Goal: Task Accomplishment & Management: Manage account settings

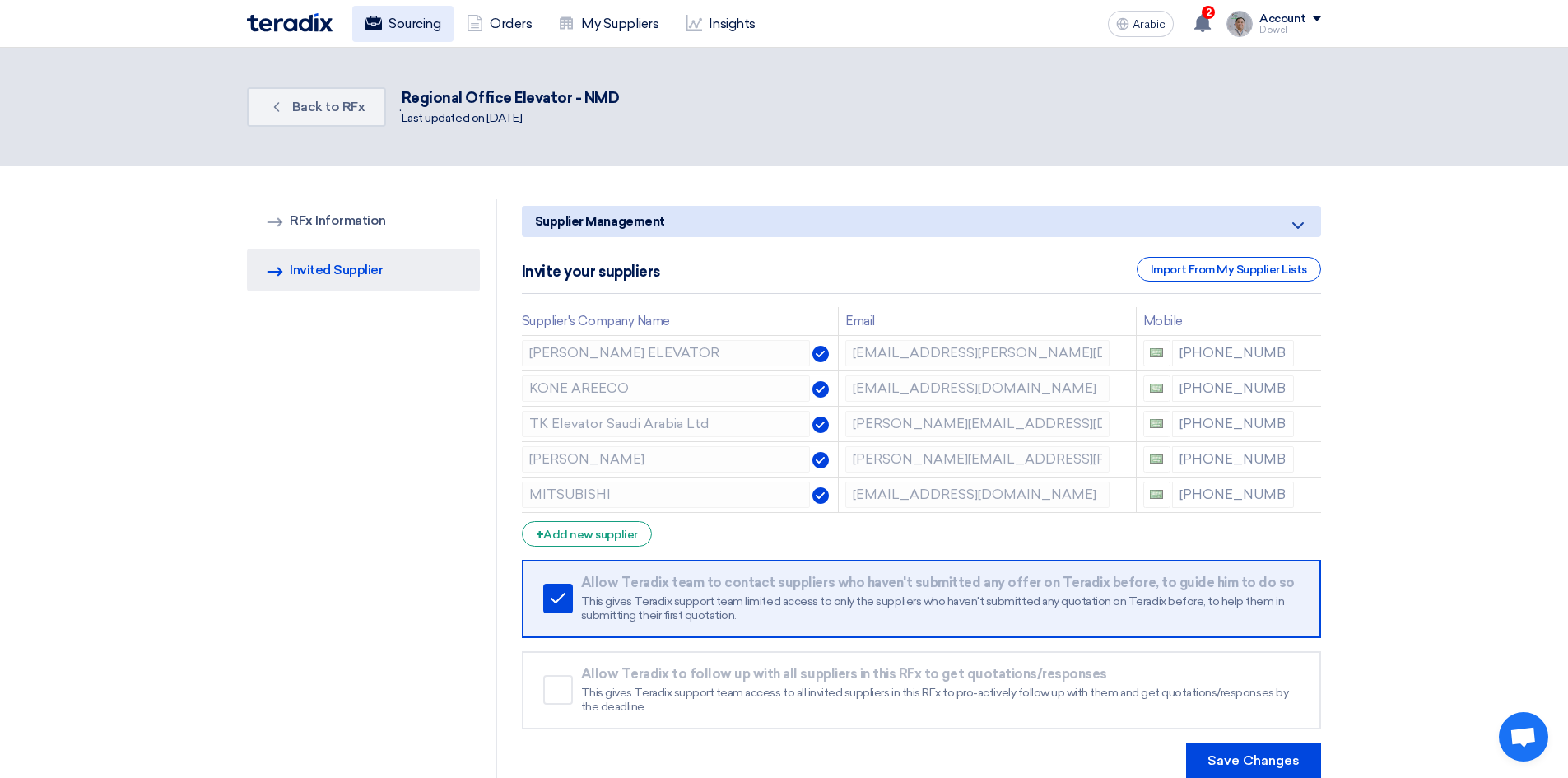
click at [412, 25] on font "Sourcing" at bounding box center [414, 23] width 52 height 15
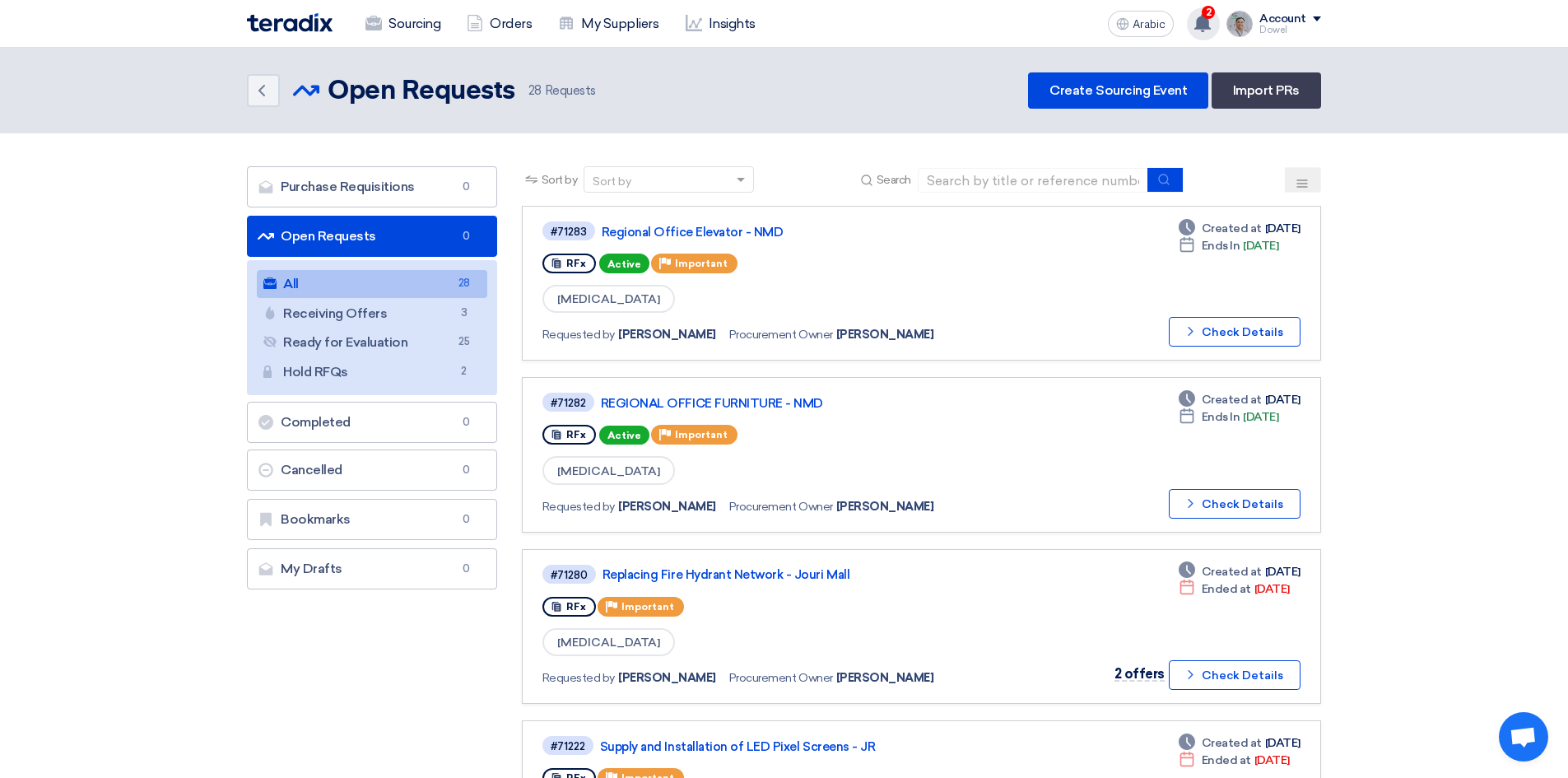
click at [1204, 24] on use at bounding box center [1202, 22] width 16 height 18
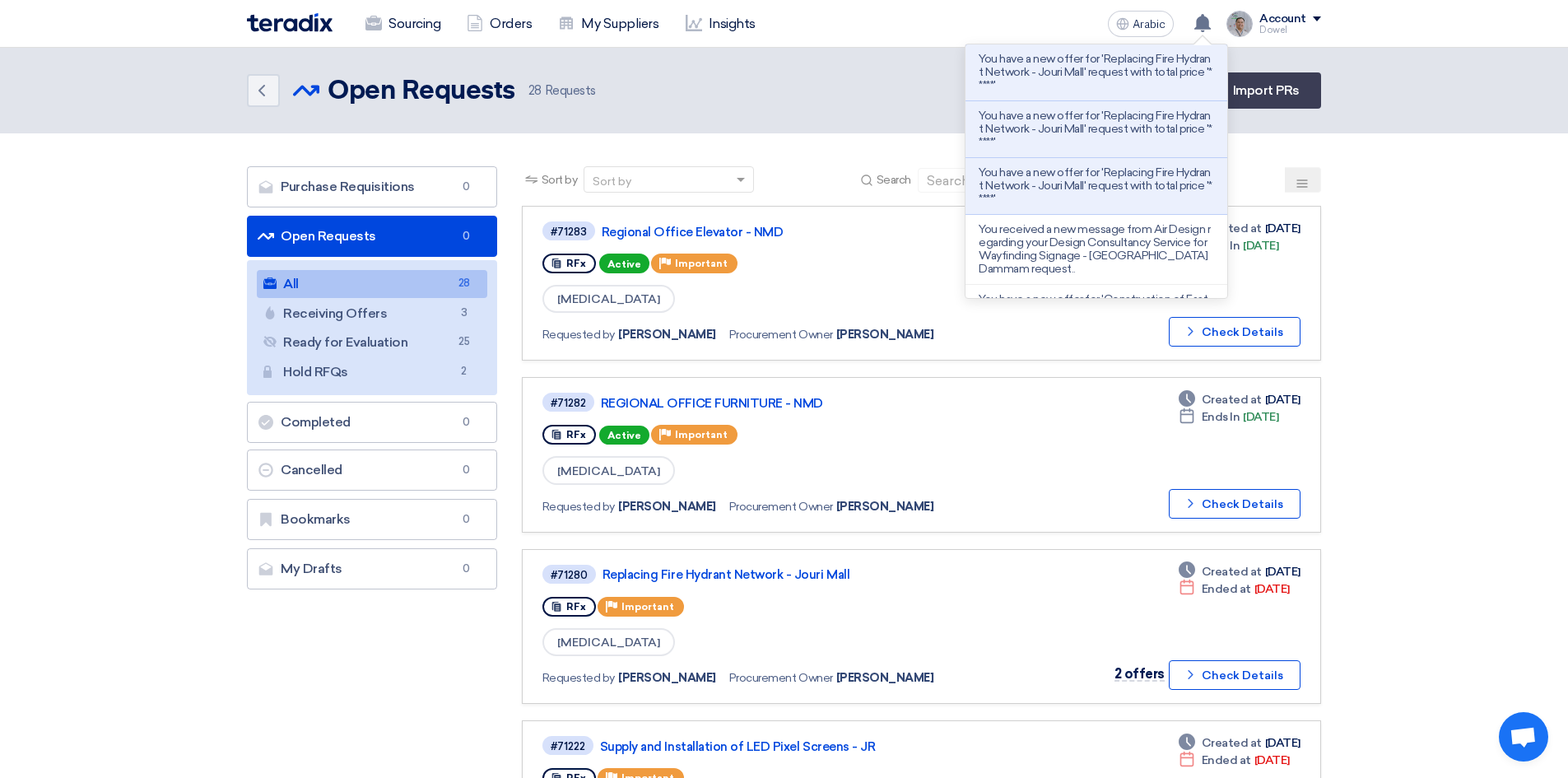
click at [846, 65] on header "Back Open Requests Open Requests 28" at bounding box center [784, 90] width 1568 height 86
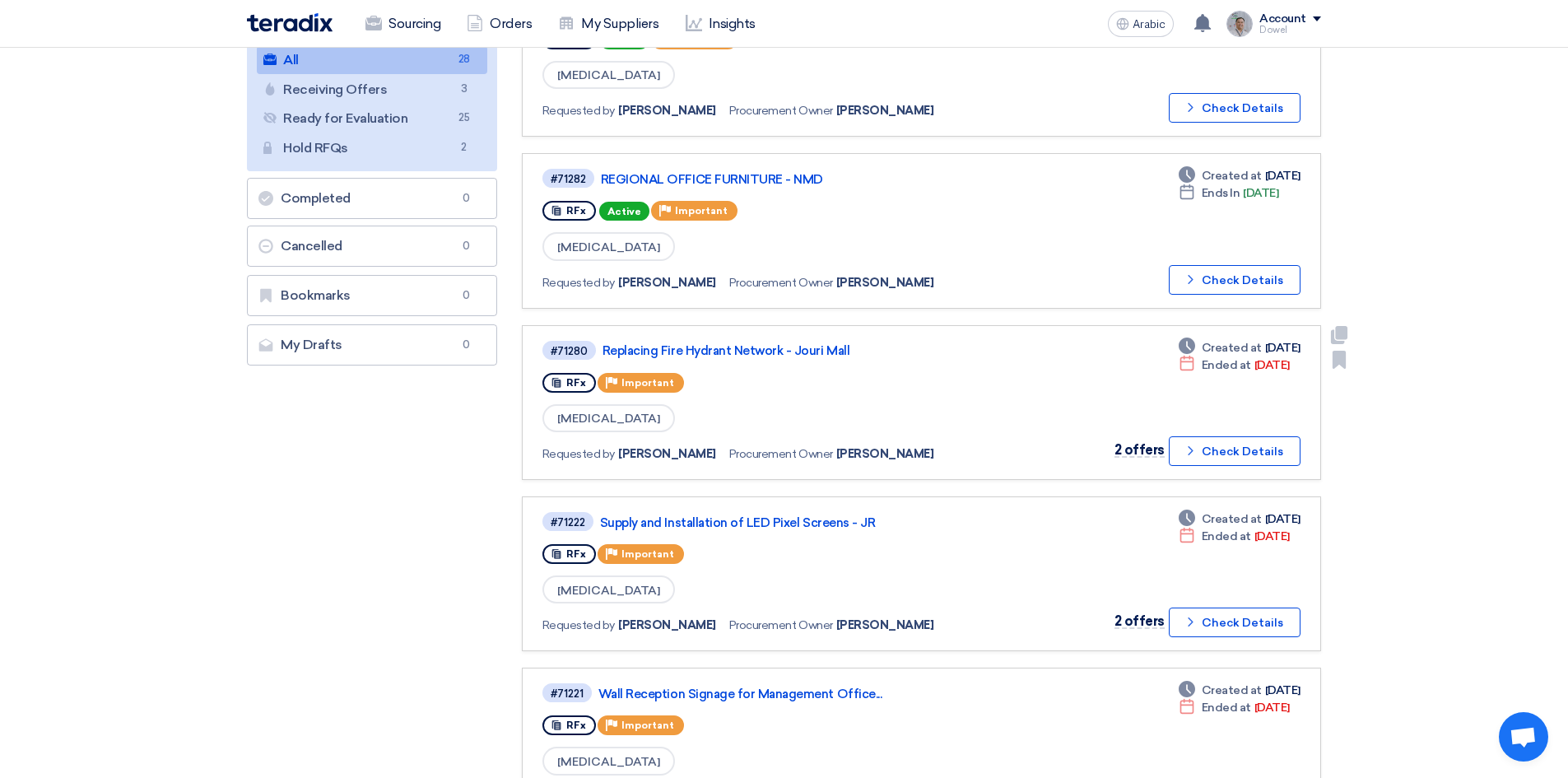
scroll to position [247, 0]
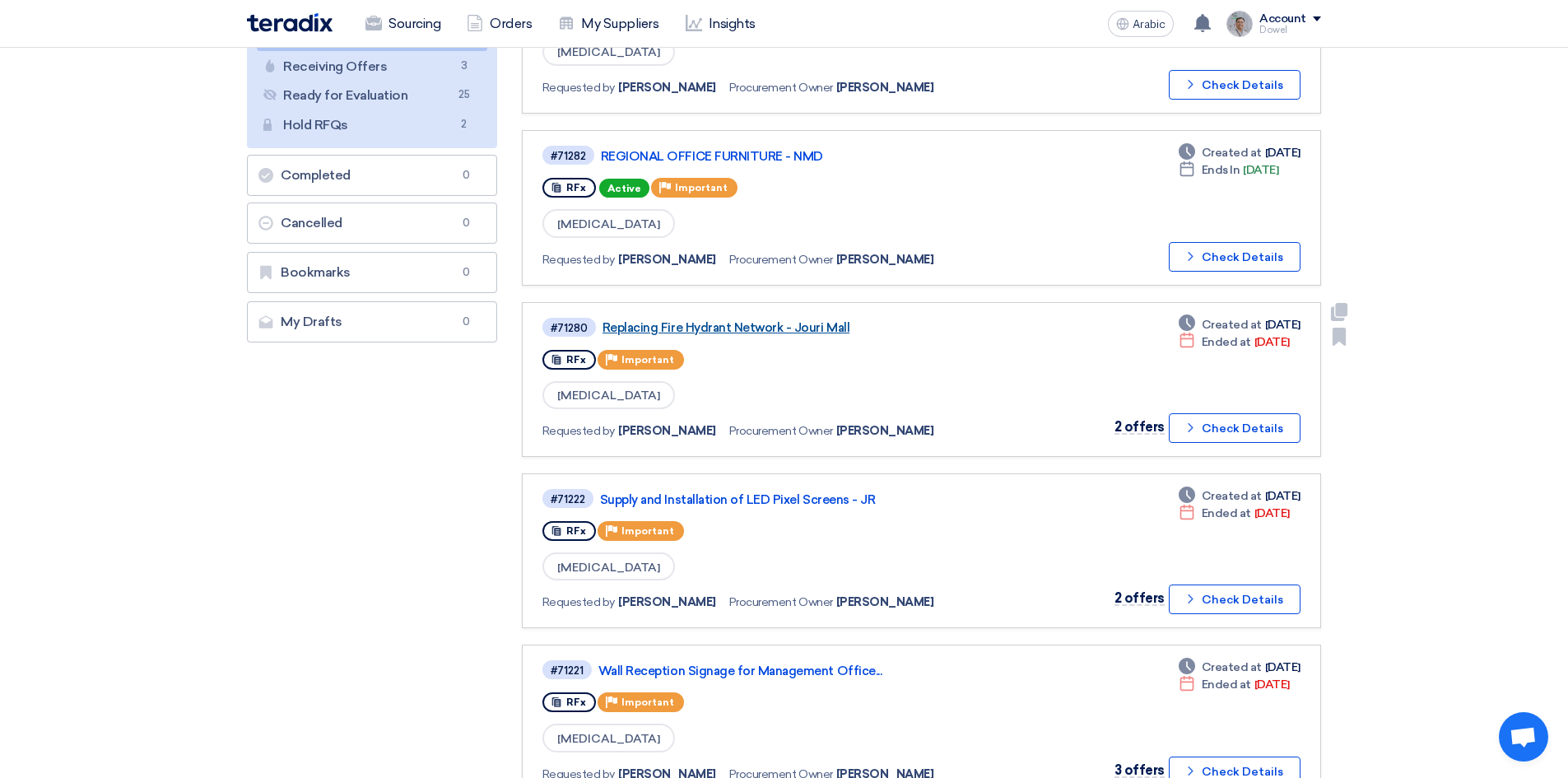
click at [747, 327] on font "Replacing Fire Hydrant Network - Jouri Mall" at bounding box center [725, 327] width 247 height 14
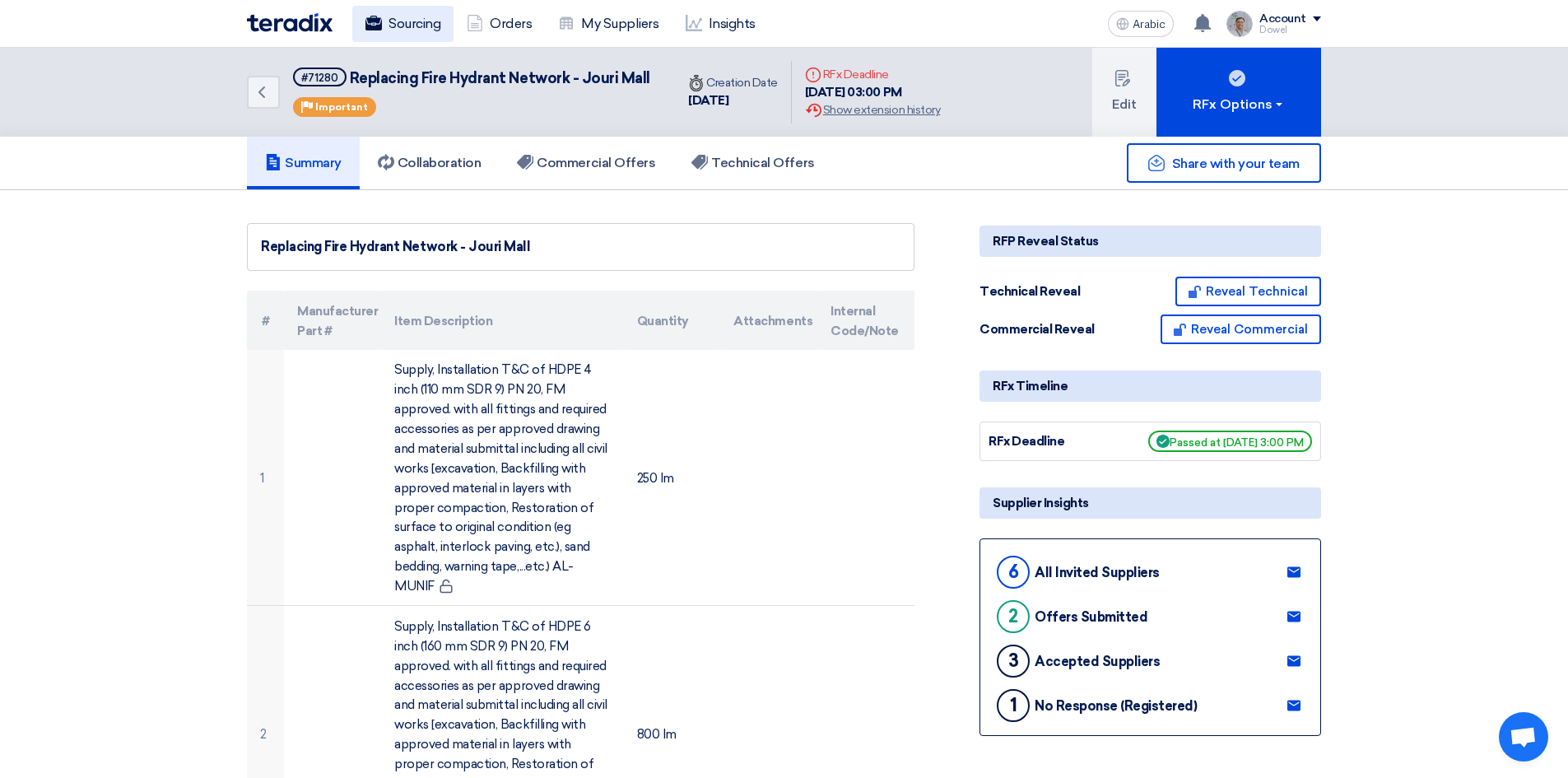
click at [412, 25] on font "Sourcing" at bounding box center [414, 23] width 52 height 15
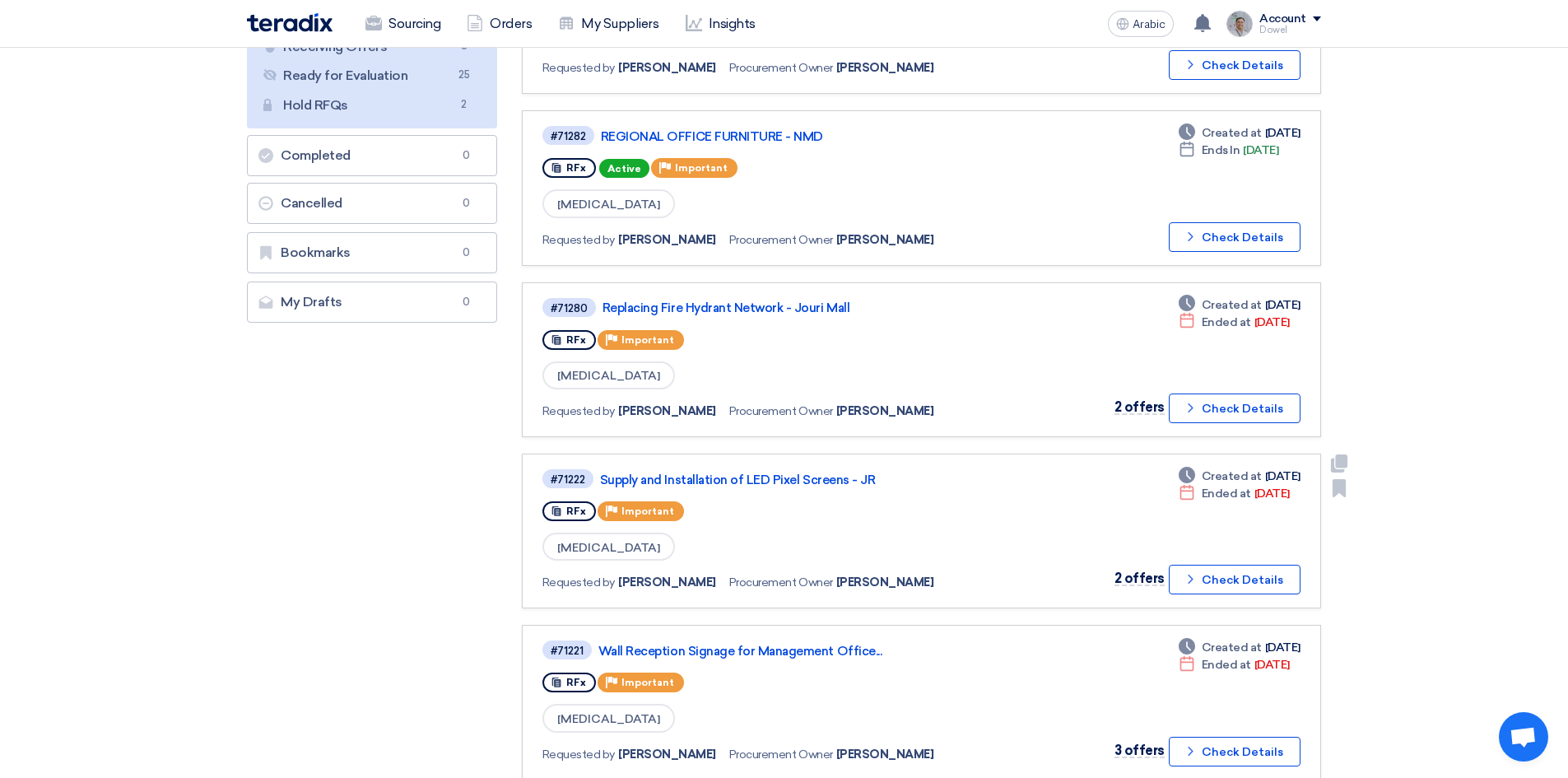
scroll to position [330, 0]
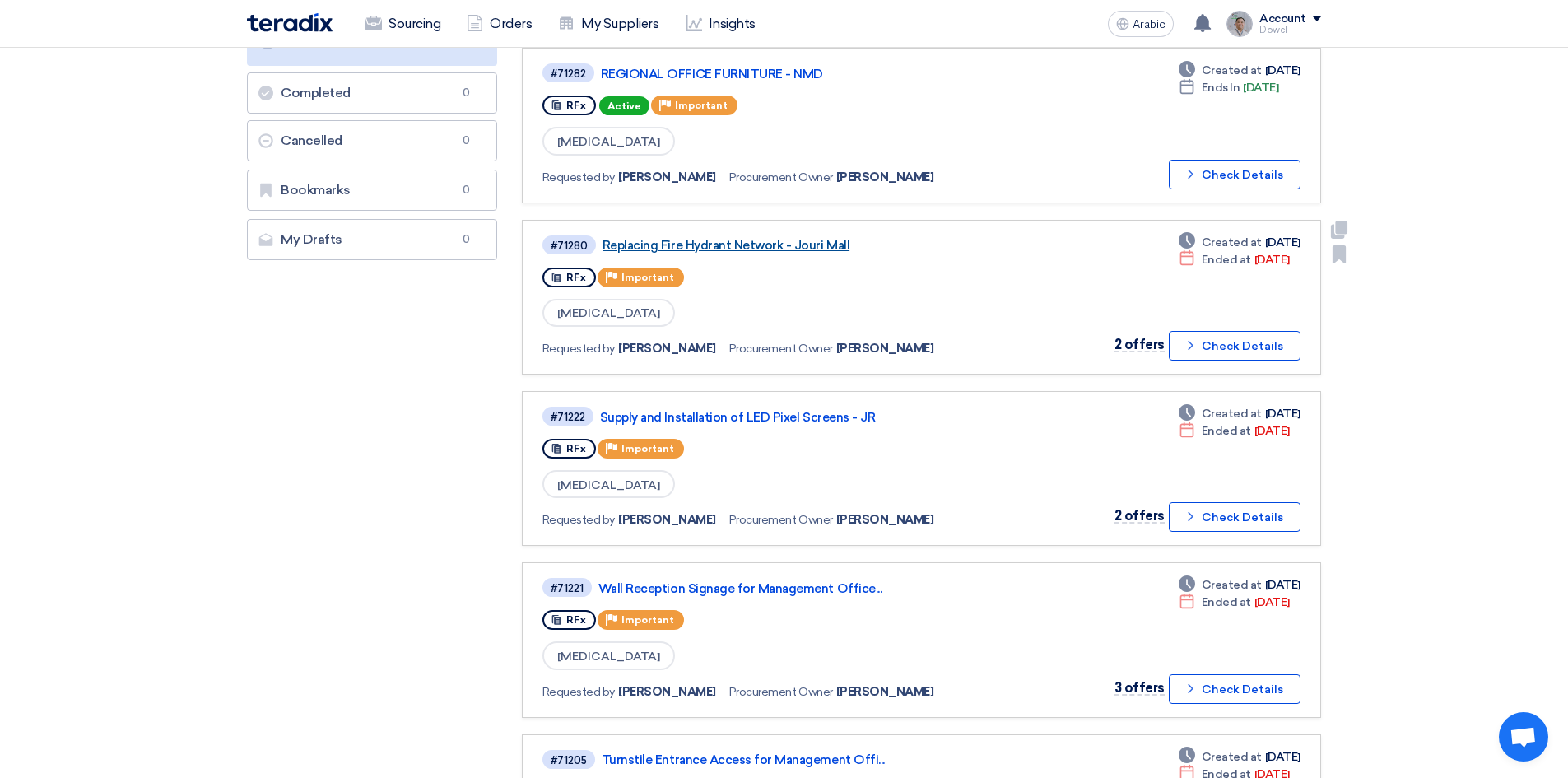
click at [745, 239] on font "Replacing Fire Hydrant Network - Jouri Mall" at bounding box center [725, 245] width 247 height 14
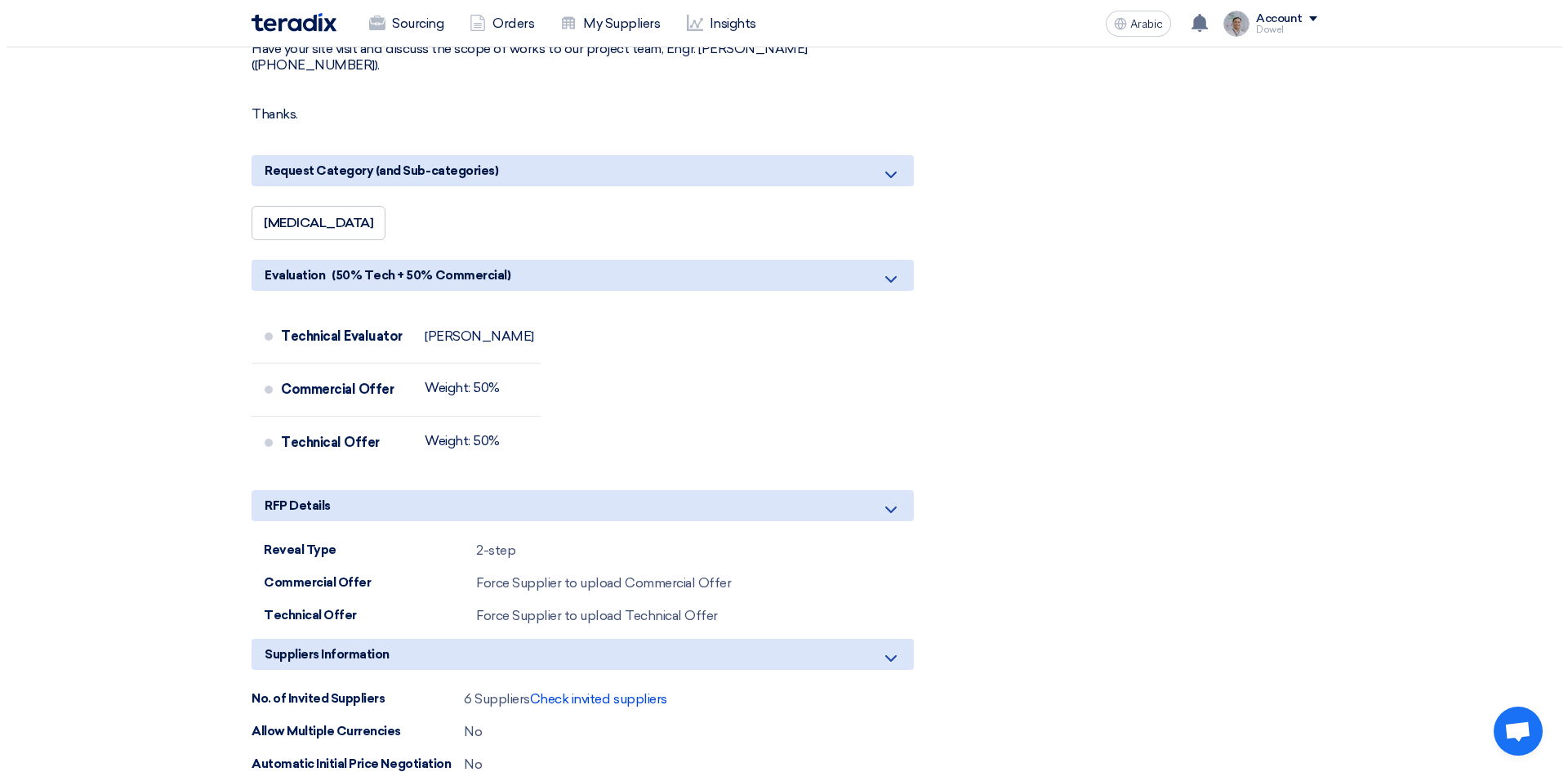
scroll to position [1715, 0]
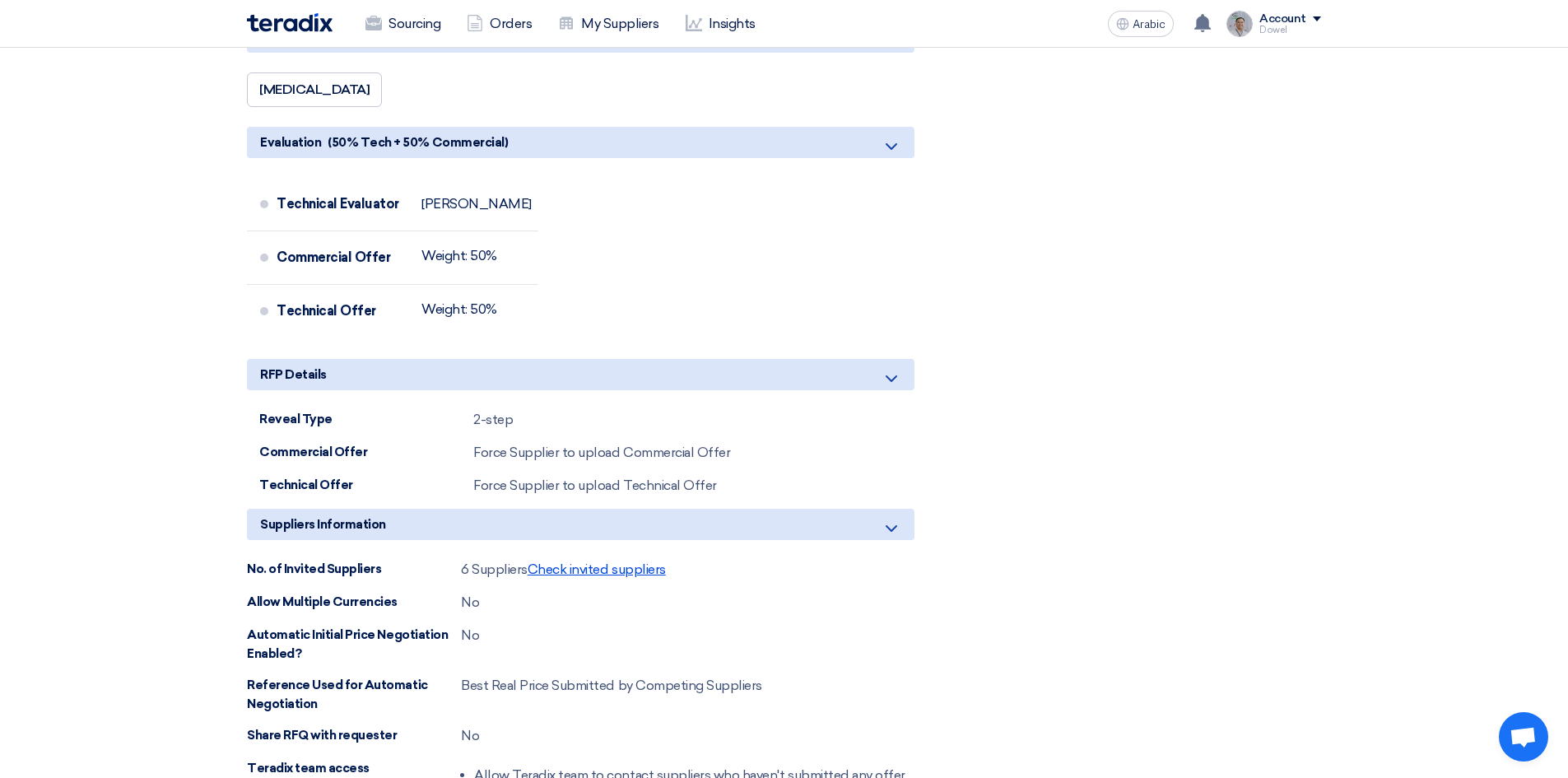
click at [629, 561] on font "Check invited suppliers" at bounding box center [596, 569] width 138 height 15
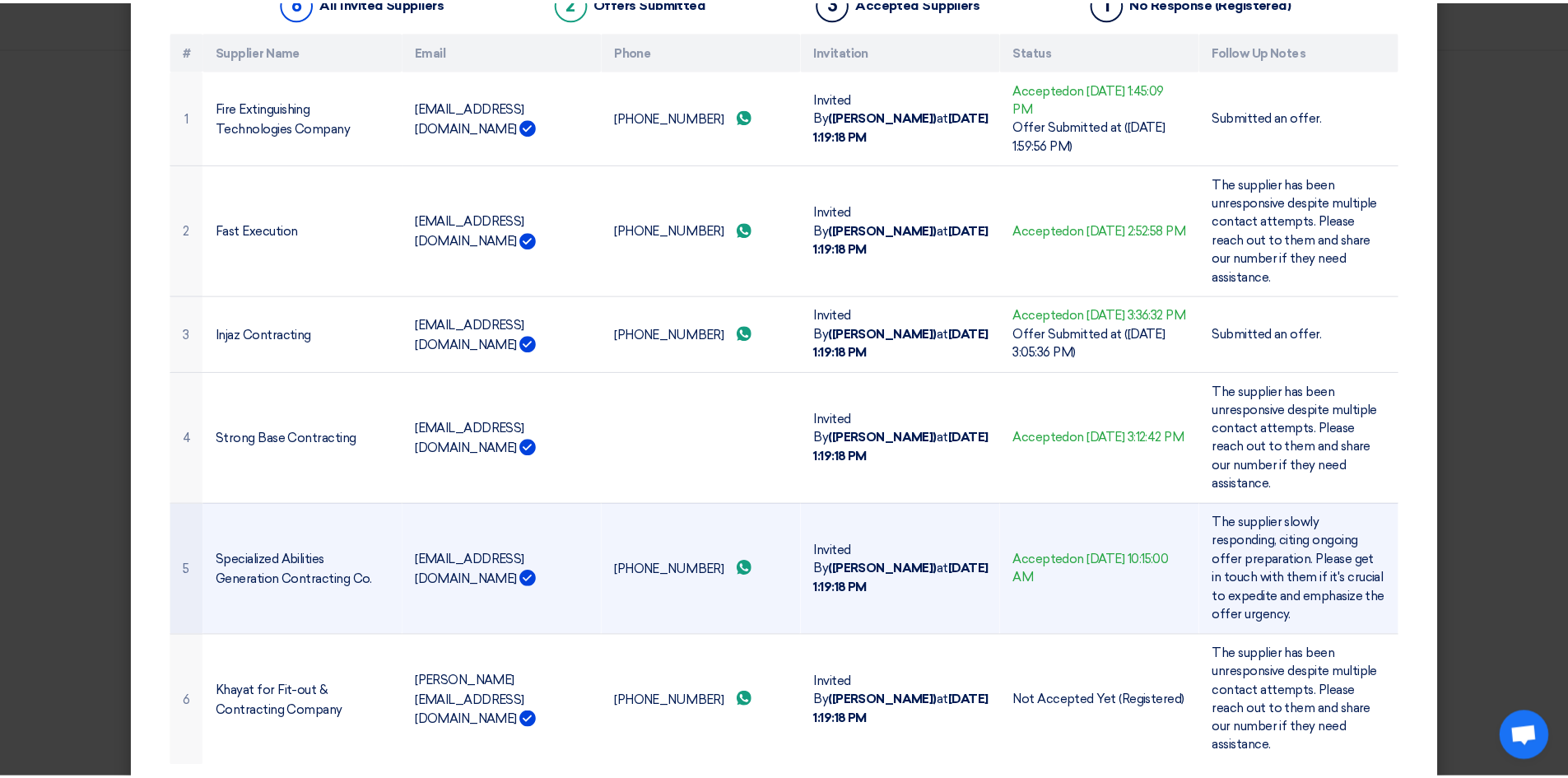
scroll to position [184, 0]
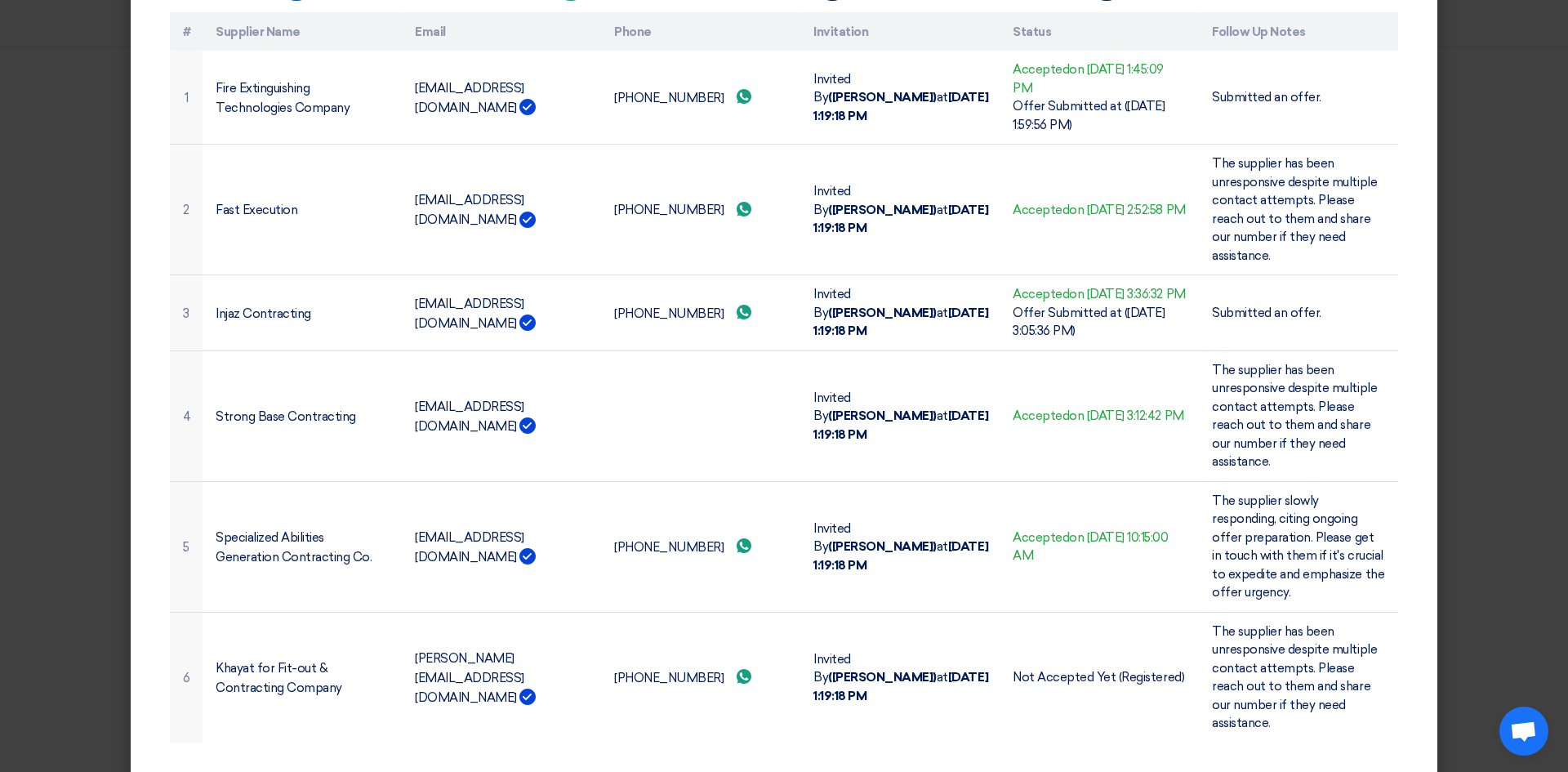
click at [26, 336] on modal-container "Invited Suppliers × Invited Suppliers 6 All Invited Suppliers 2 Offers Submitte…" at bounding box center [784, 386] width 1568 height 772
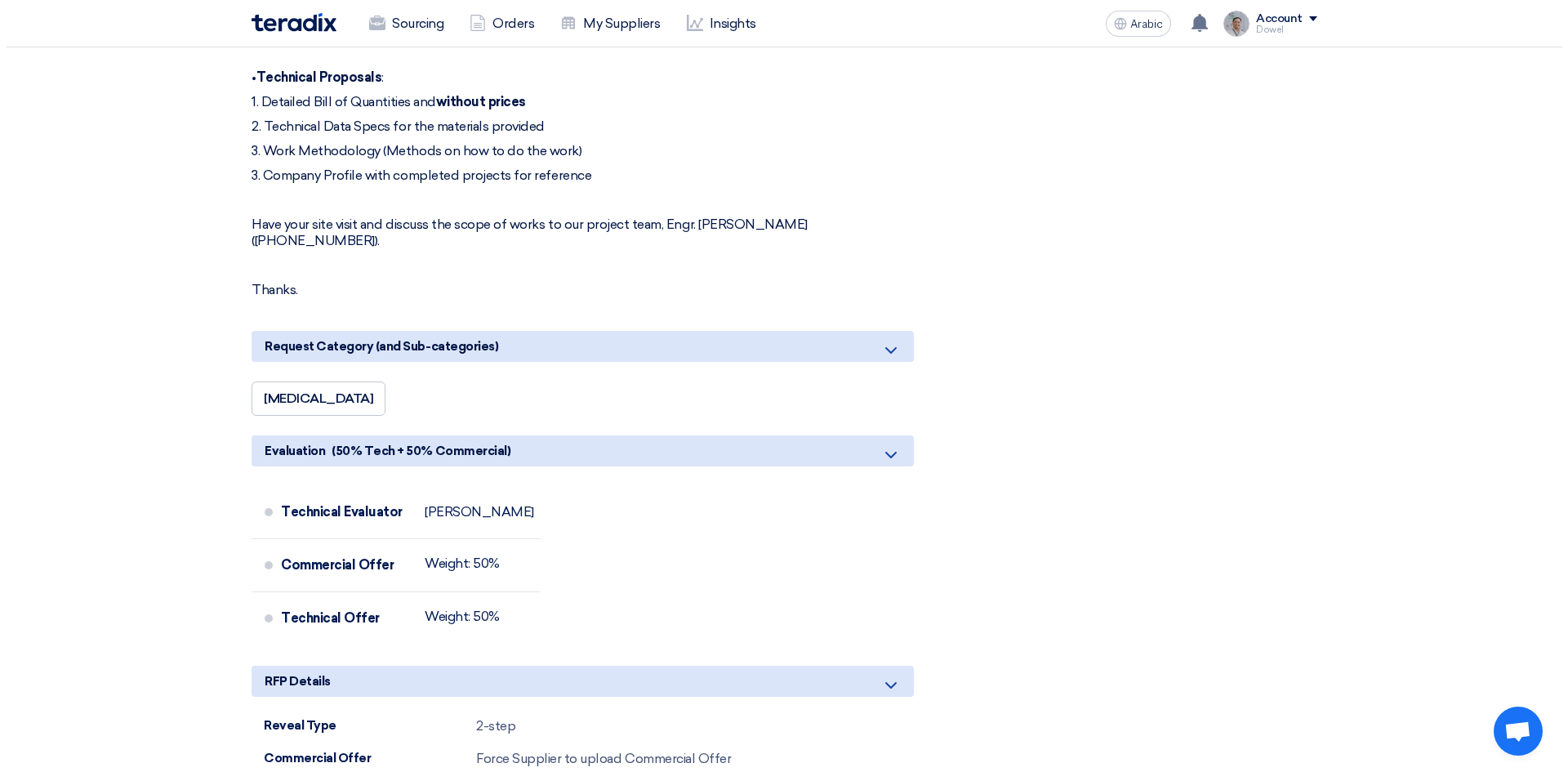
scroll to position [1552, 0]
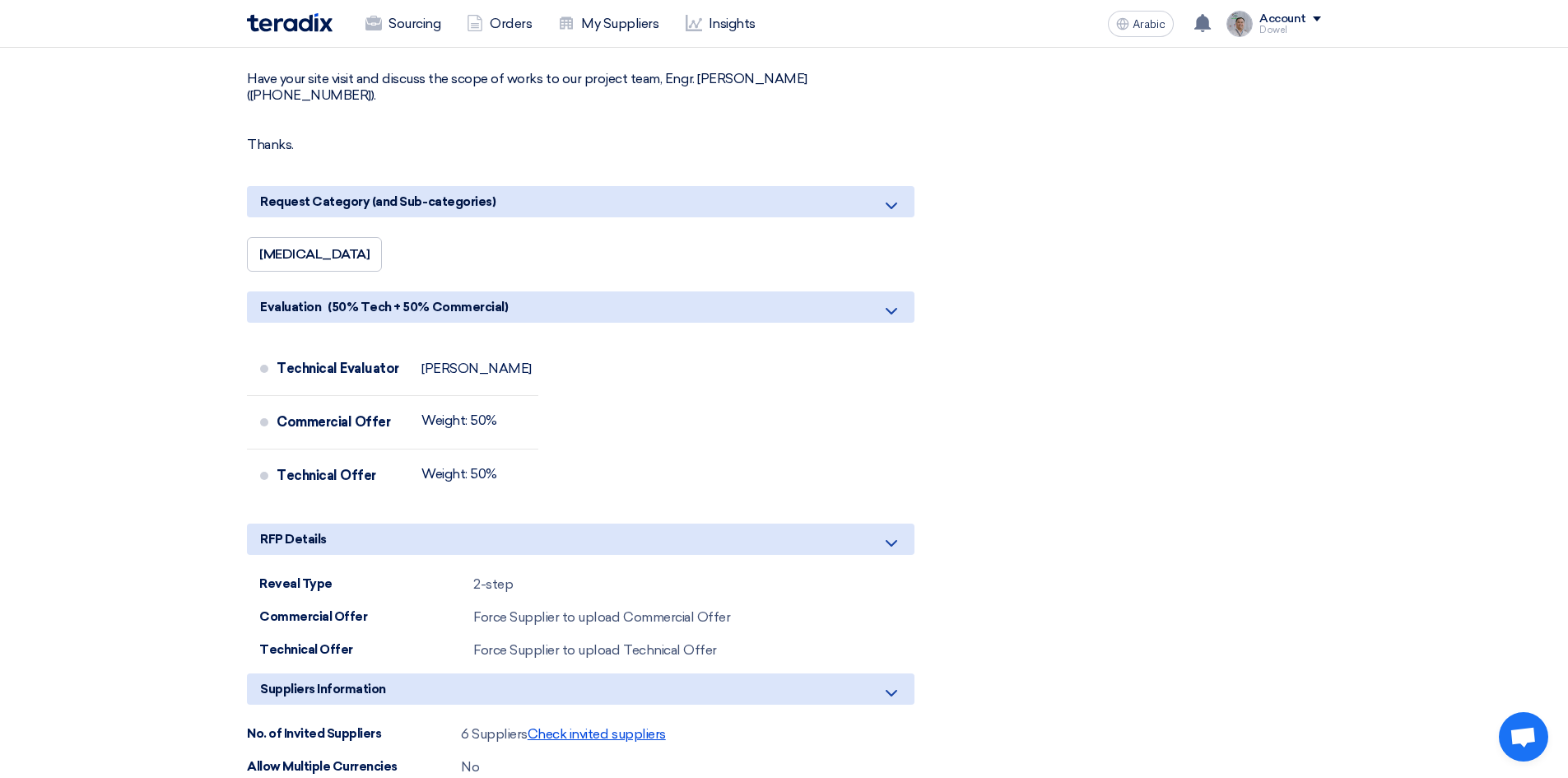
click at [582, 726] on font "Check invited suppliers" at bounding box center [596, 734] width 138 height 15
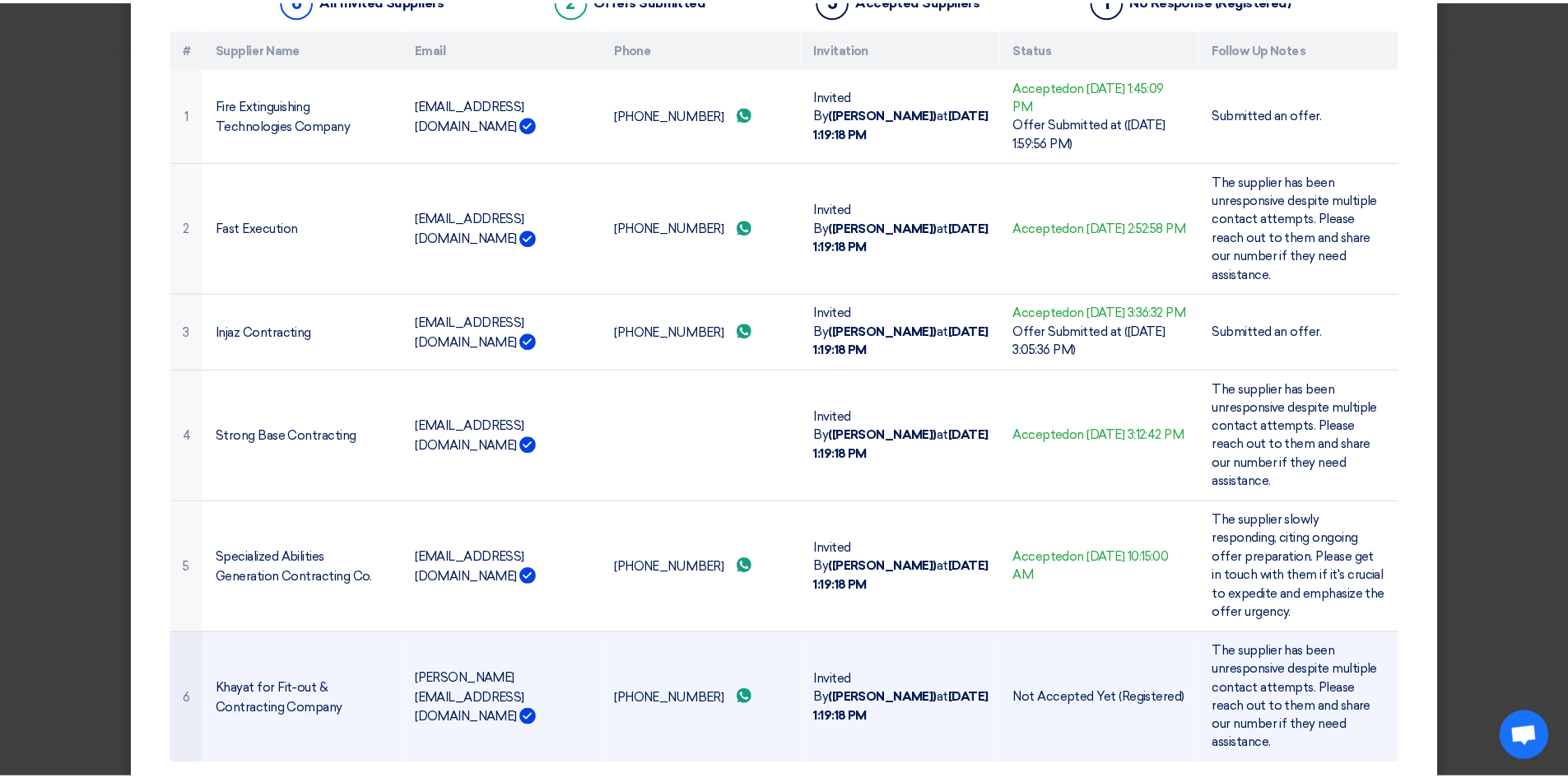
scroll to position [184, 0]
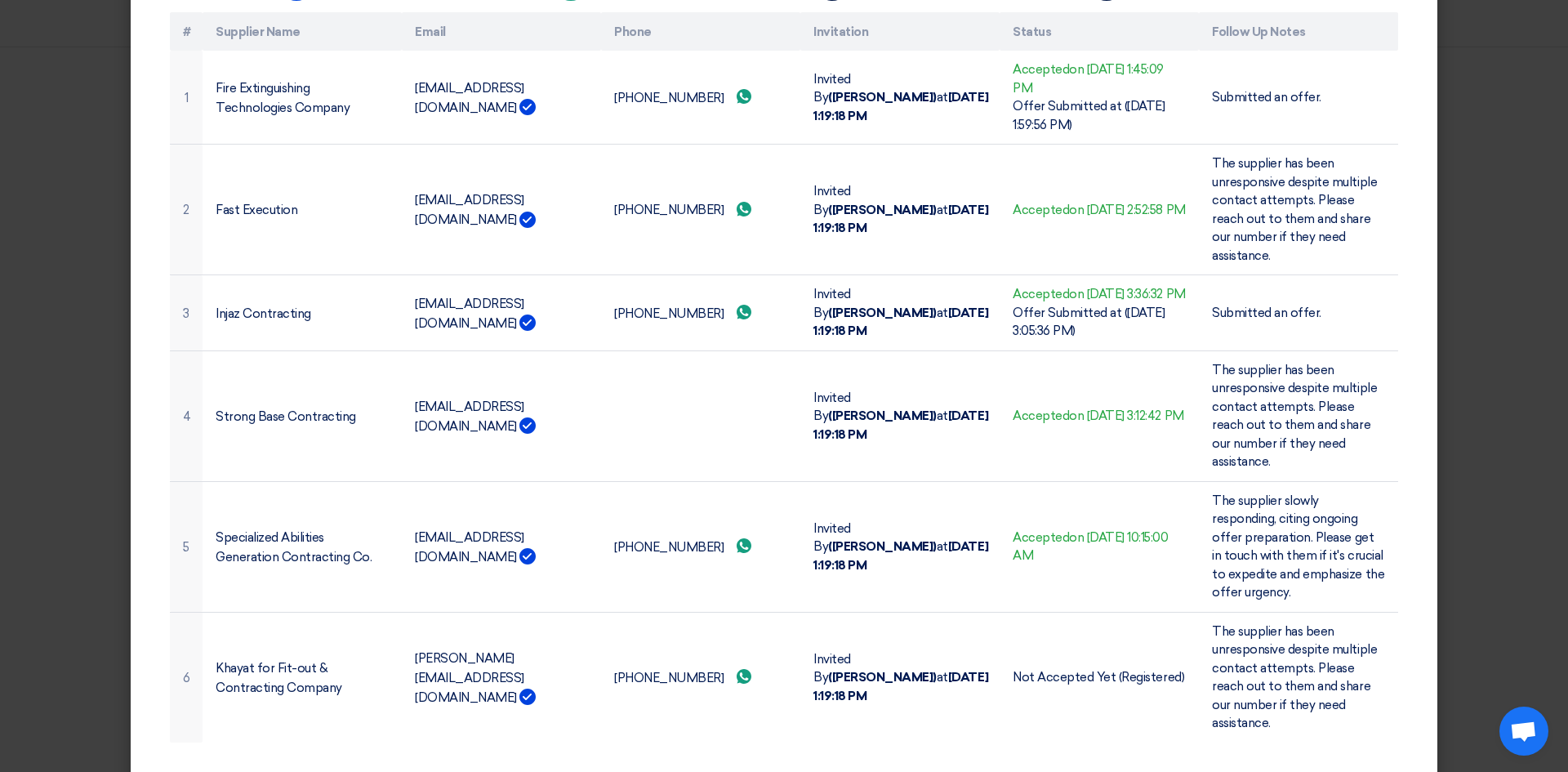
click at [1528, 238] on modal-container "Invited Suppliers × Invited Suppliers 6 All Invited Suppliers 2 Offers Submitte…" at bounding box center [784, 386] width 1568 height 772
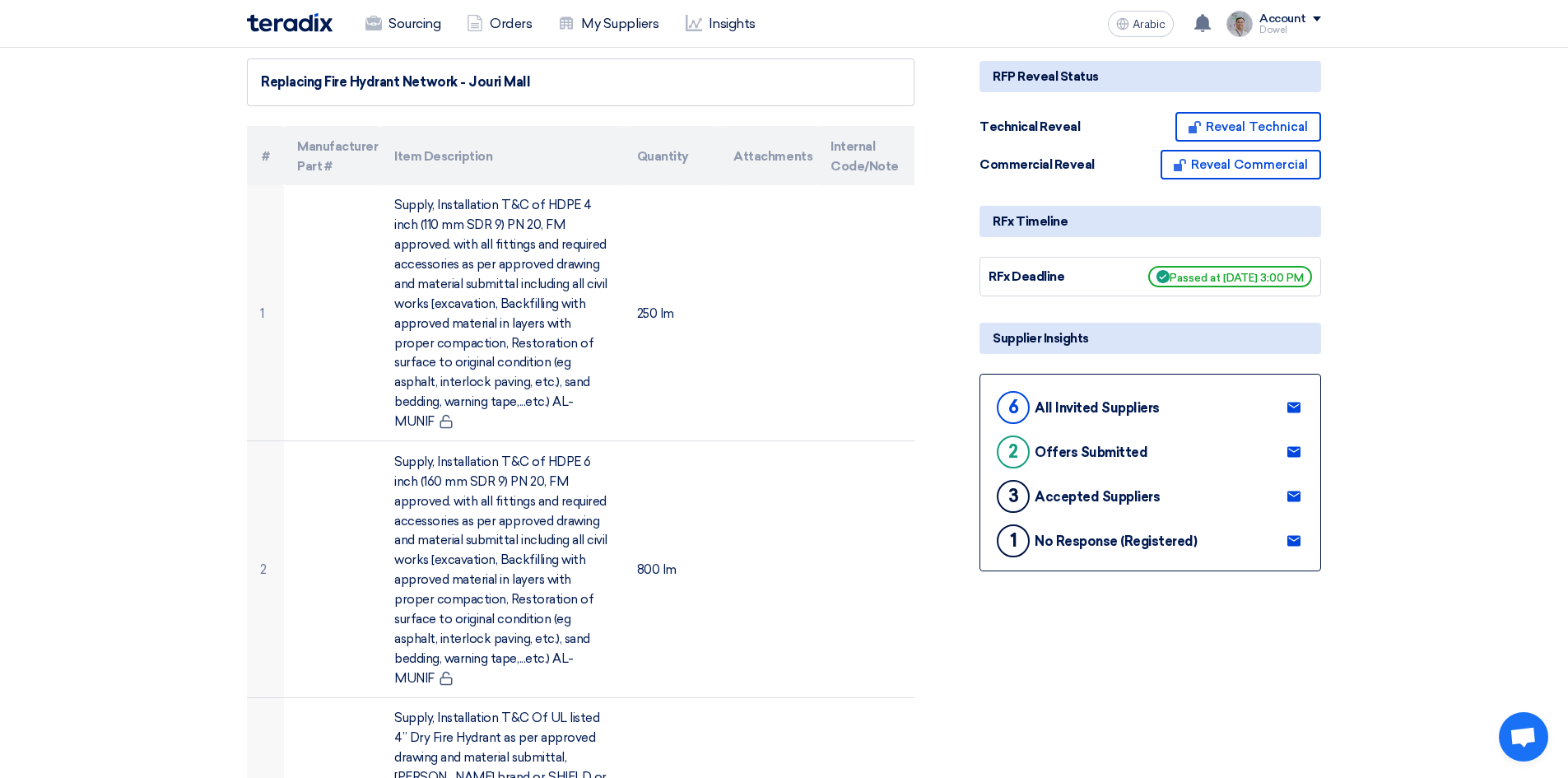
scroll to position [0, 0]
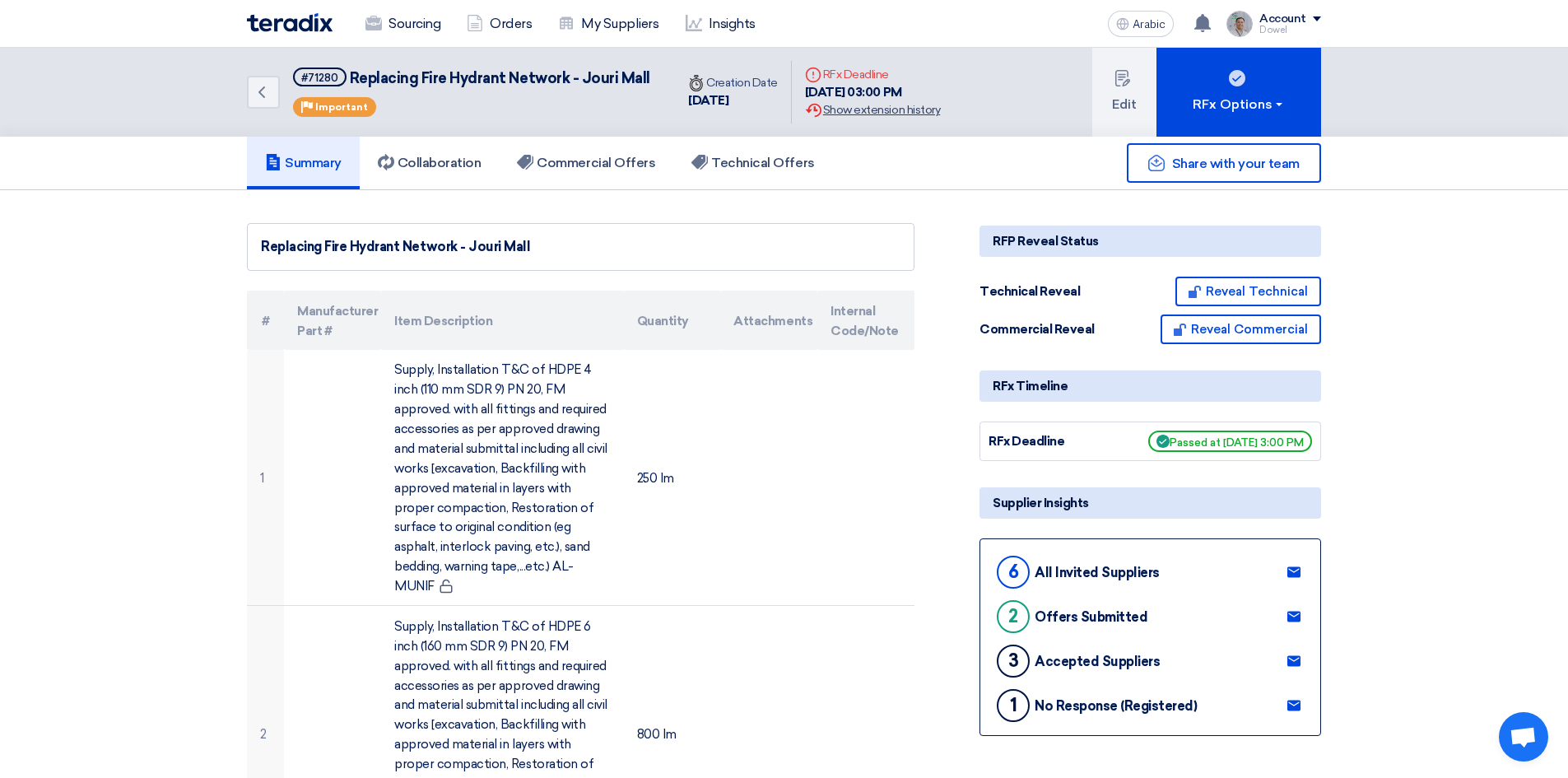
click at [866, 109] on font "Show extension history" at bounding box center [882, 110] width 117 height 14
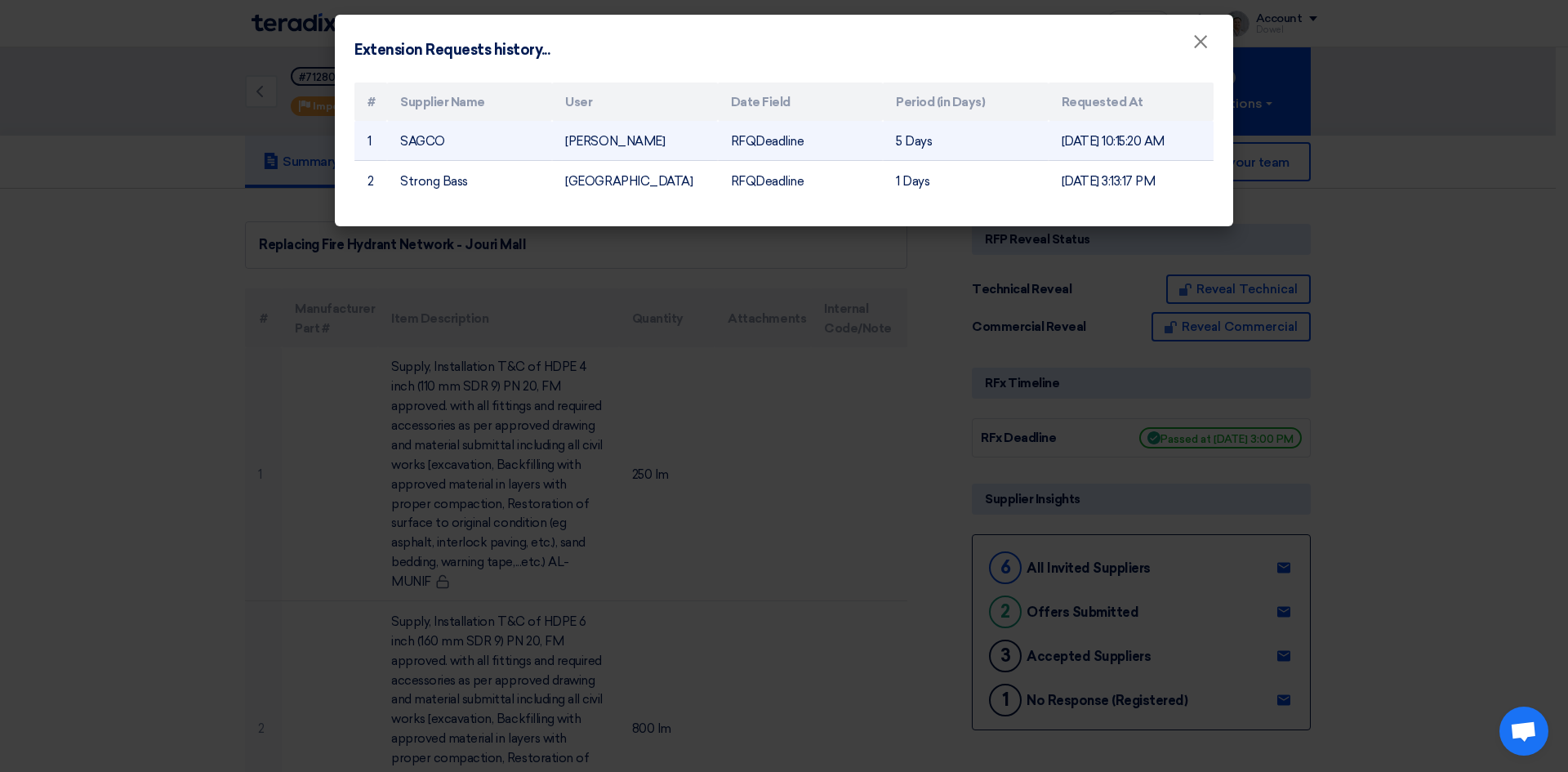
click at [903, 138] on font "5 Days" at bounding box center [914, 141] width 36 height 14
click at [899, 141] on font "5 Days" at bounding box center [914, 141] width 36 height 14
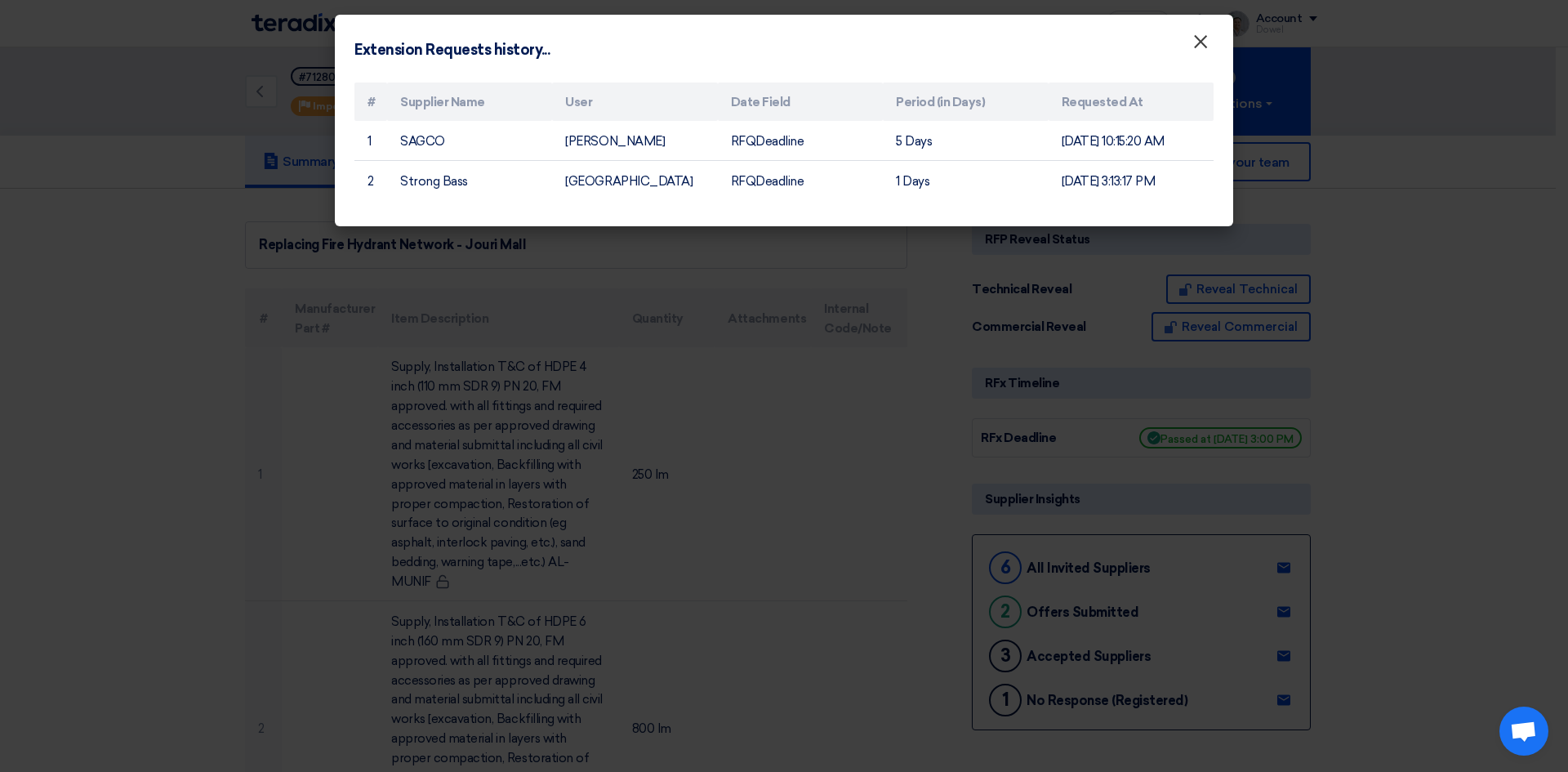
click at [1202, 47] on font "×" at bounding box center [1200, 46] width 16 height 33
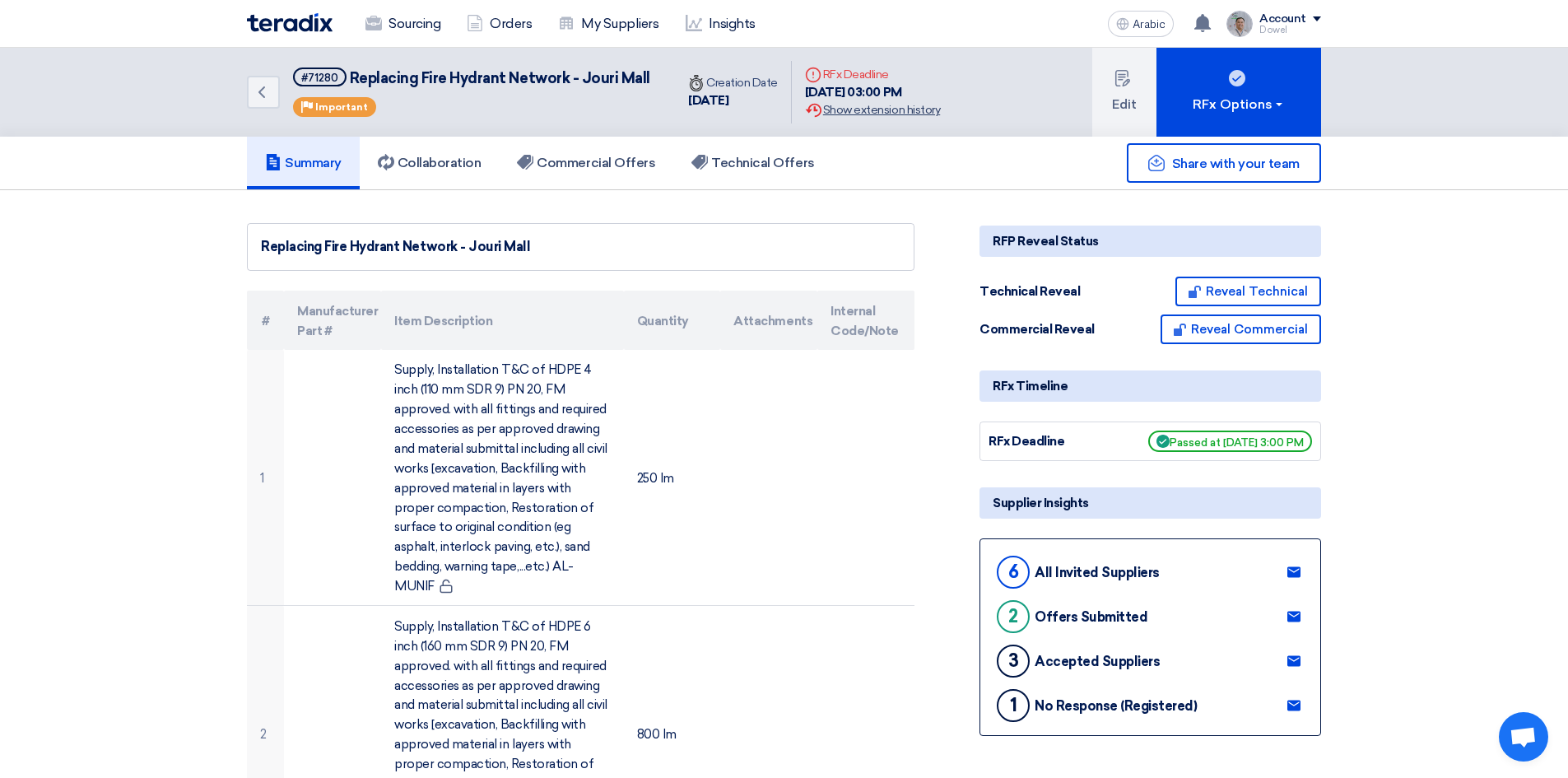
click at [882, 107] on font "Show extension history" at bounding box center [882, 110] width 117 height 14
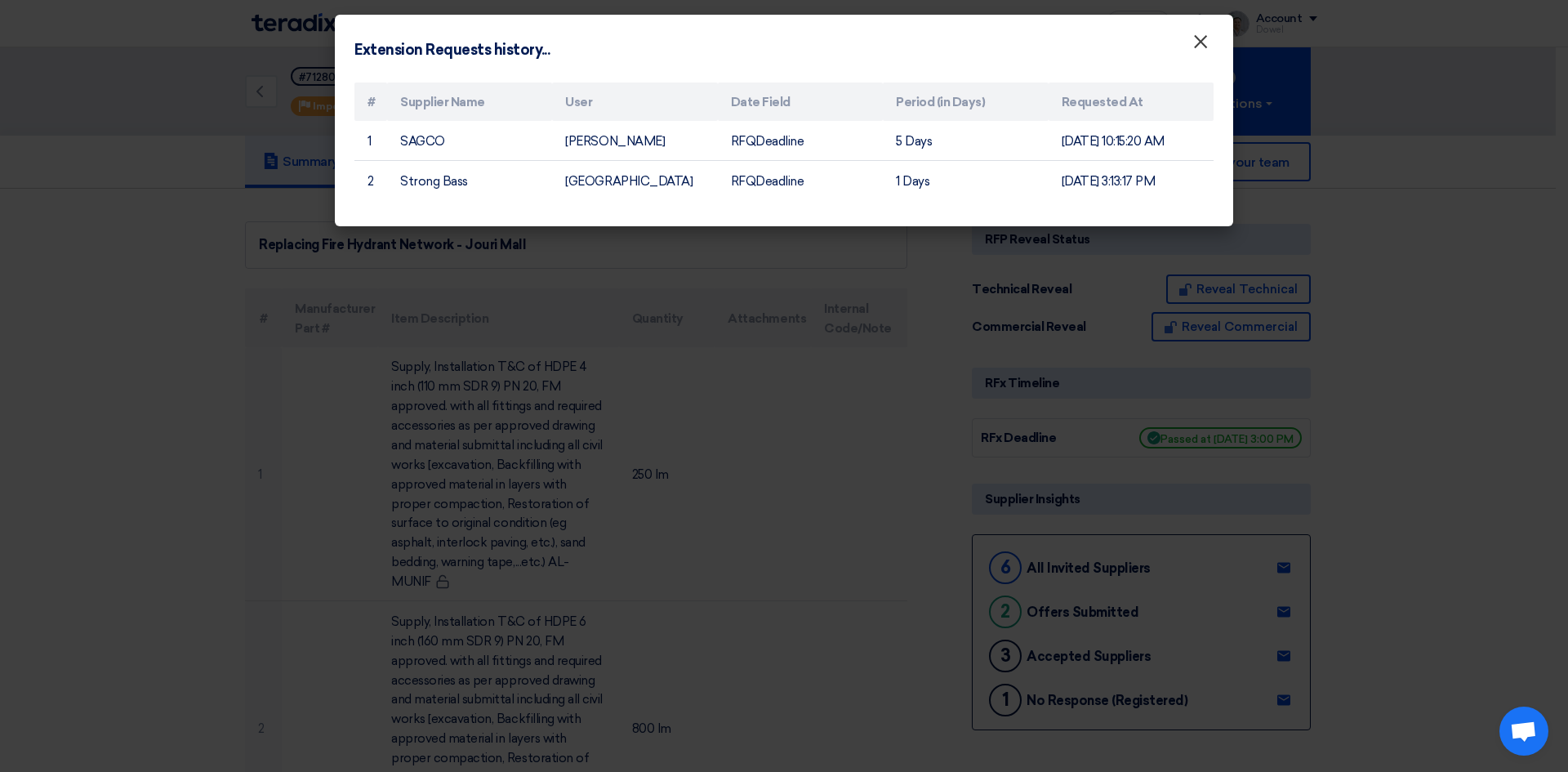
click at [1203, 43] on font "×" at bounding box center [1200, 46] width 16 height 33
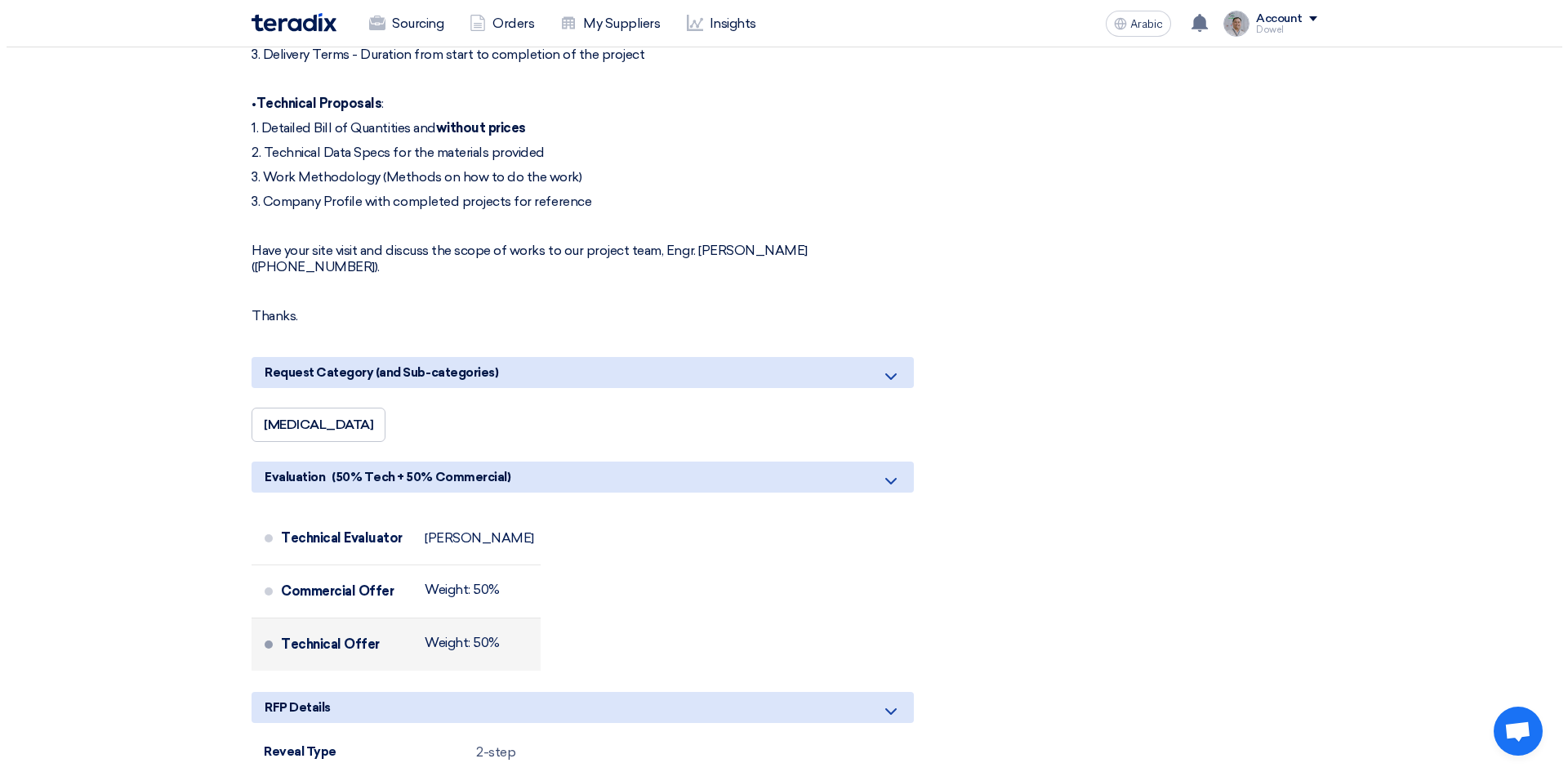
scroll to position [1633, 0]
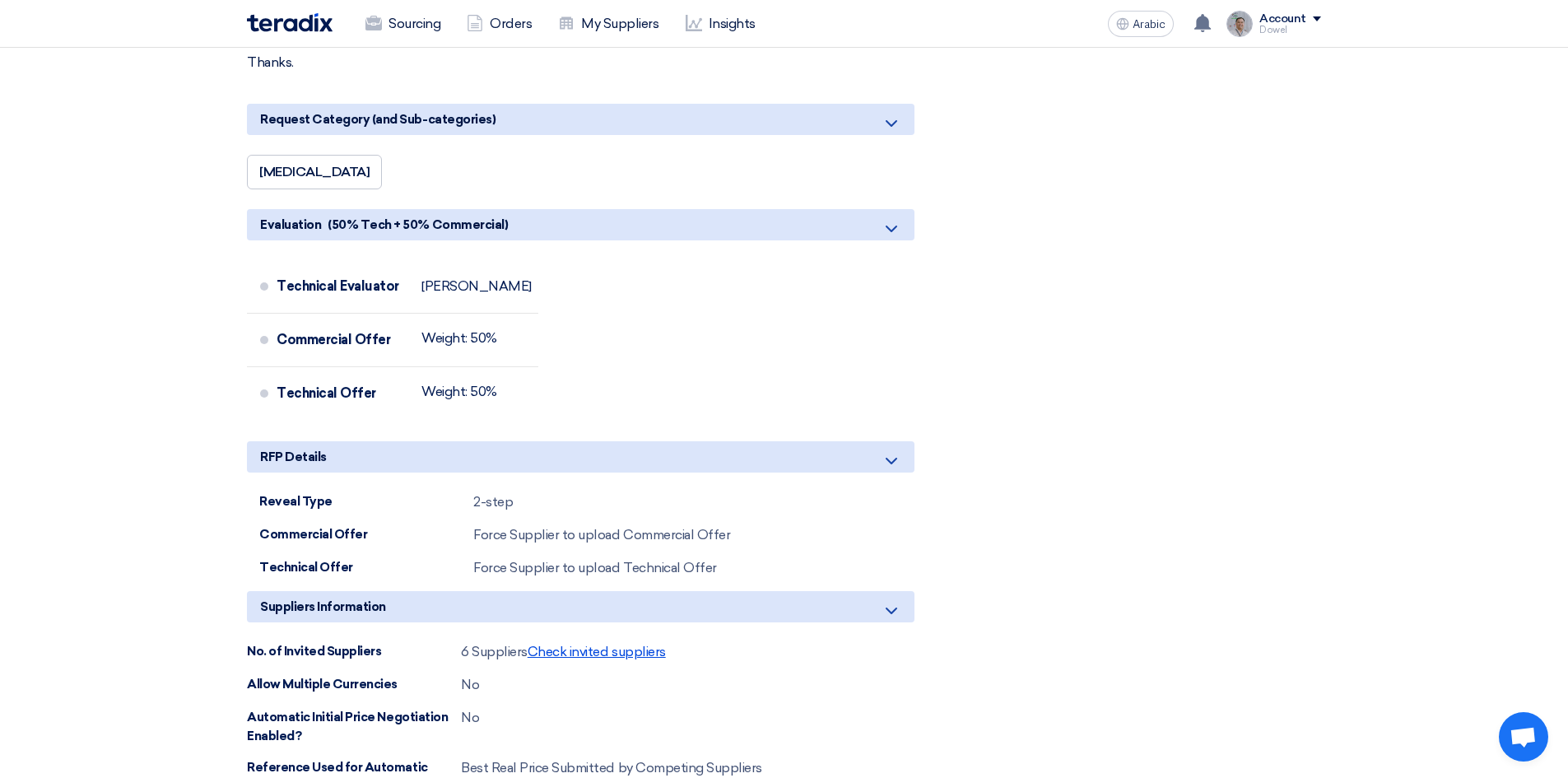
click at [579, 644] on font "Check invited suppliers" at bounding box center [596, 651] width 138 height 15
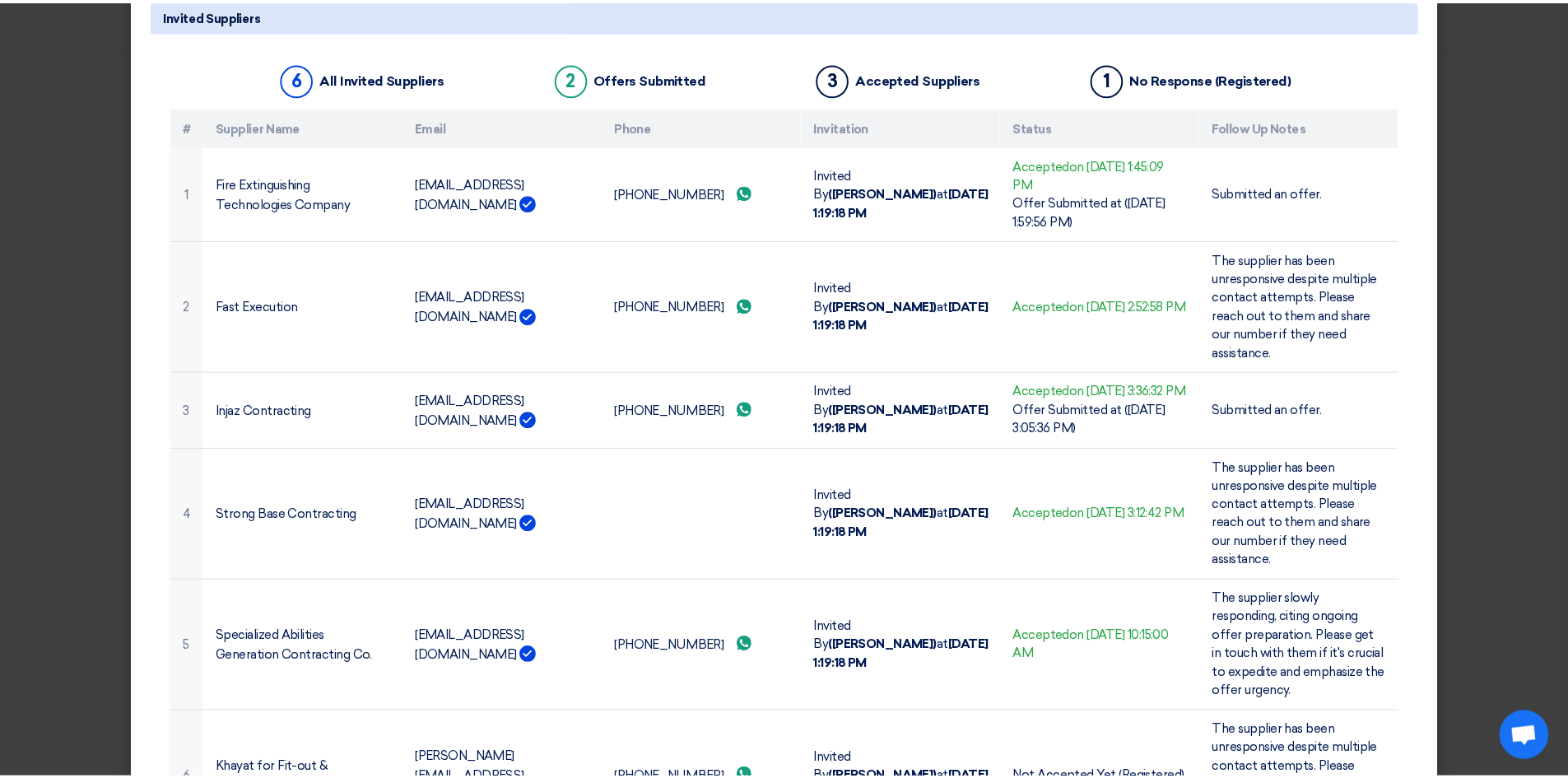
scroll to position [0, 0]
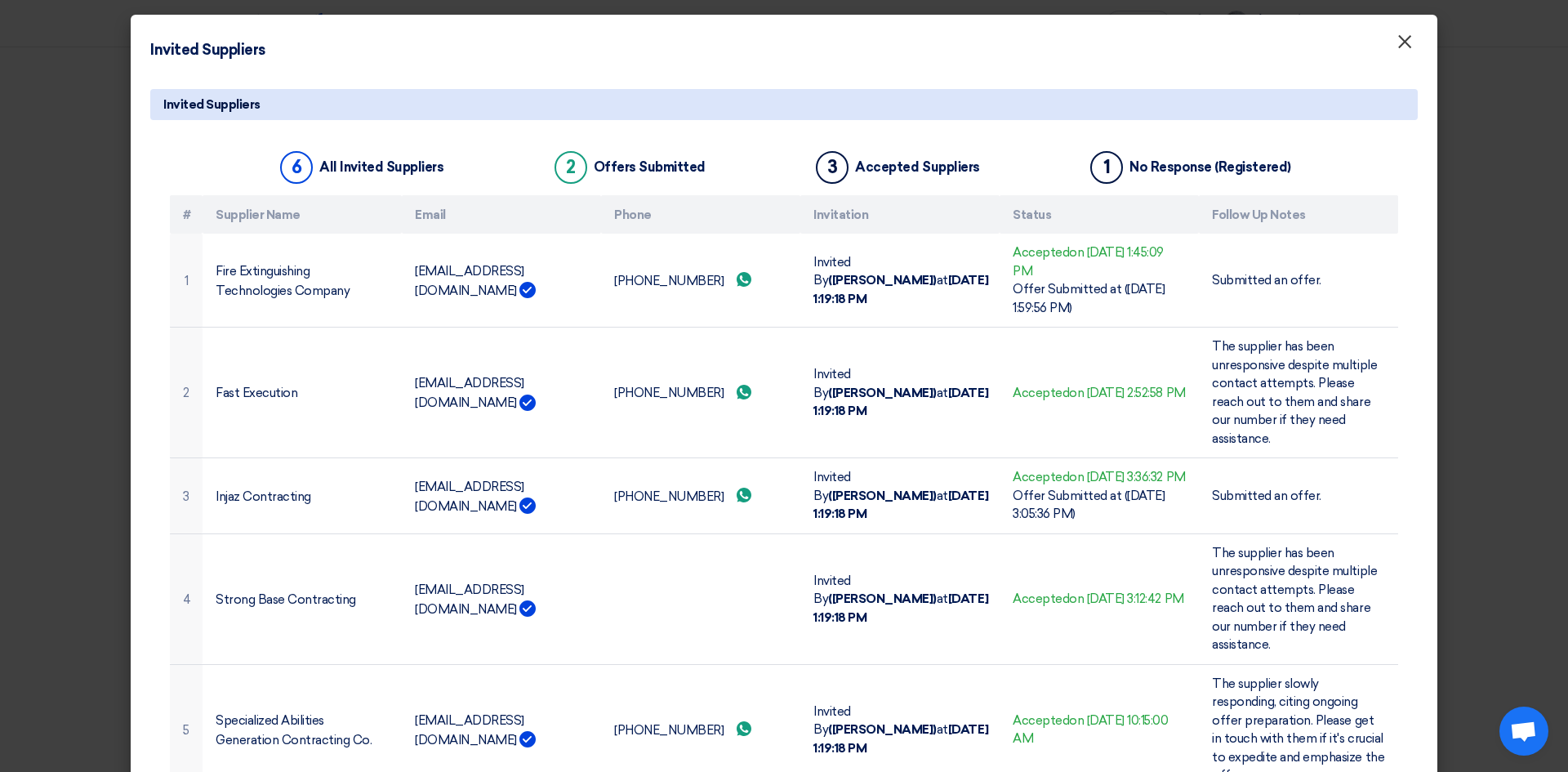
click at [1402, 51] on font "×" at bounding box center [1404, 46] width 16 height 33
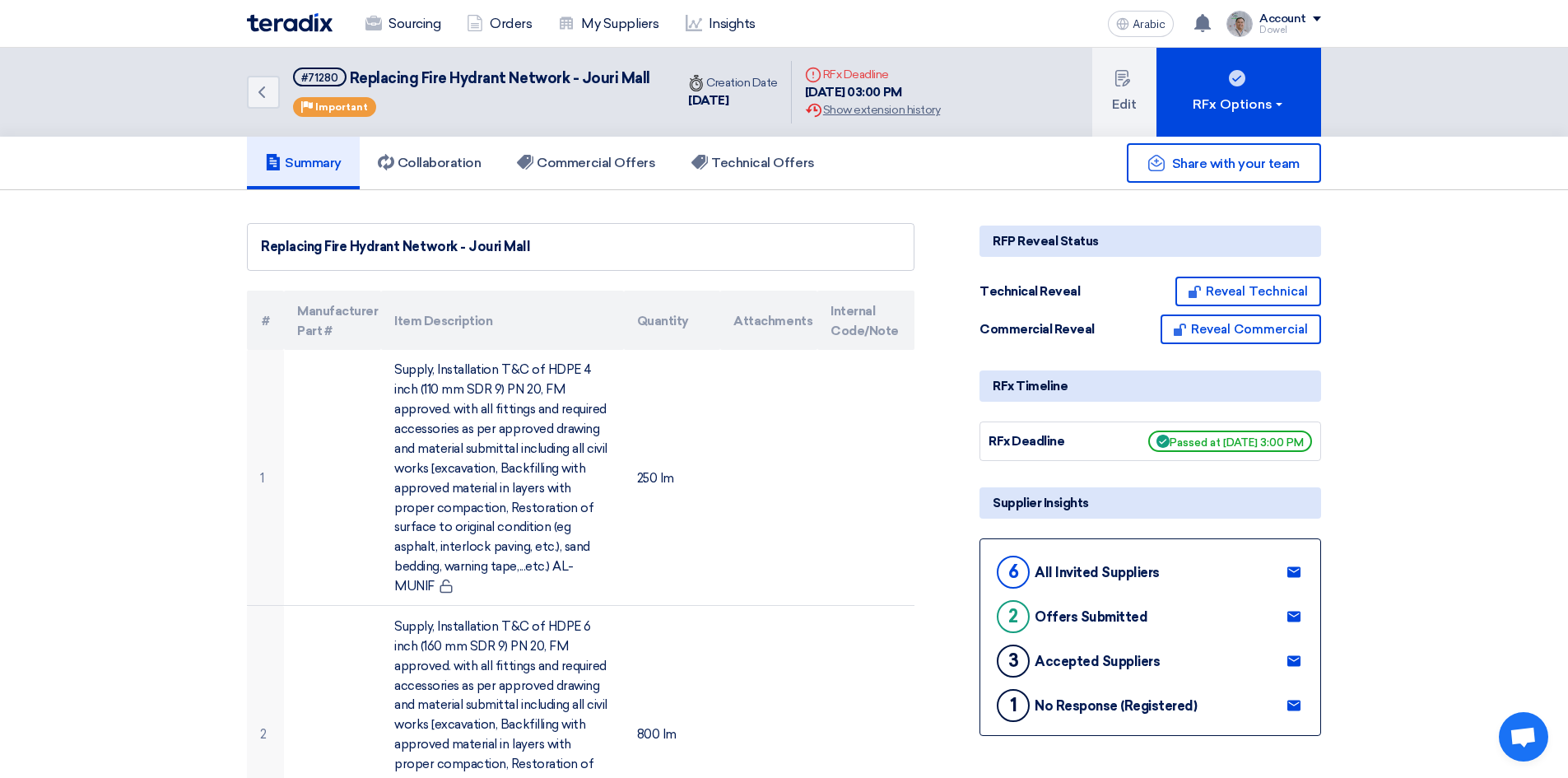
click at [439, 174] on link "Collaboration" at bounding box center [429, 163] width 140 height 53
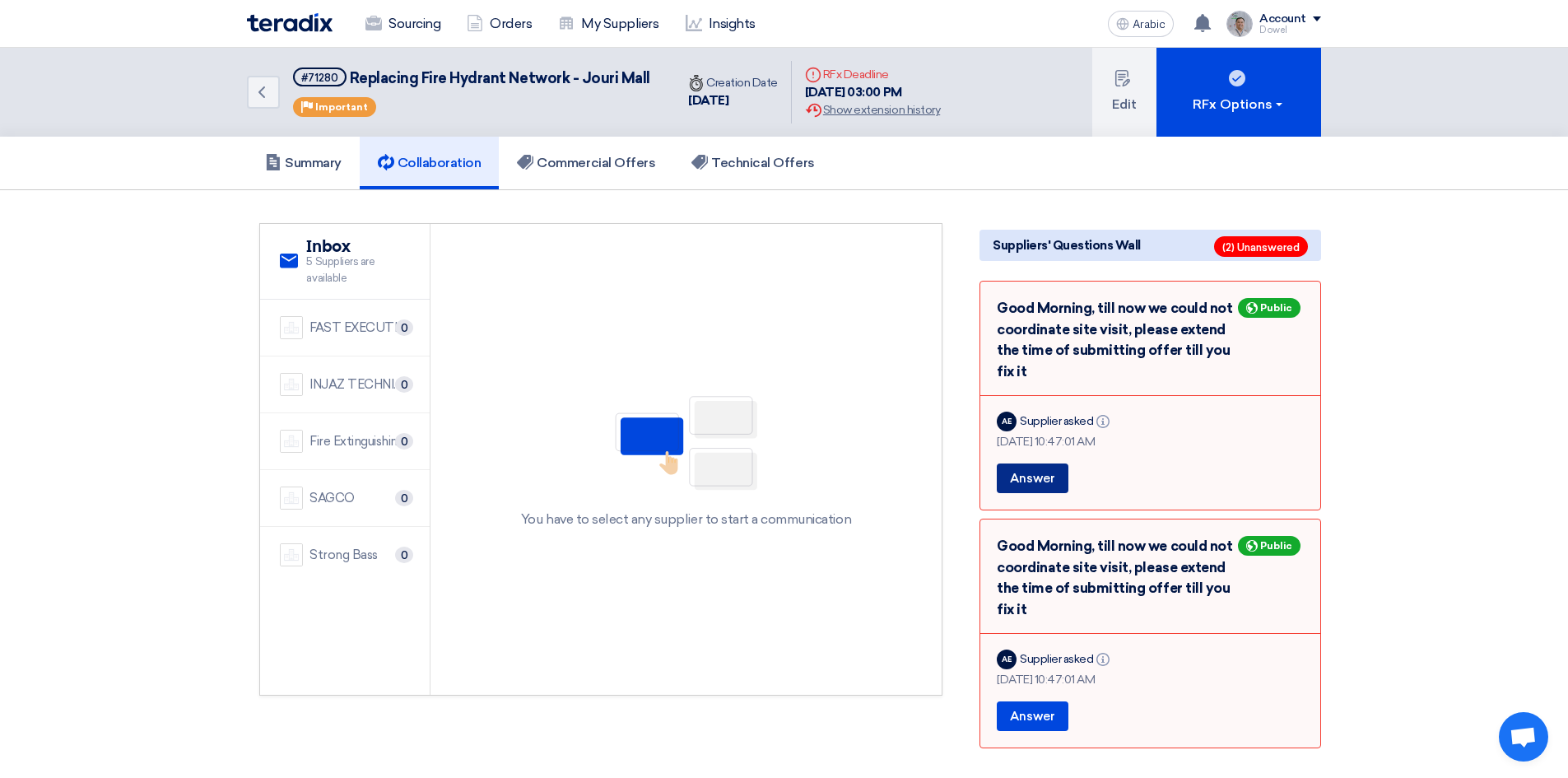
click at [1038, 478] on font "Answer" at bounding box center [1032, 477] width 45 height 14
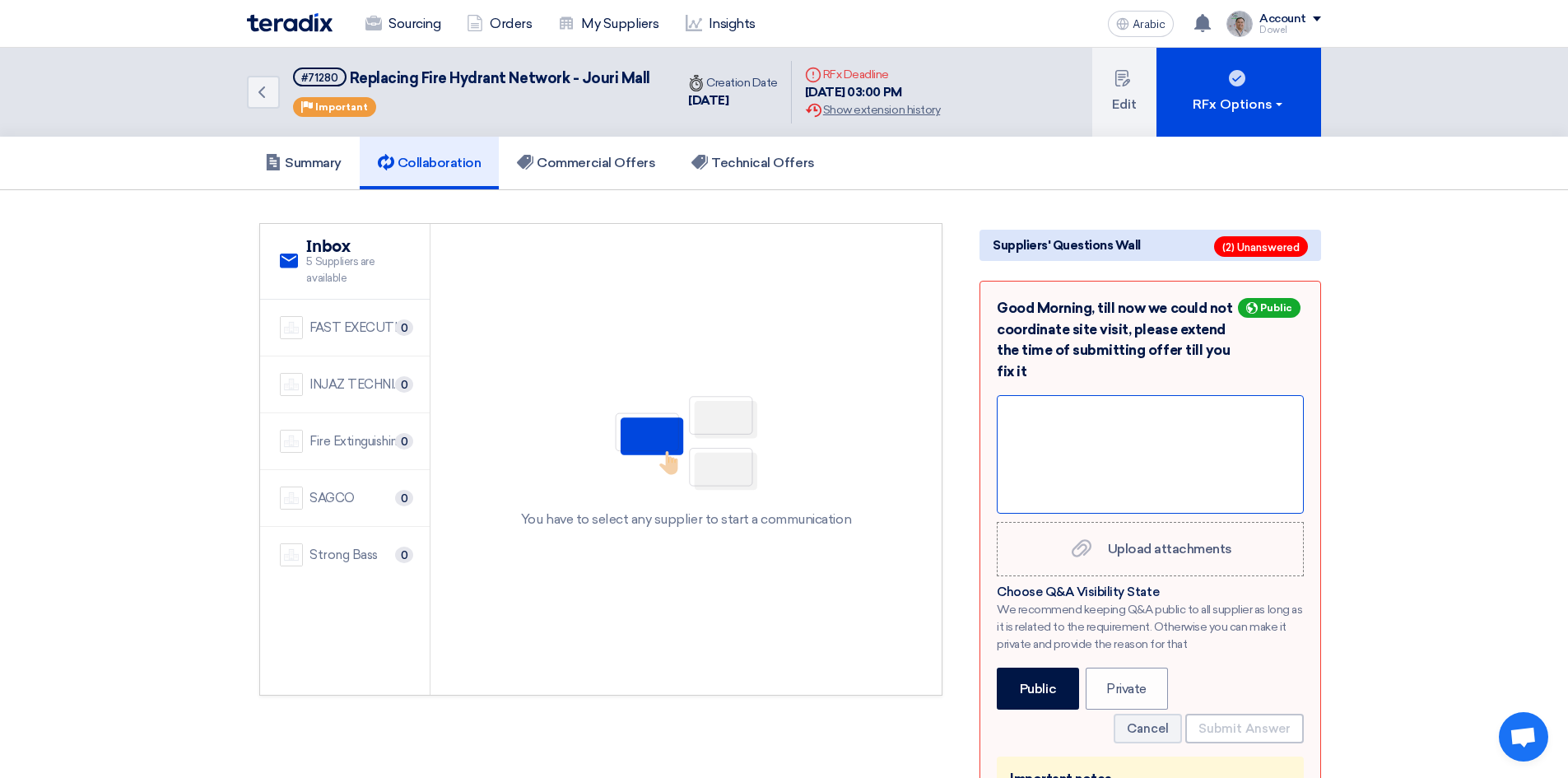
click at [1068, 433] on div at bounding box center [1149, 454] width 307 height 119
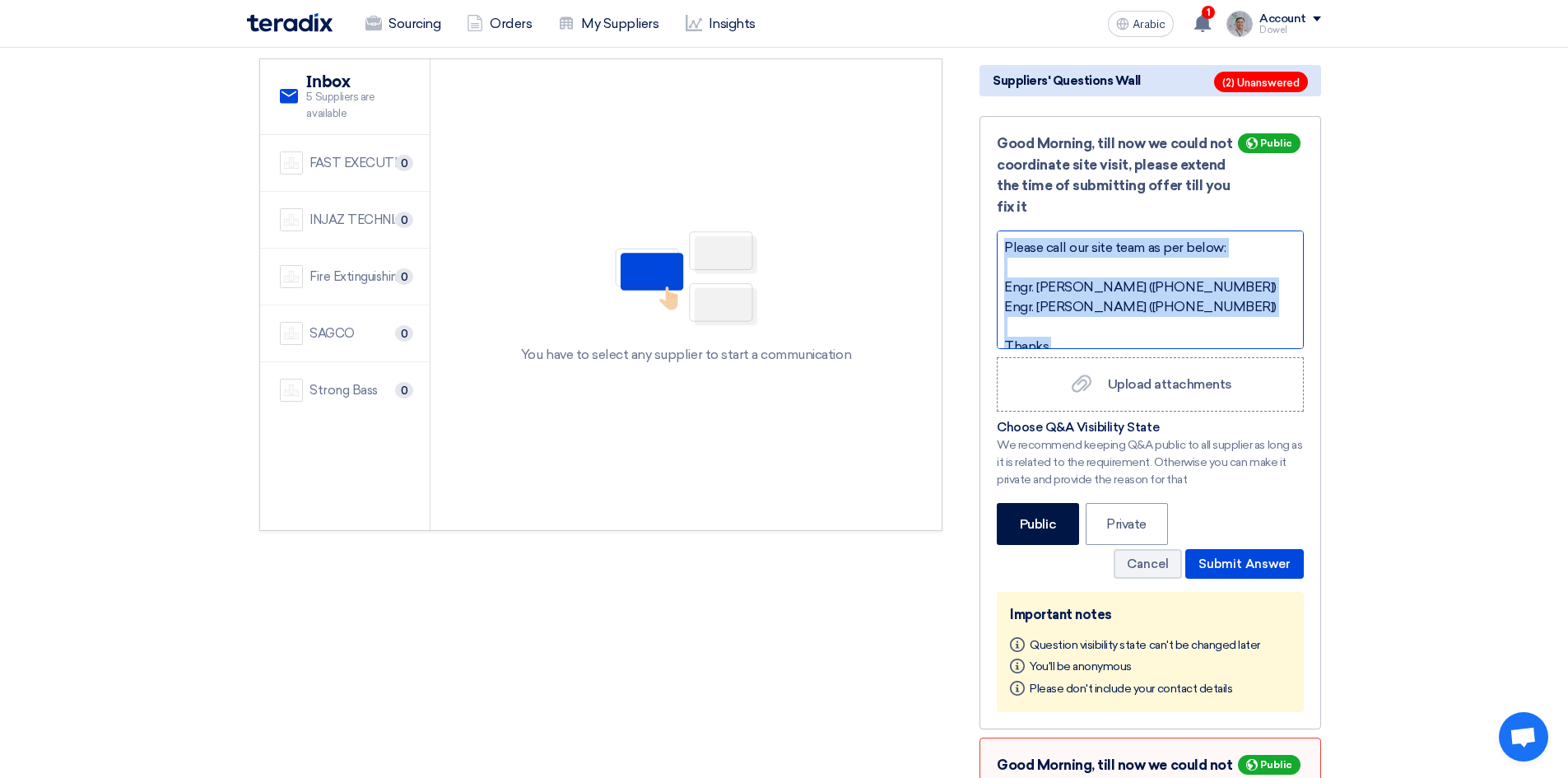
drag, startPoint x: 1081, startPoint y: 341, endPoint x: 982, endPoint y: 215, distance: 160.2
click at [982, 215] on div "Good Morning, till now we could not coordinate site visit, please extend the ti…" at bounding box center [1150, 423] width 341 height 613
copy div "Please call our site team as per below: Engr. [PERSON_NAME] ([PHONE_NUMBER]) En…"
click at [1248, 564] on font "Submit Answer" at bounding box center [1244, 563] width 93 height 14
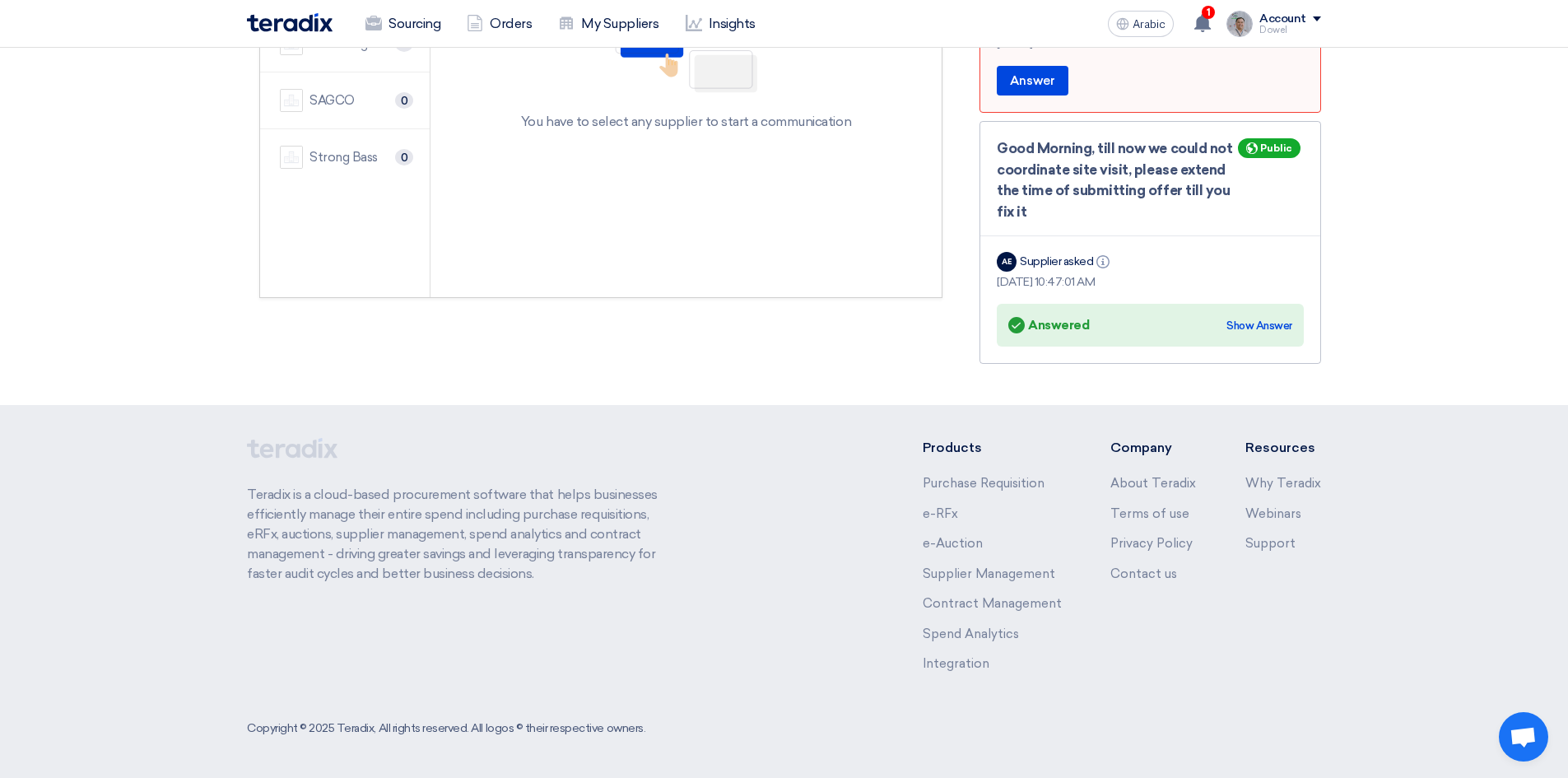
scroll to position [68, 0]
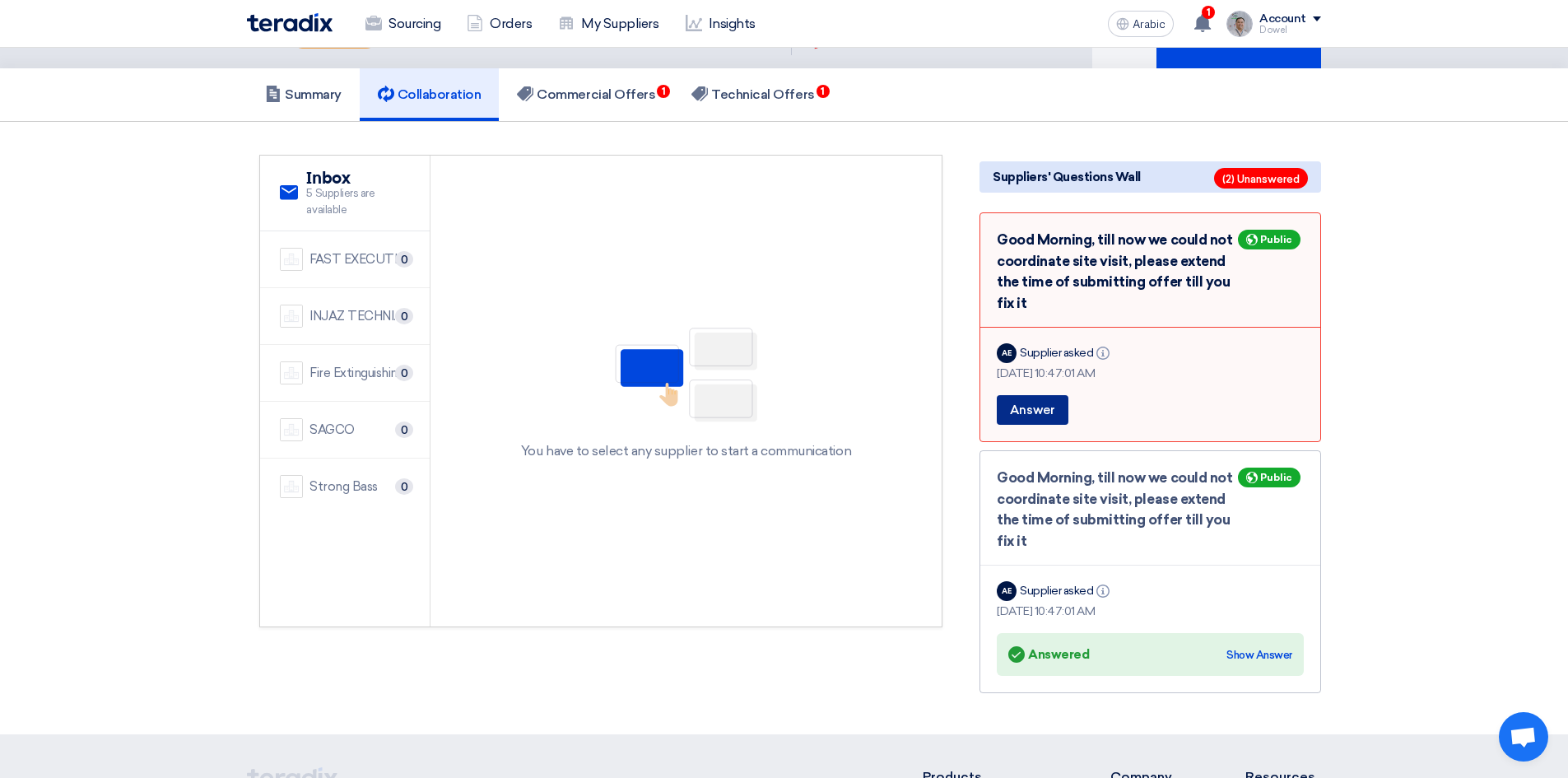
click at [1041, 409] on font "Answer" at bounding box center [1032, 409] width 45 height 14
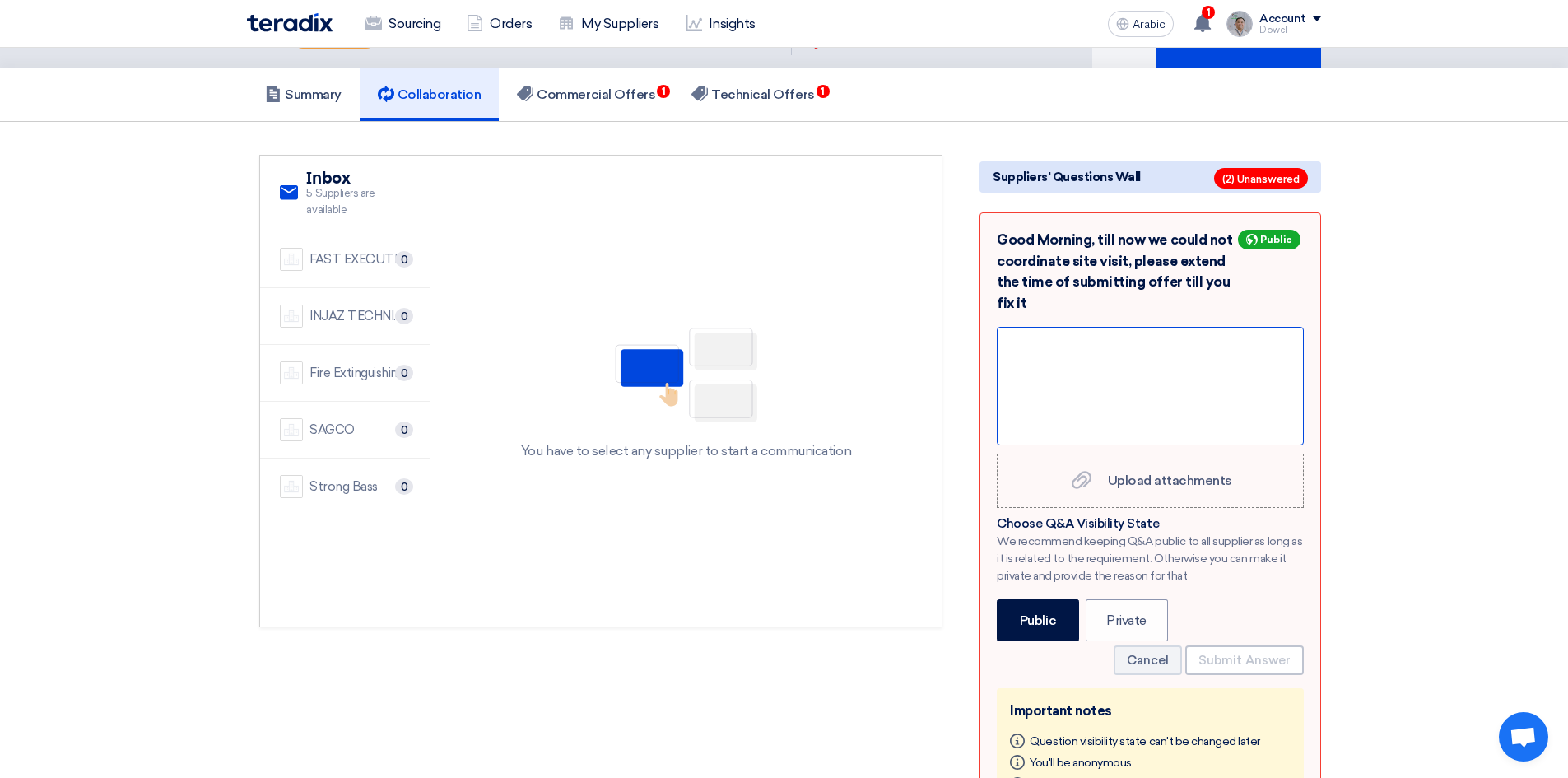
click at [1073, 359] on div at bounding box center [1149, 386] width 307 height 119
paste div
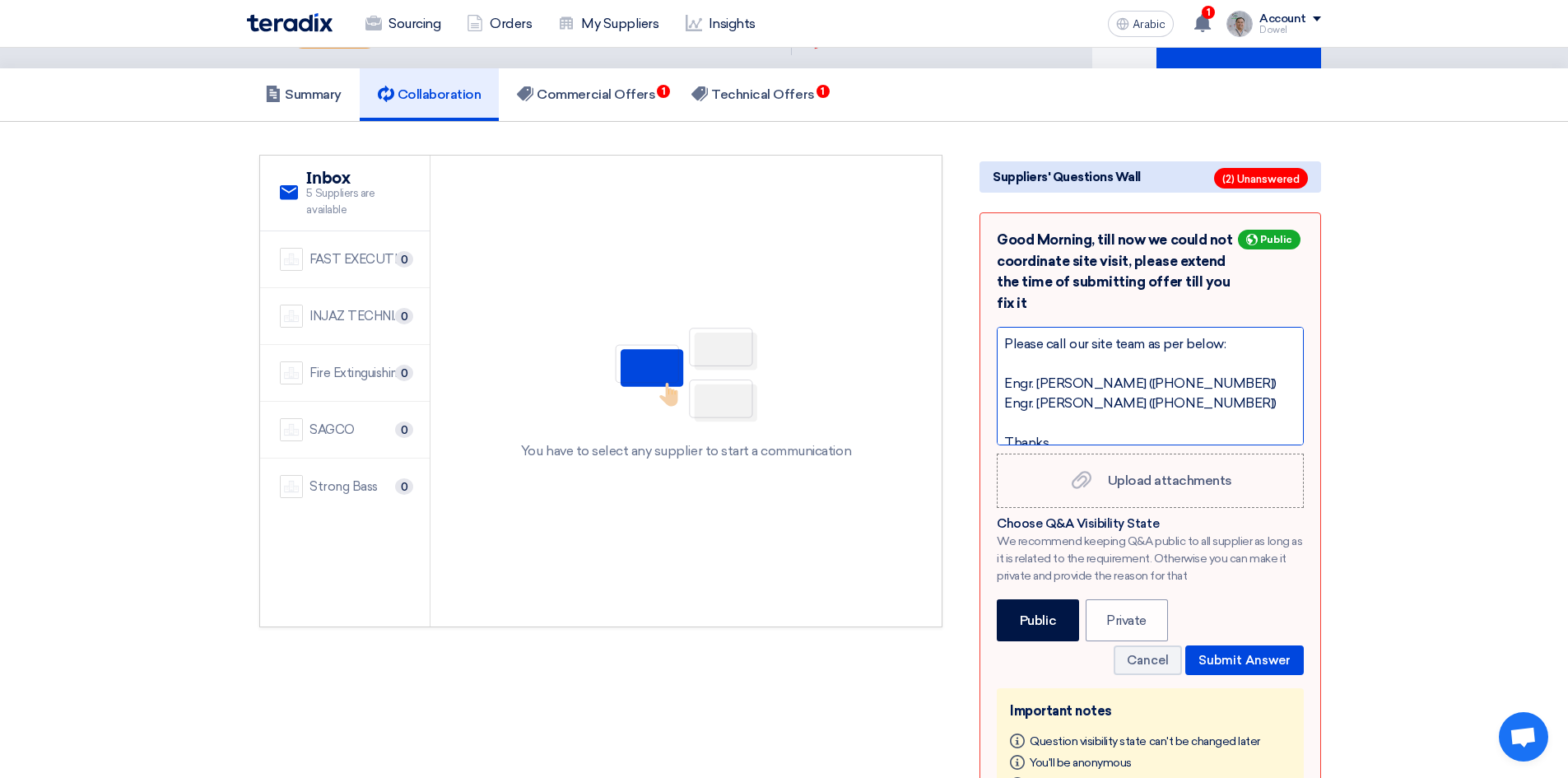
scroll to position [7, 0]
click at [1033, 416] on div at bounding box center [1150, 416] width 292 height 20
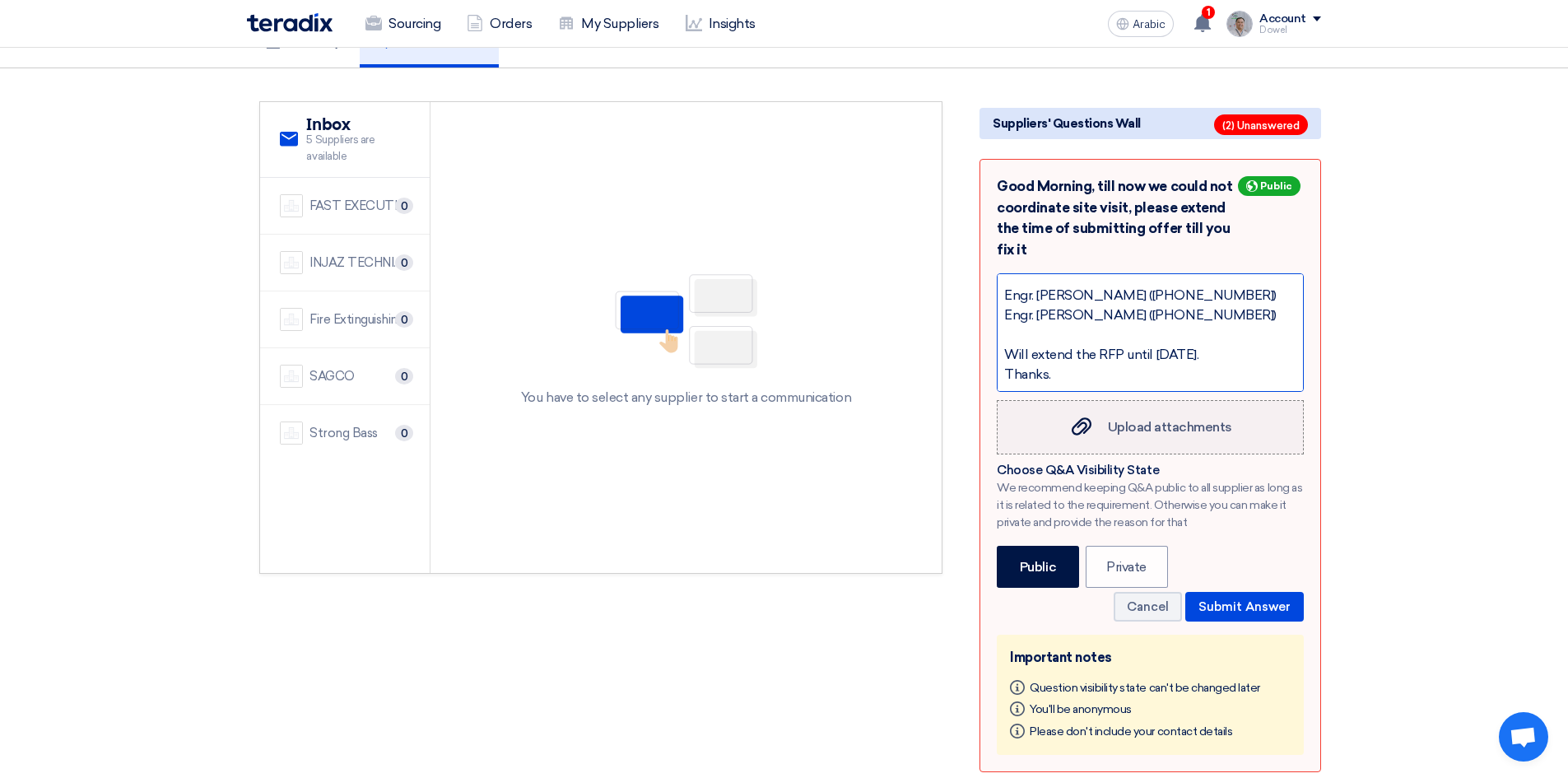
scroll to position [150, 0]
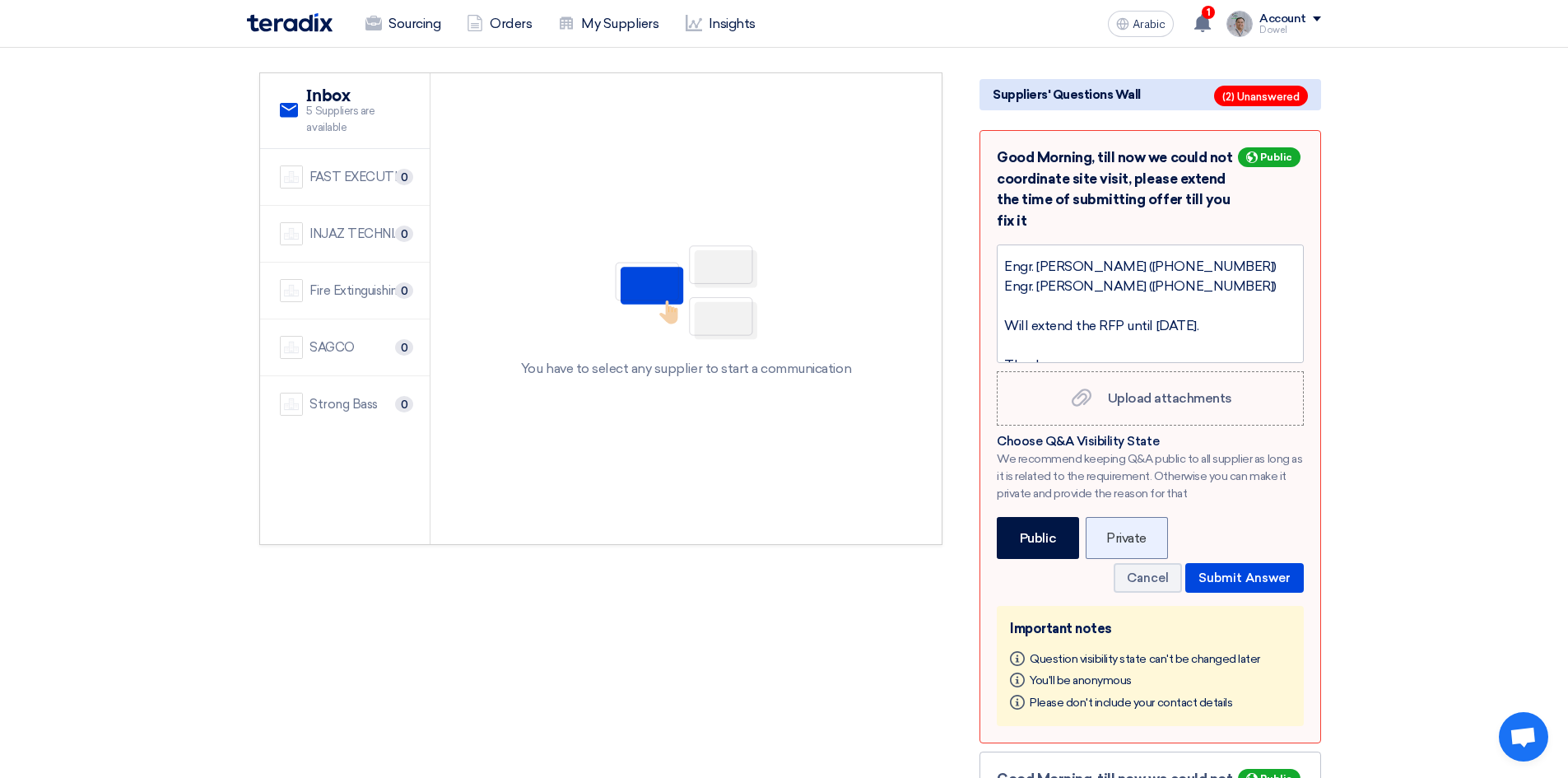
click at [1116, 546] on label "Private" at bounding box center [1126, 537] width 82 height 42
click at [1116, 542] on input "Private" at bounding box center [1111, 536] width 11 height 11
radio input "true"
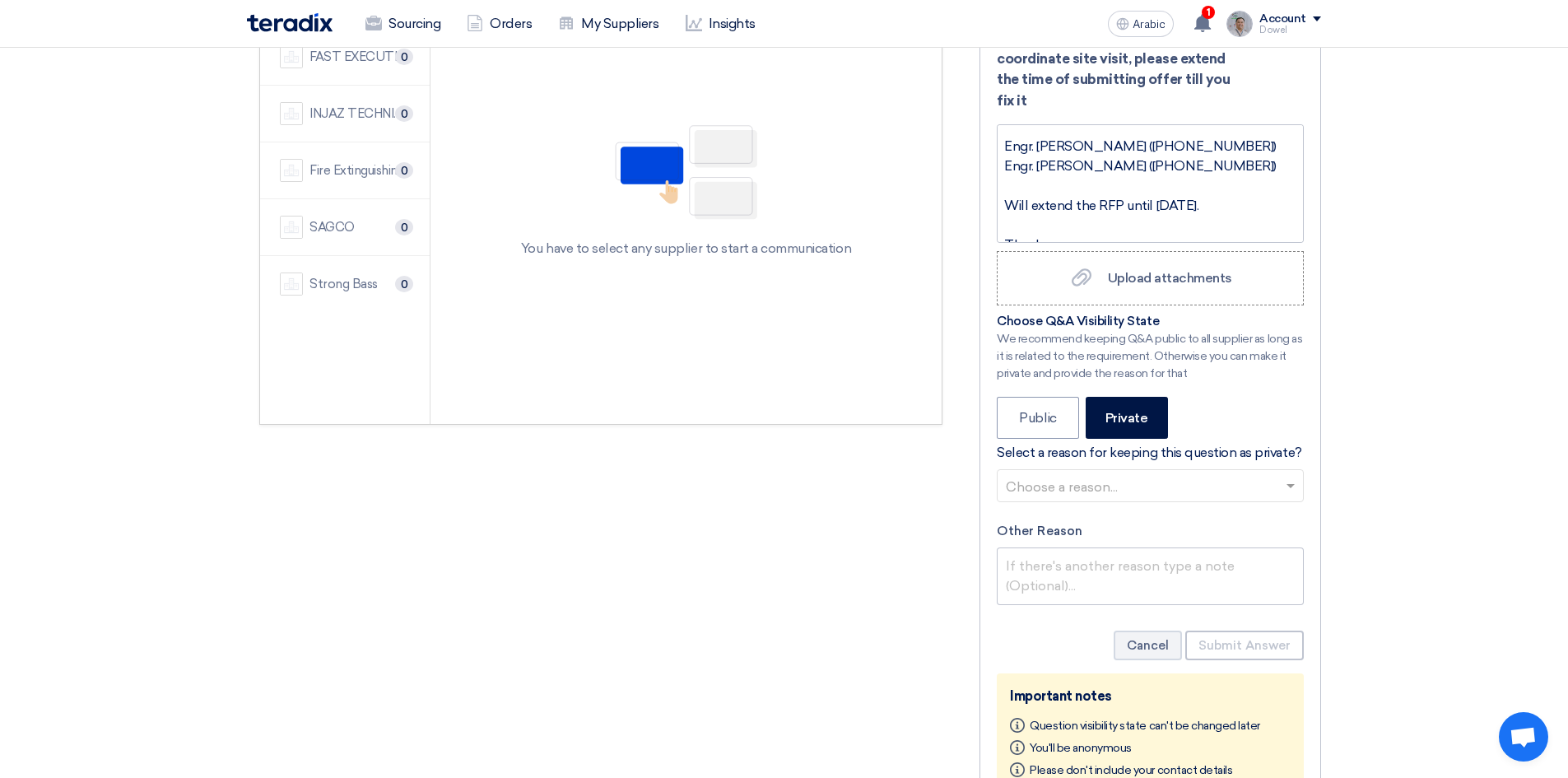
scroll to position [270, 0]
click at [1033, 426] on font "Public" at bounding box center [1038, 419] width 37 height 15
click at [1029, 422] on input "Public" at bounding box center [1024, 416] width 11 height 11
radio input "true"
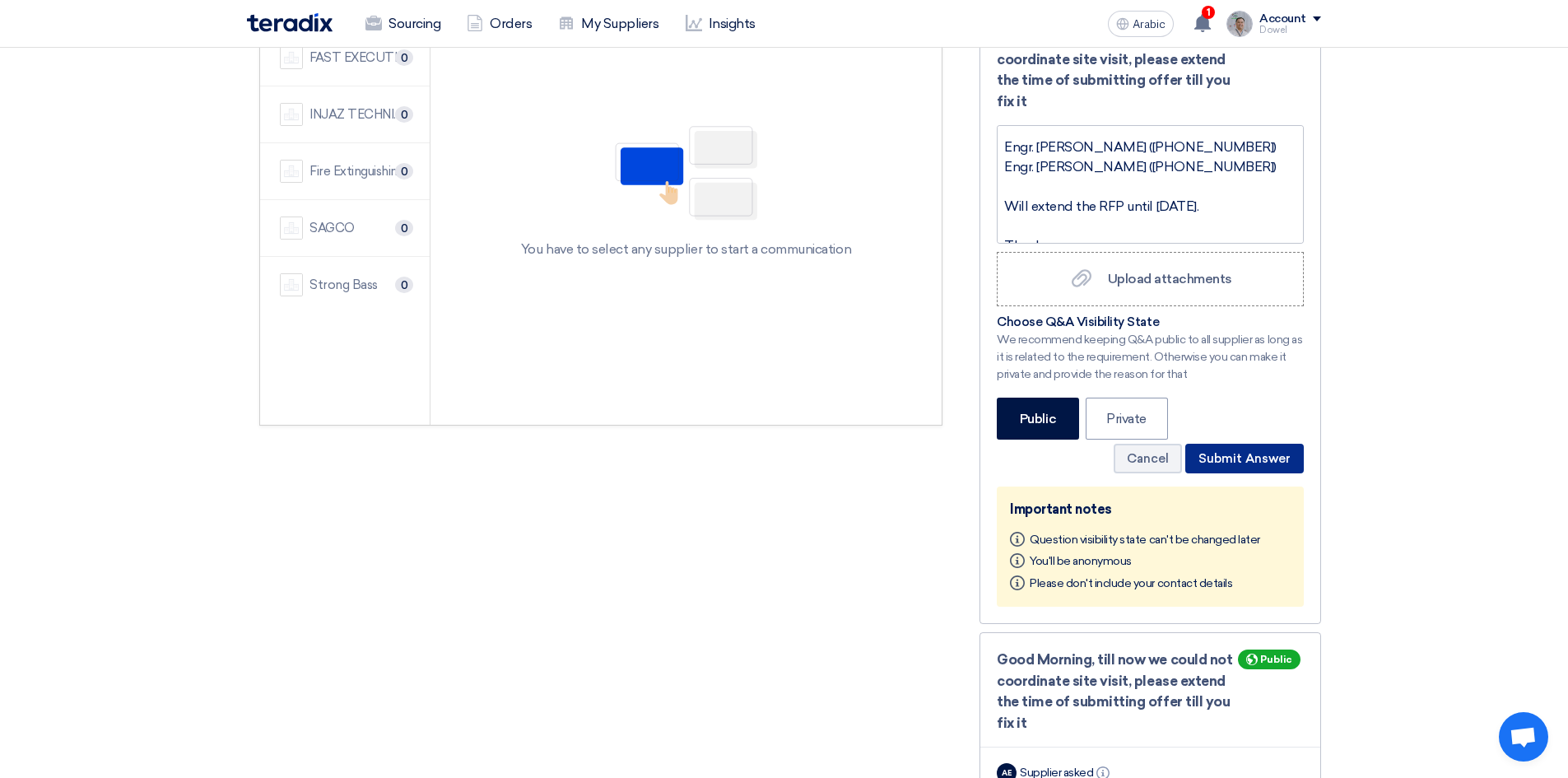
click at [1249, 459] on font "Submit Answer" at bounding box center [1244, 458] width 93 height 14
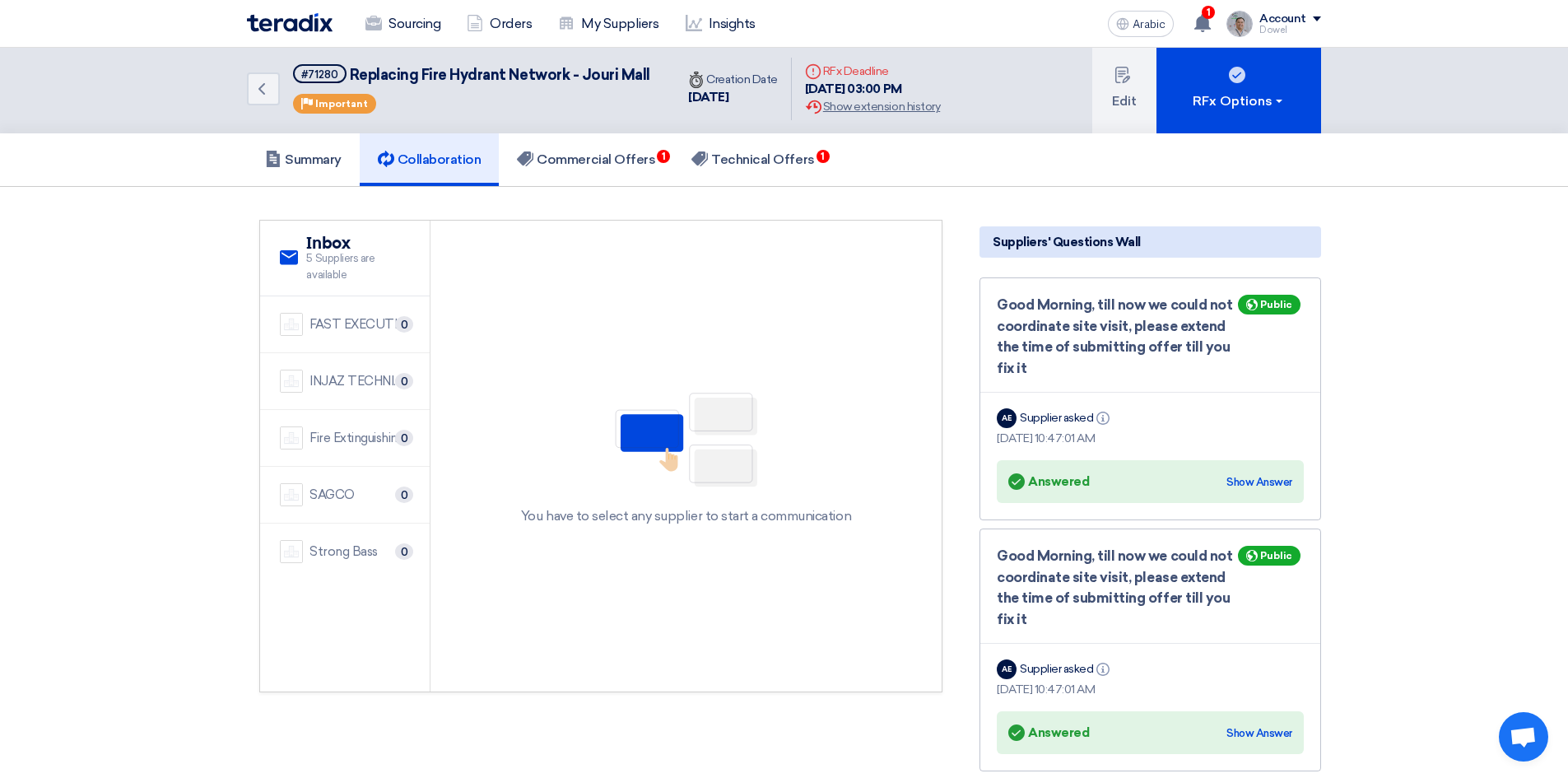
scroll to position [0, 0]
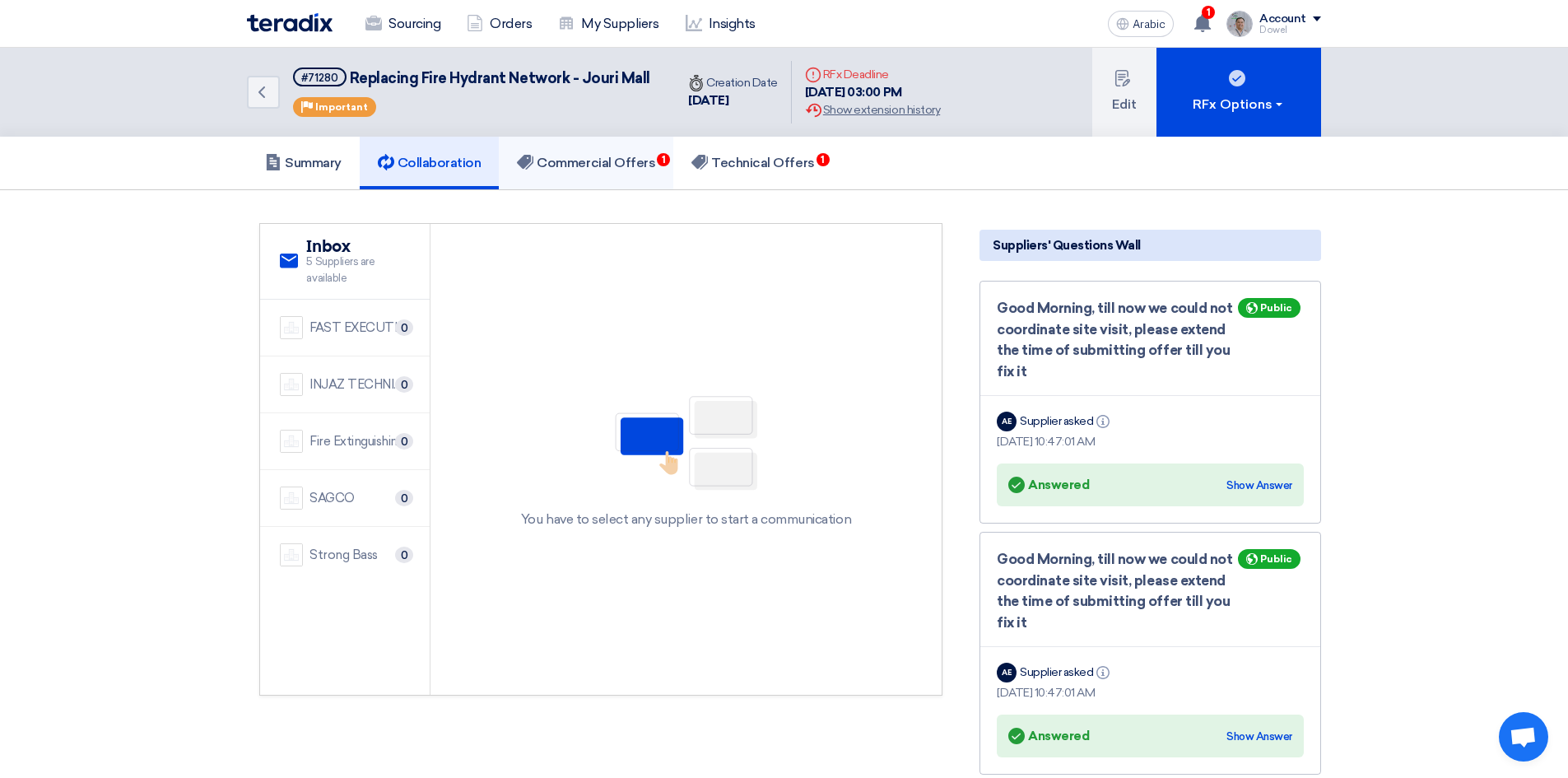
click at [622, 159] on font "Commercial Offers" at bounding box center [596, 162] width 119 height 15
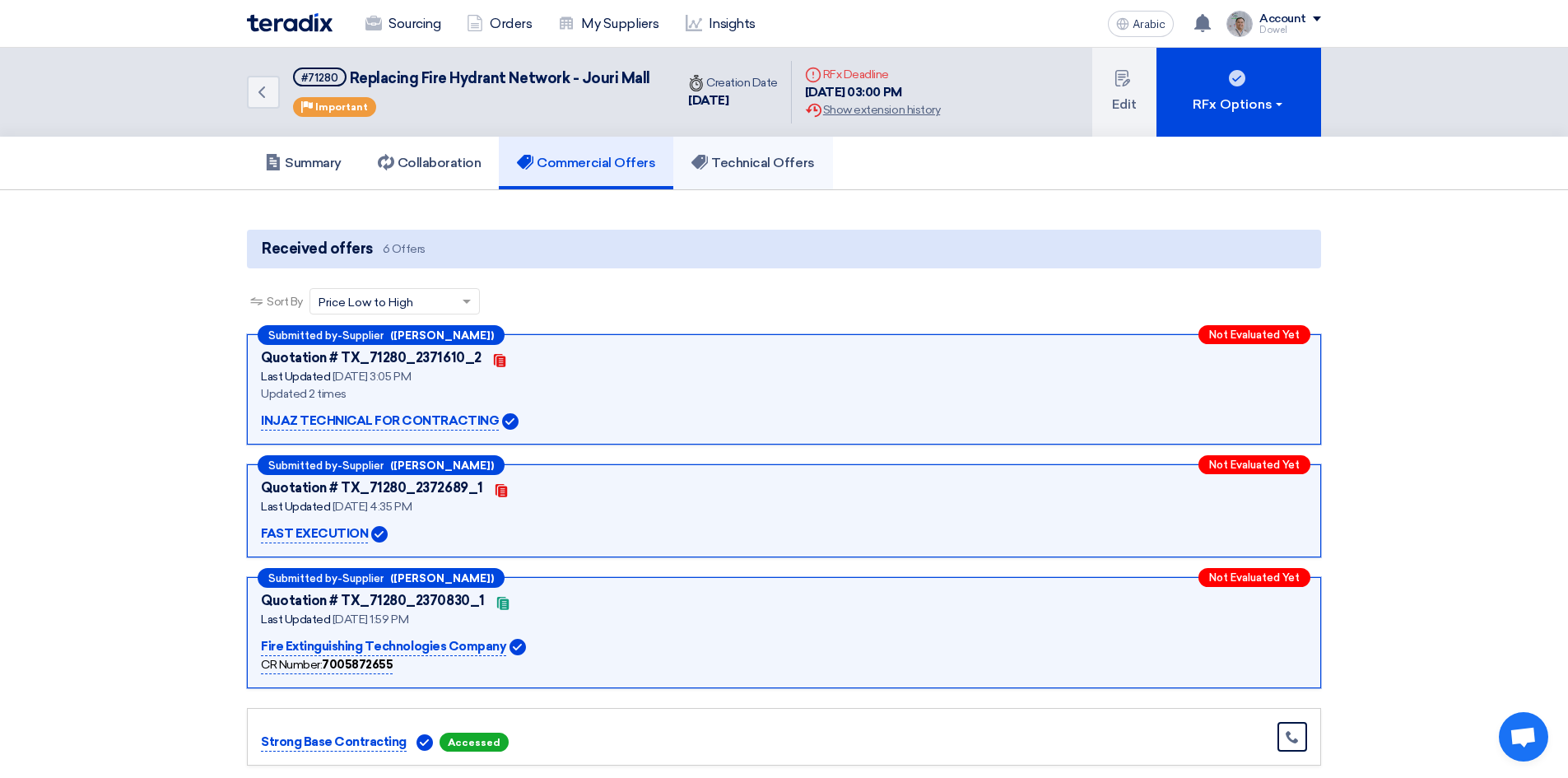
click at [744, 166] on font "Technical Offers" at bounding box center [762, 162] width 103 height 15
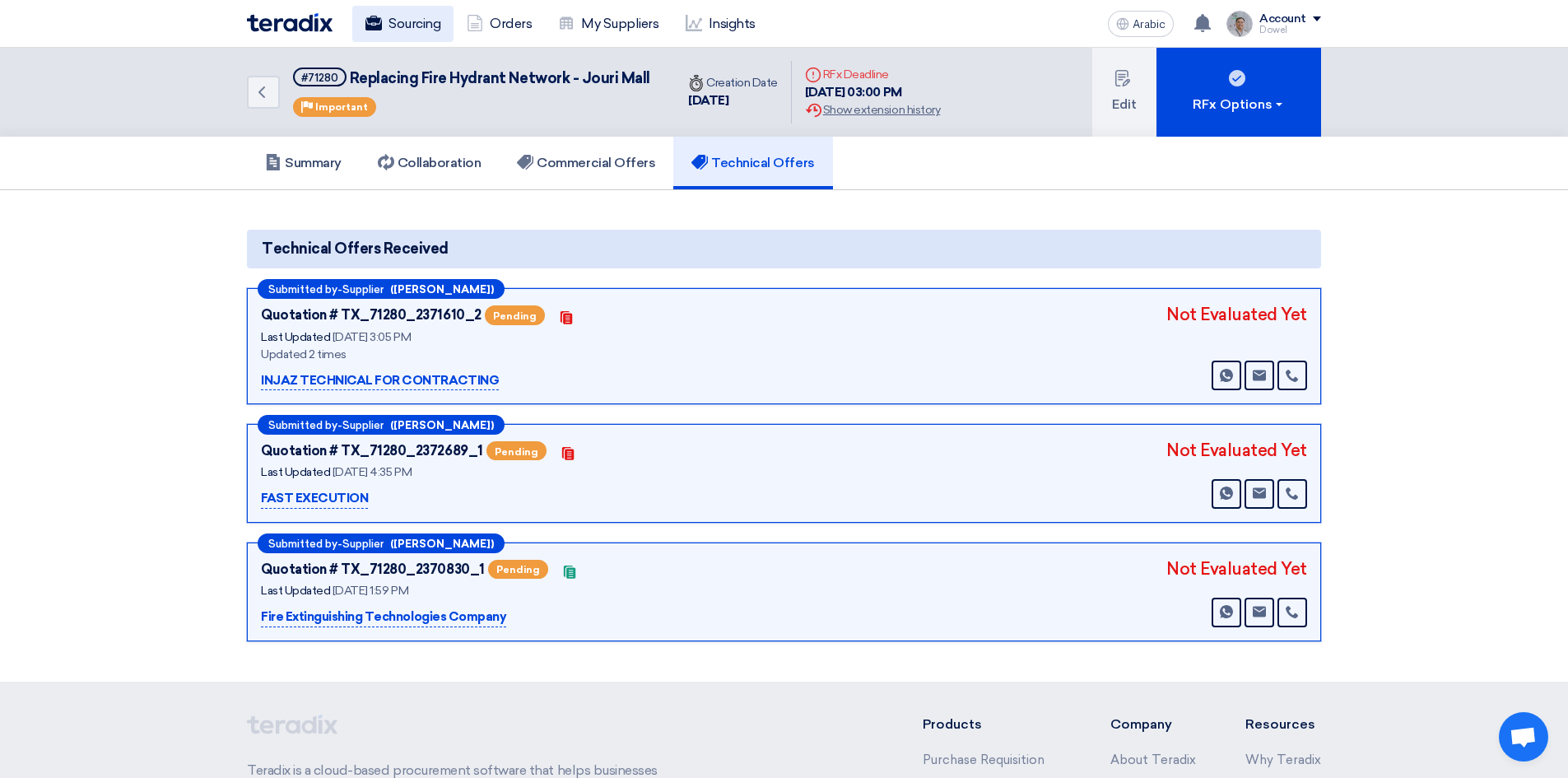
click at [408, 17] on font "Sourcing" at bounding box center [414, 23] width 52 height 15
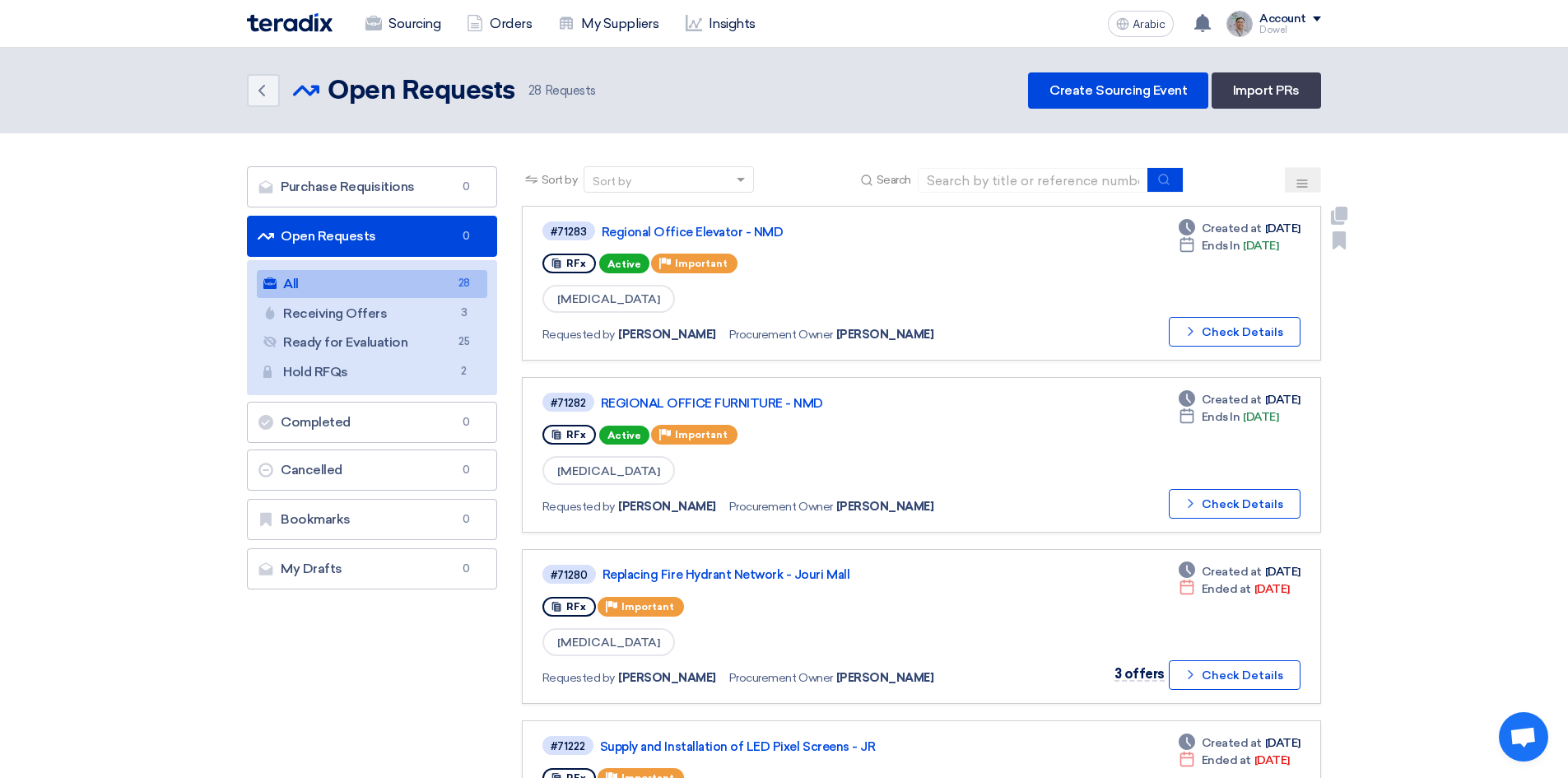
scroll to position [82, 0]
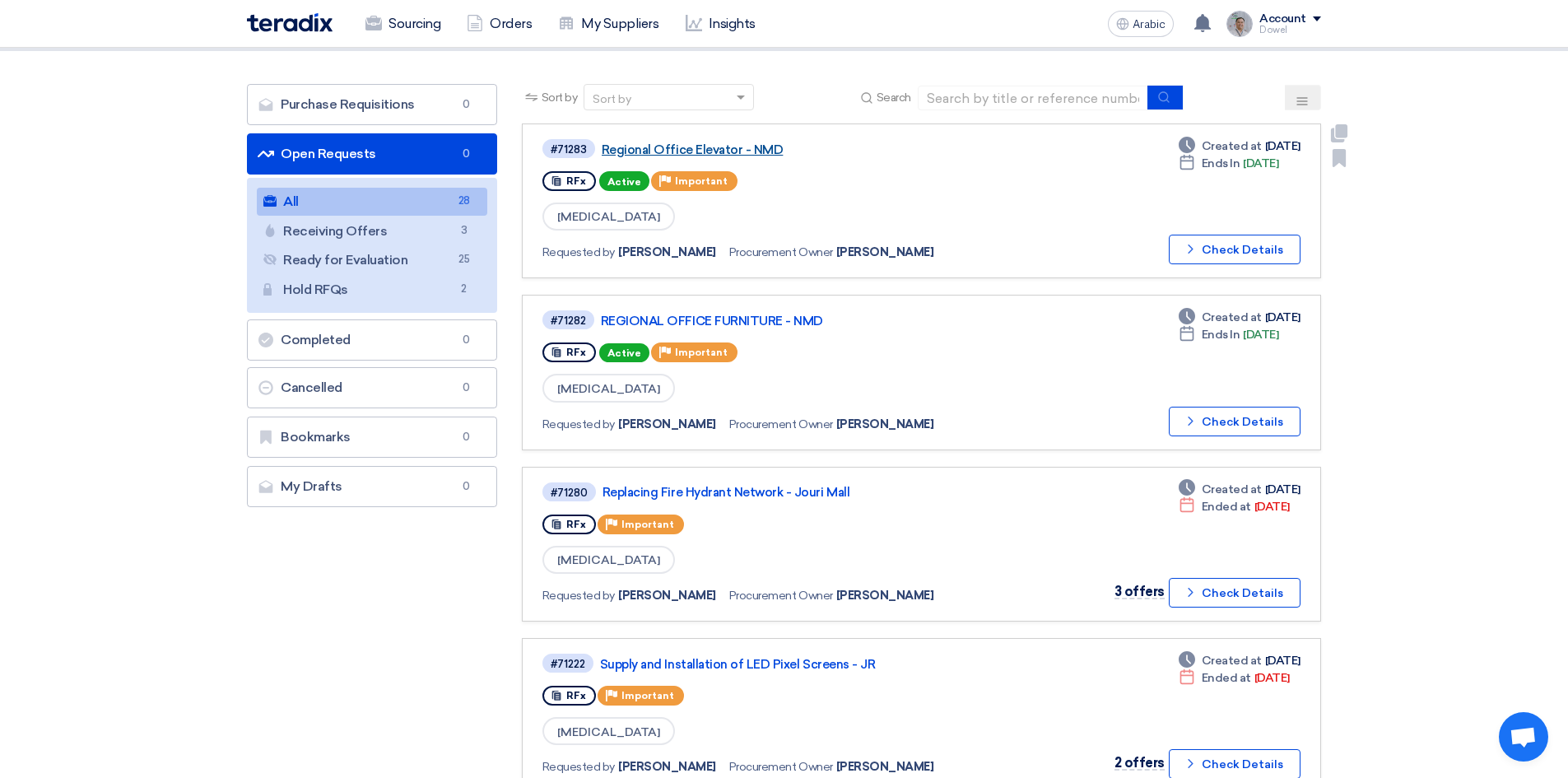
click at [702, 149] on font "Regional Office Elevator - NMD" at bounding box center [692, 149] width 182 height 14
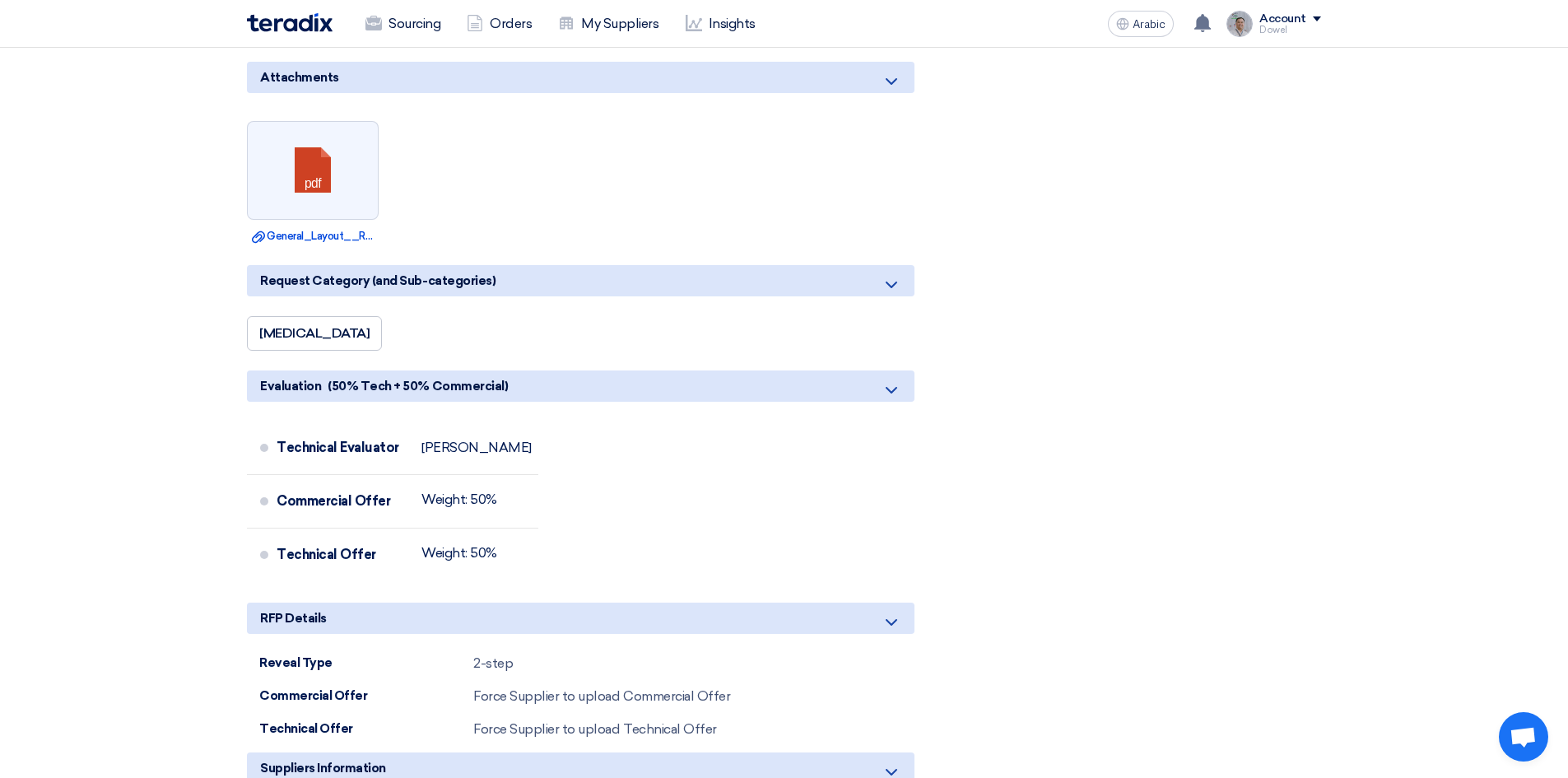
scroll to position [1399, 0]
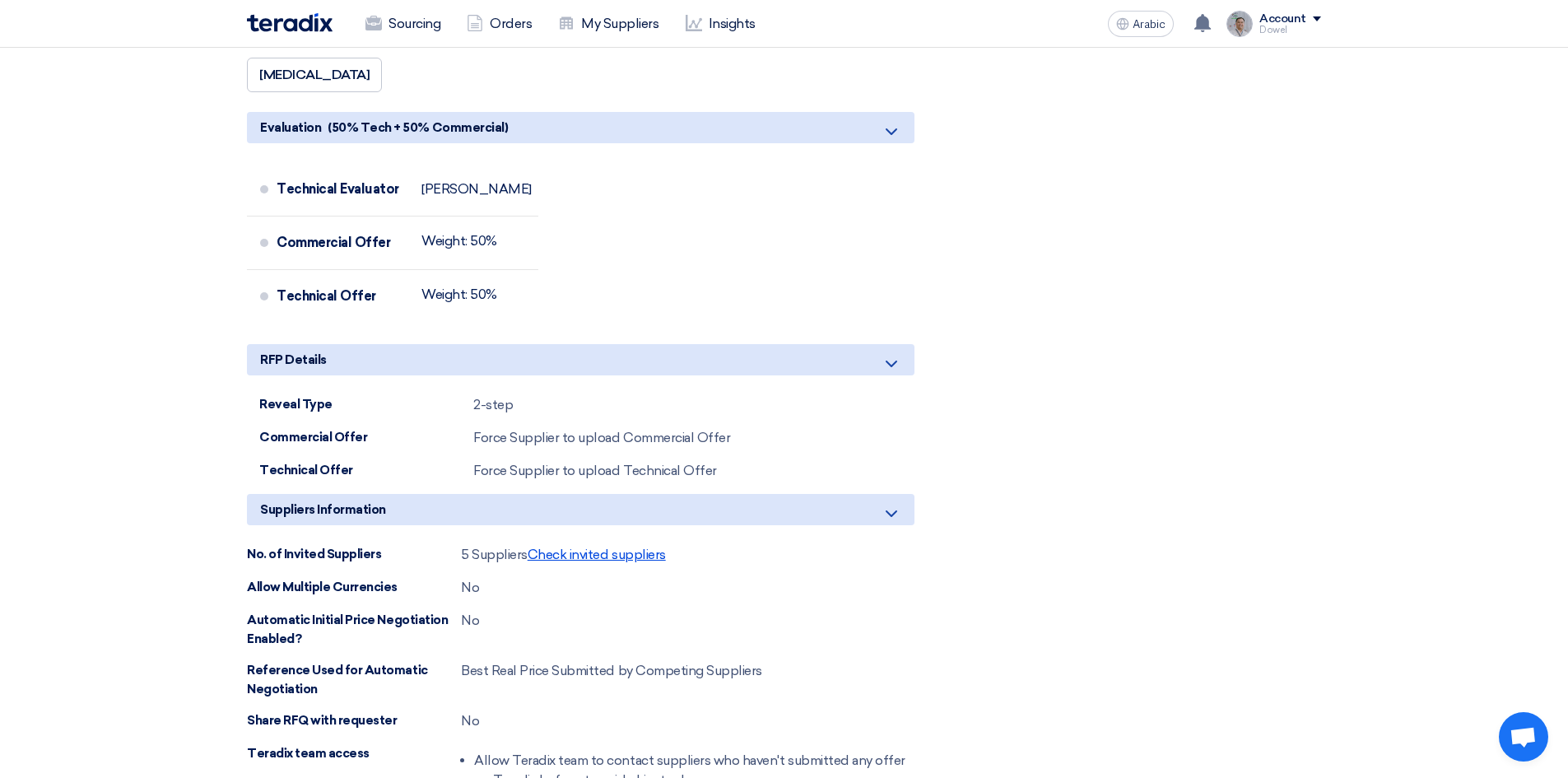
click at [581, 557] on font "Check invited suppliers" at bounding box center [596, 554] width 138 height 15
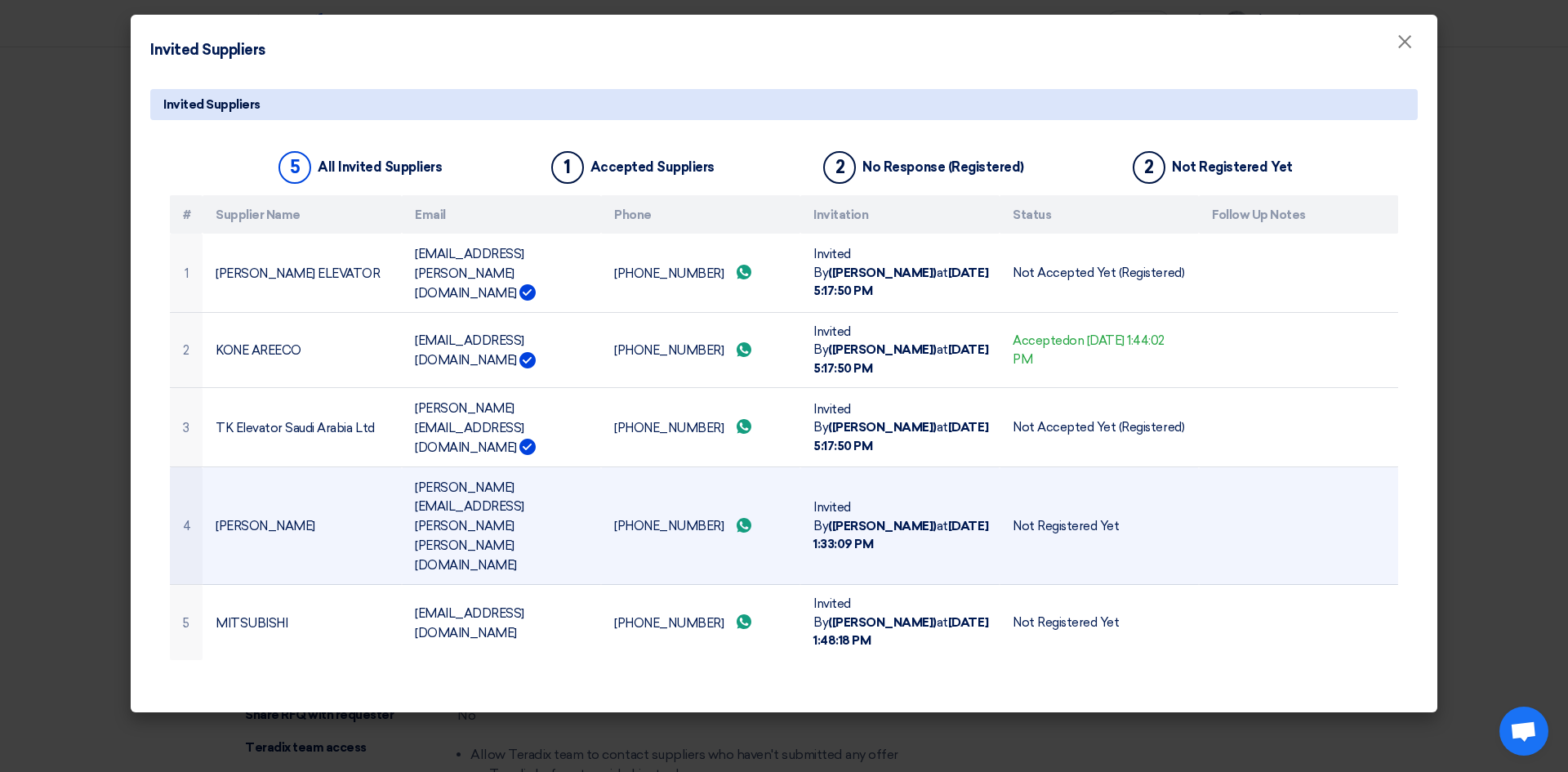
click at [475, 480] on font "[PERSON_NAME][EMAIL_ADDRESS][PERSON_NAME][PERSON_NAME][DOMAIN_NAME]" at bounding box center [470, 526] width 110 height 93
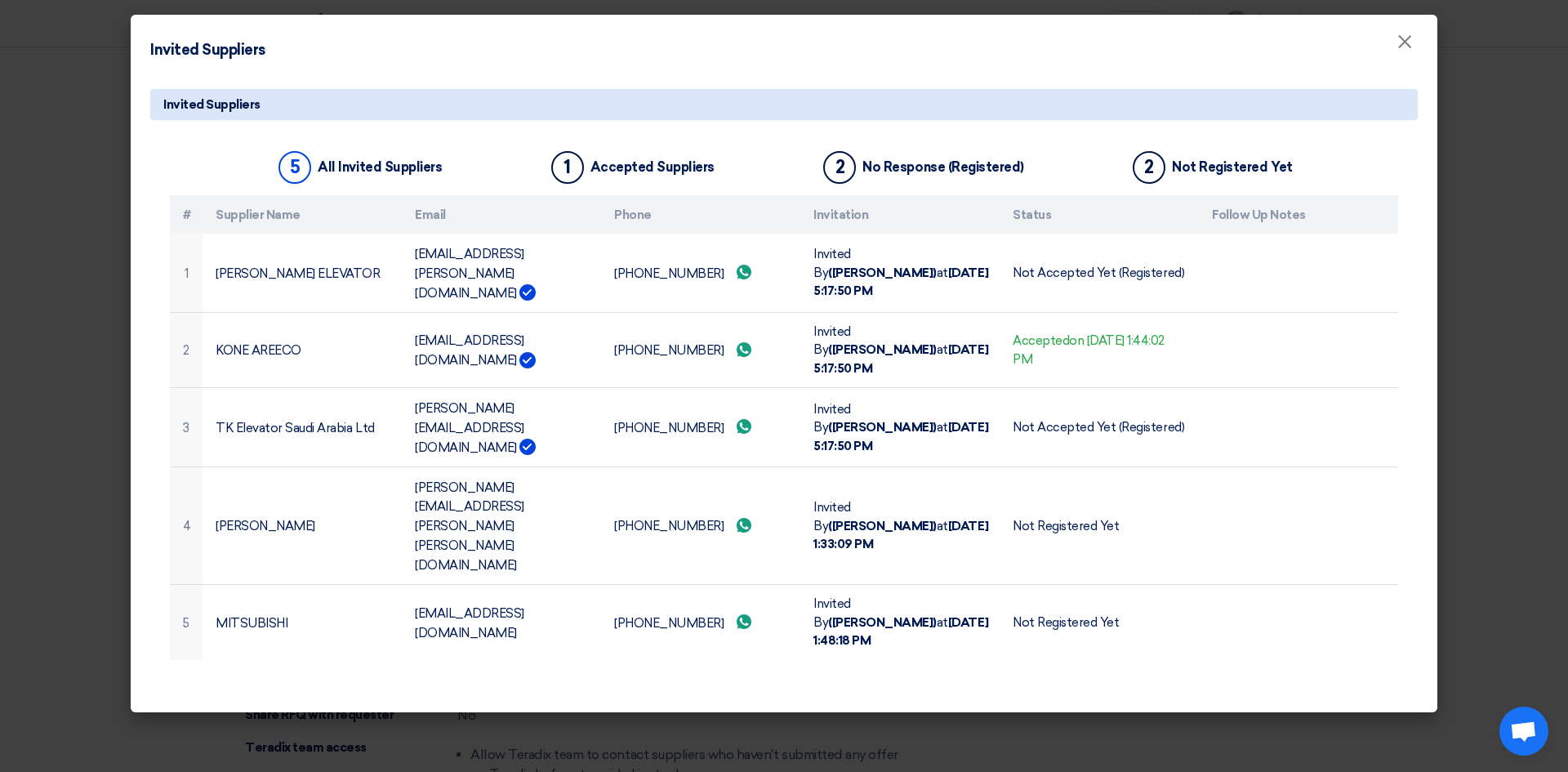
click at [1555, 211] on modal-container "Invited Suppliers × Invited Suppliers 5 All Invited Suppliers 1 Accepted Suppli…" at bounding box center [784, 386] width 1568 height 772
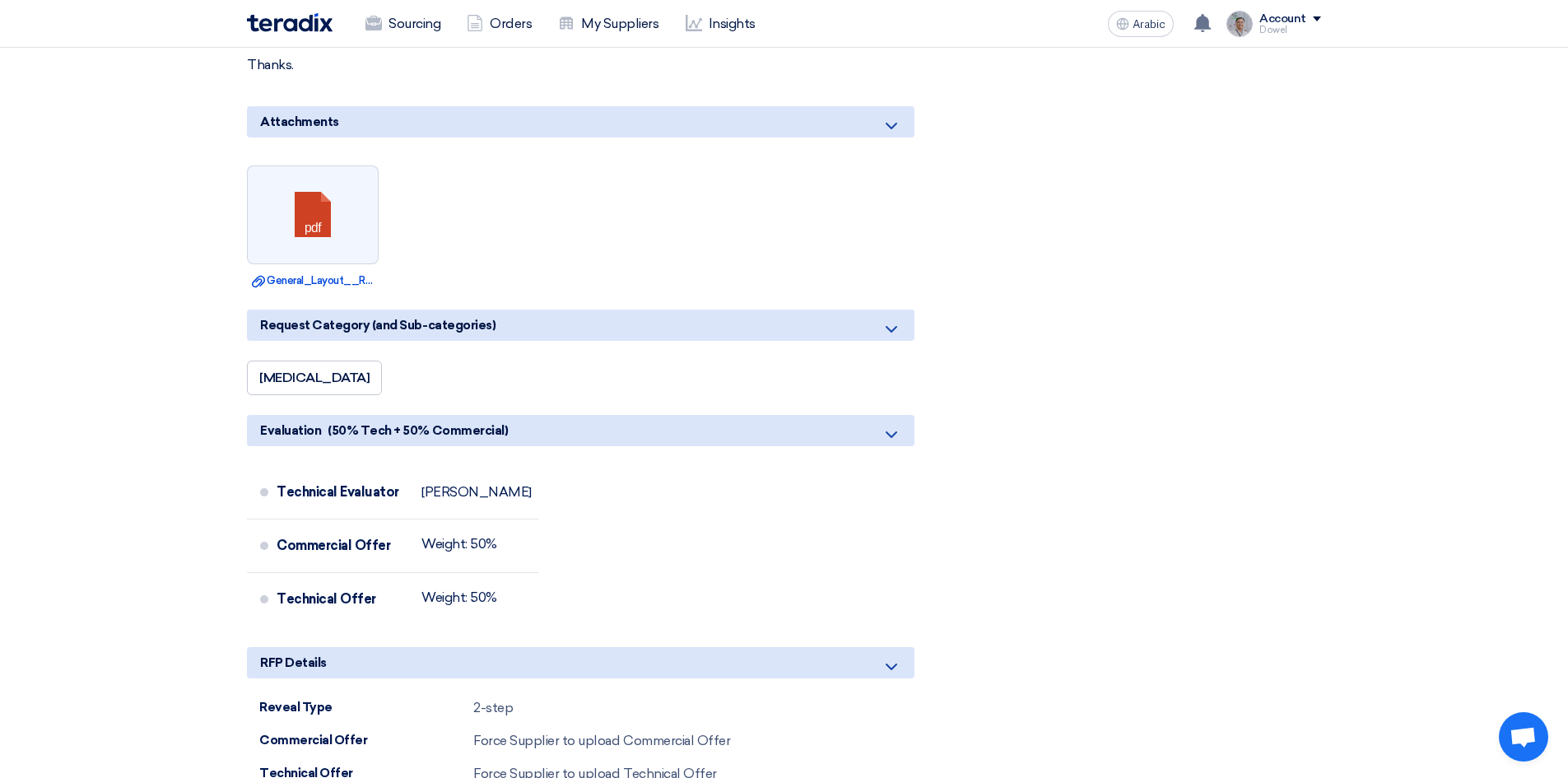
scroll to position [1316, 0]
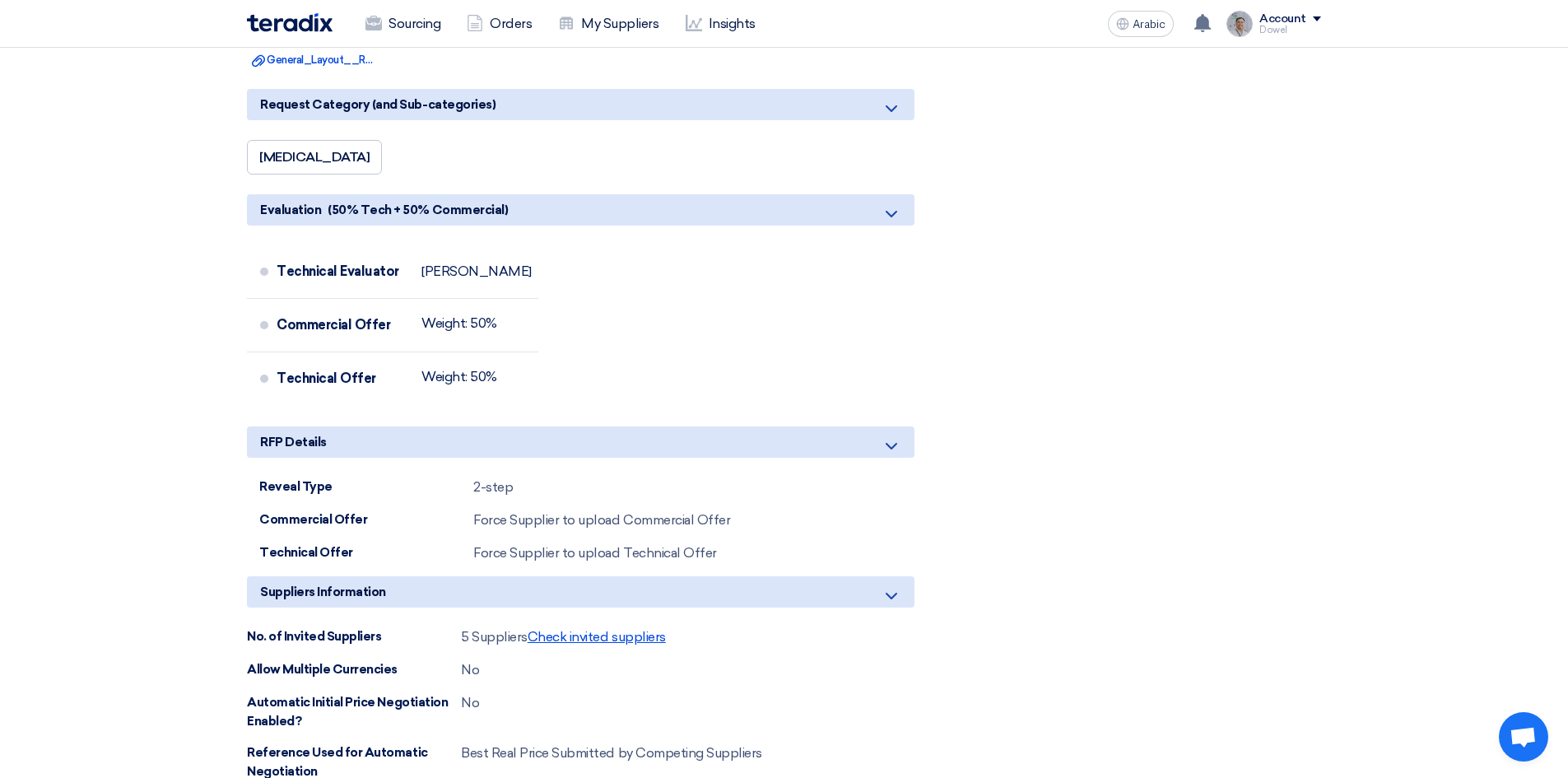
click at [595, 636] on font "Check invited suppliers" at bounding box center [596, 636] width 138 height 15
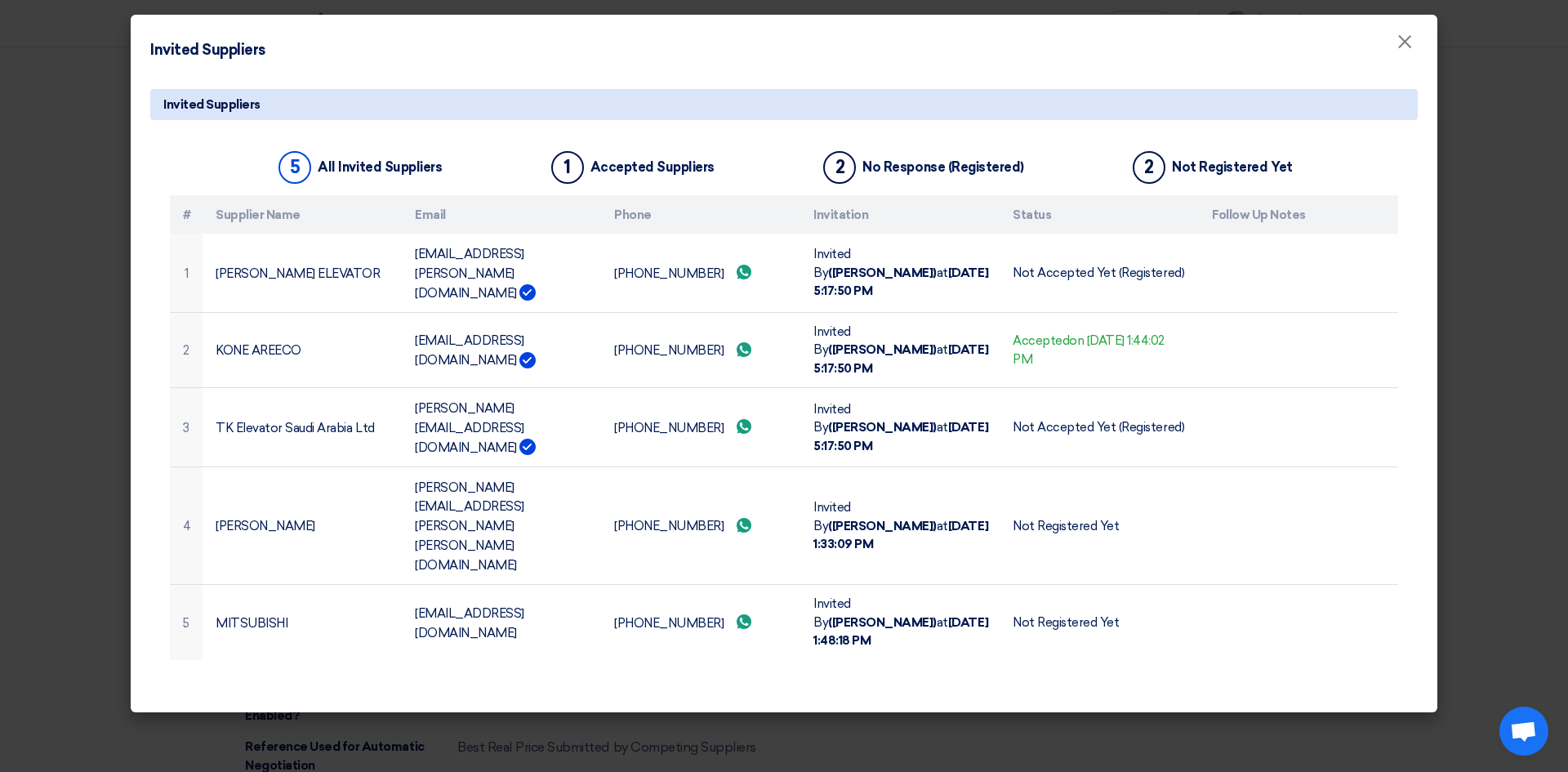
click at [148, 379] on div "Invited Suppliers 5 All Invited Suppliers 1 Accepted Suppliers 2 No Response (R…" at bounding box center [784, 393] width 1307 height 638
click at [143, 367] on div "Invited Suppliers 5 All Invited Suppliers 1 Accepted Suppliers 2 No Response (R…" at bounding box center [784, 393] width 1307 height 638
drag, startPoint x: 1406, startPoint y: 45, endPoint x: 1353, endPoint y: 66, distance: 57.0
click at [1406, 46] on font "×" at bounding box center [1404, 46] width 16 height 33
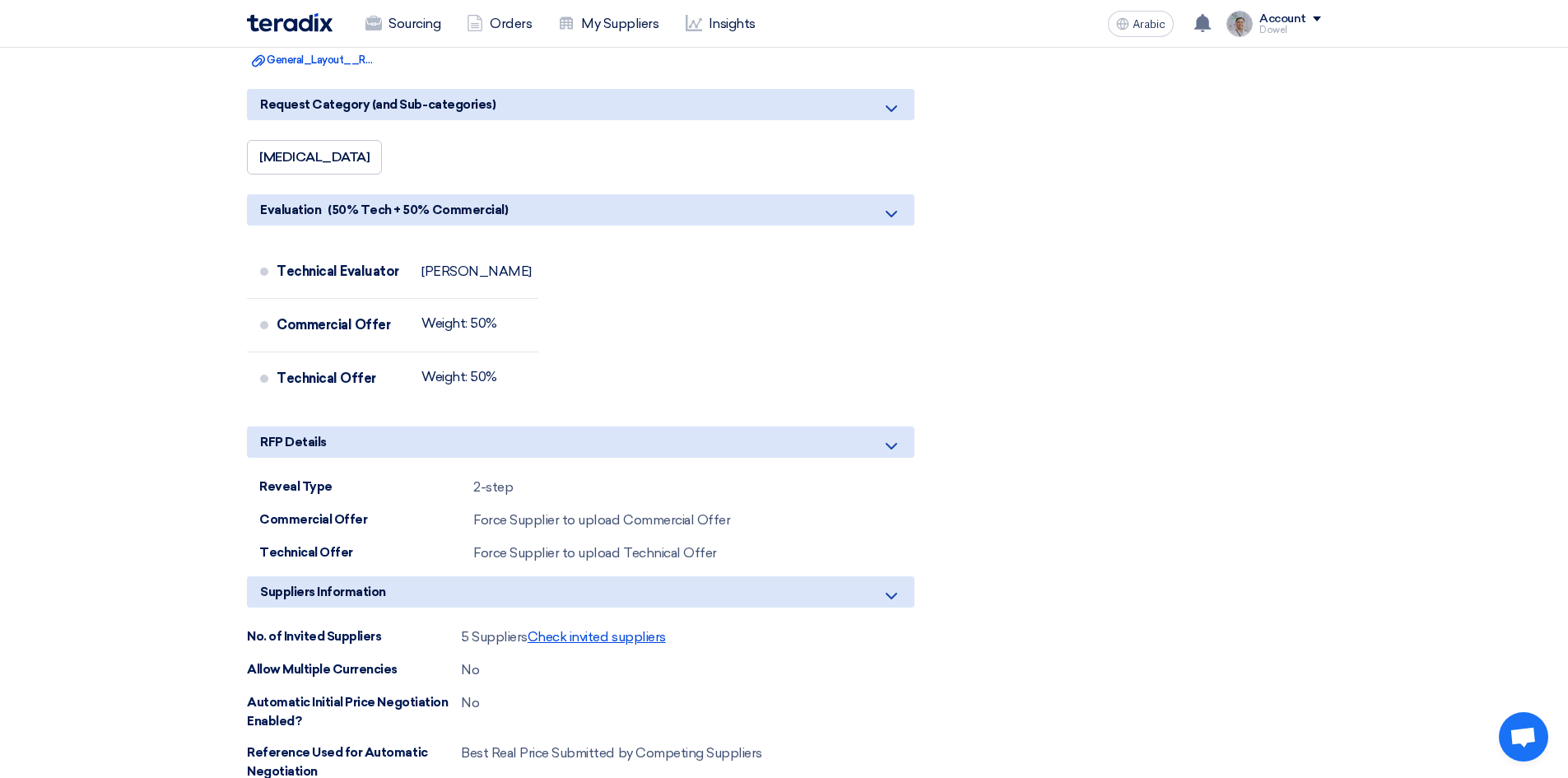
click at [611, 636] on font "Check invited suppliers" at bounding box center [596, 636] width 138 height 15
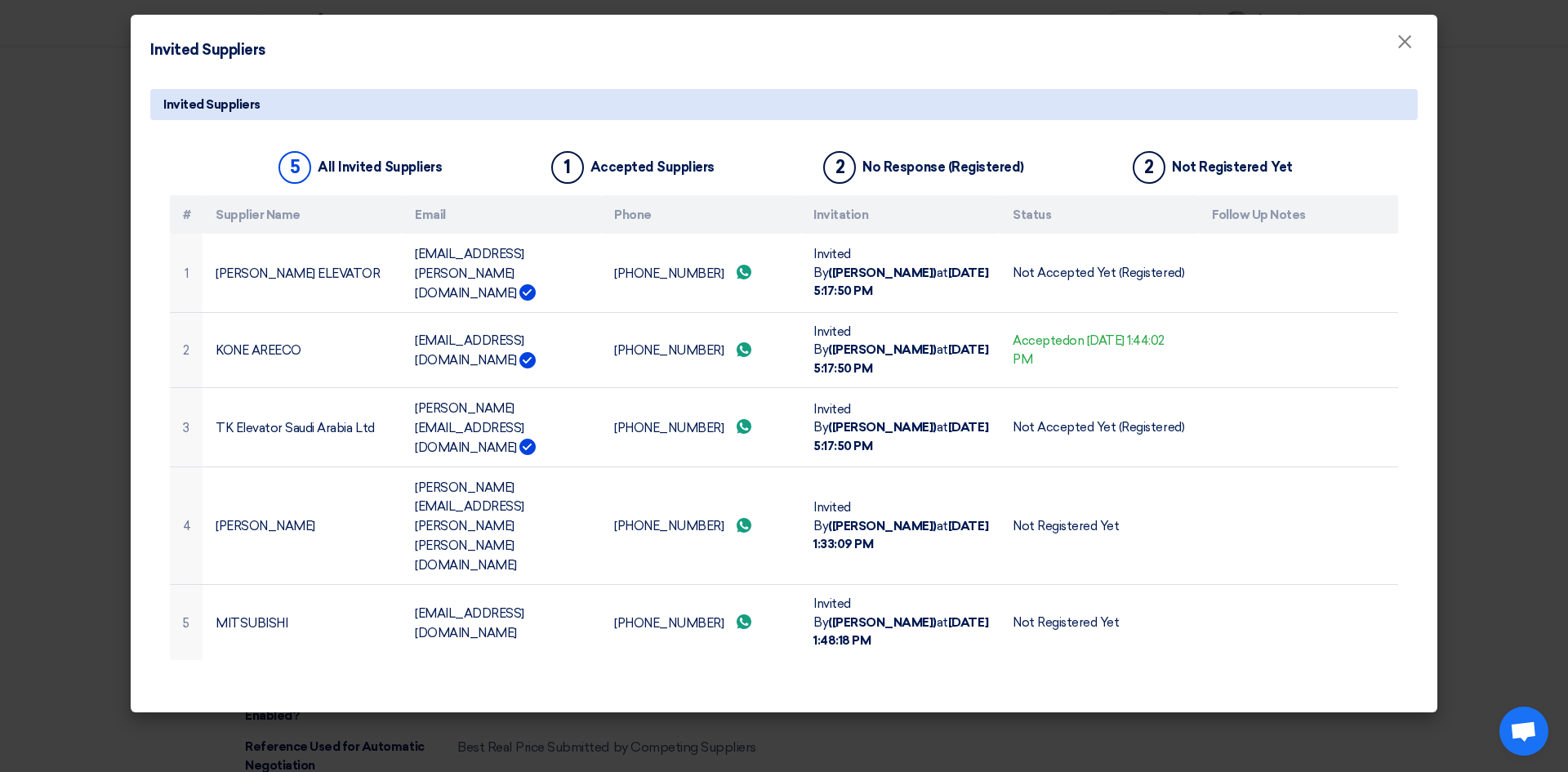
click at [473, 543] on div "5 All Invited Suppliers 1 Accepted Suppliers 2 No Response (Registered) 2 Not R…" at bounding box center [784, 413] width 1268 height 546
click at [1402, 49] on font "×" at bounding box center [1404, 46] width 16 height 33
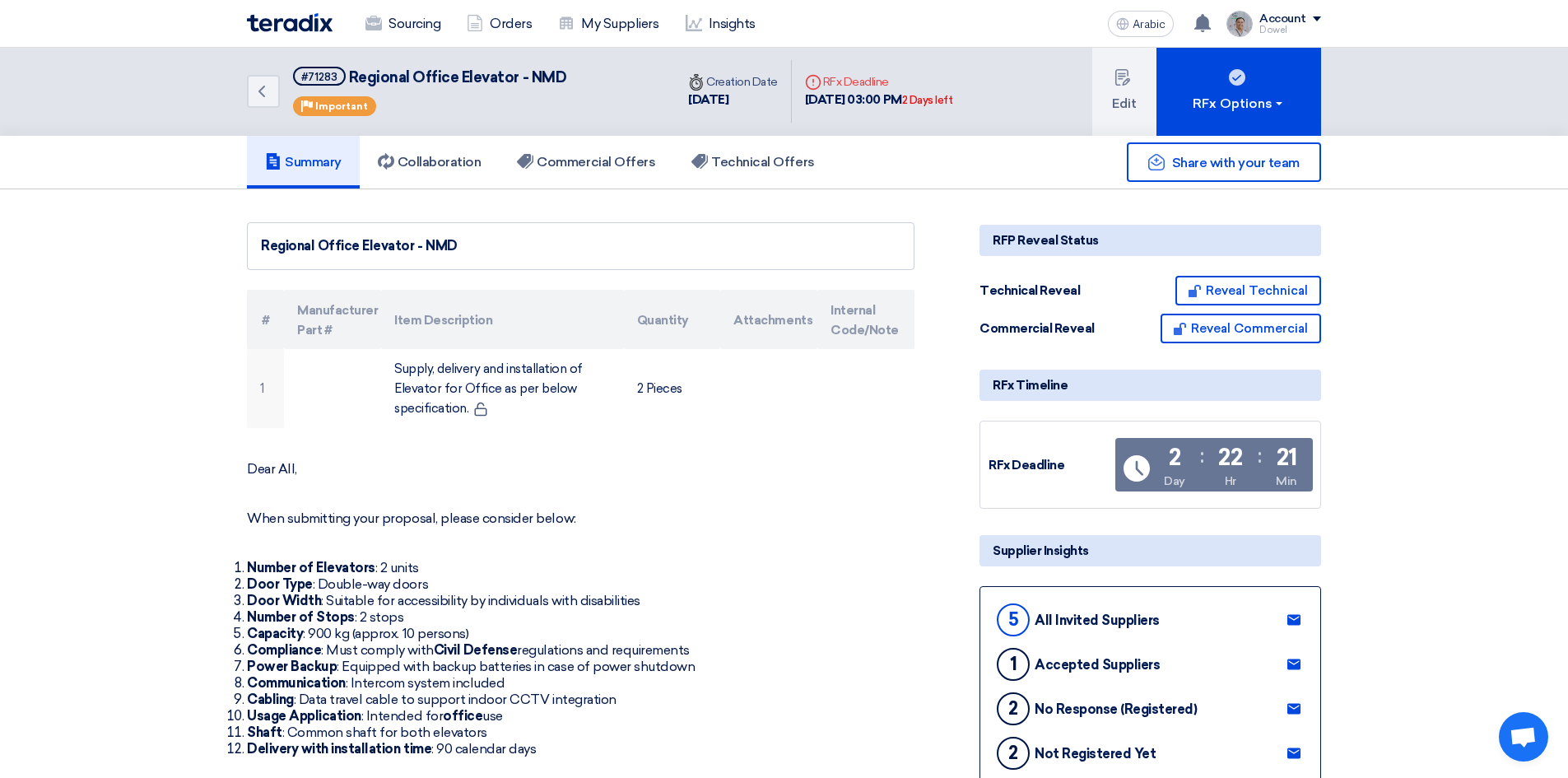
scroll to position [0, 0]
click at [1114, 68] on button "Edit" at bounding box center [1125, 92] width 65 height 89
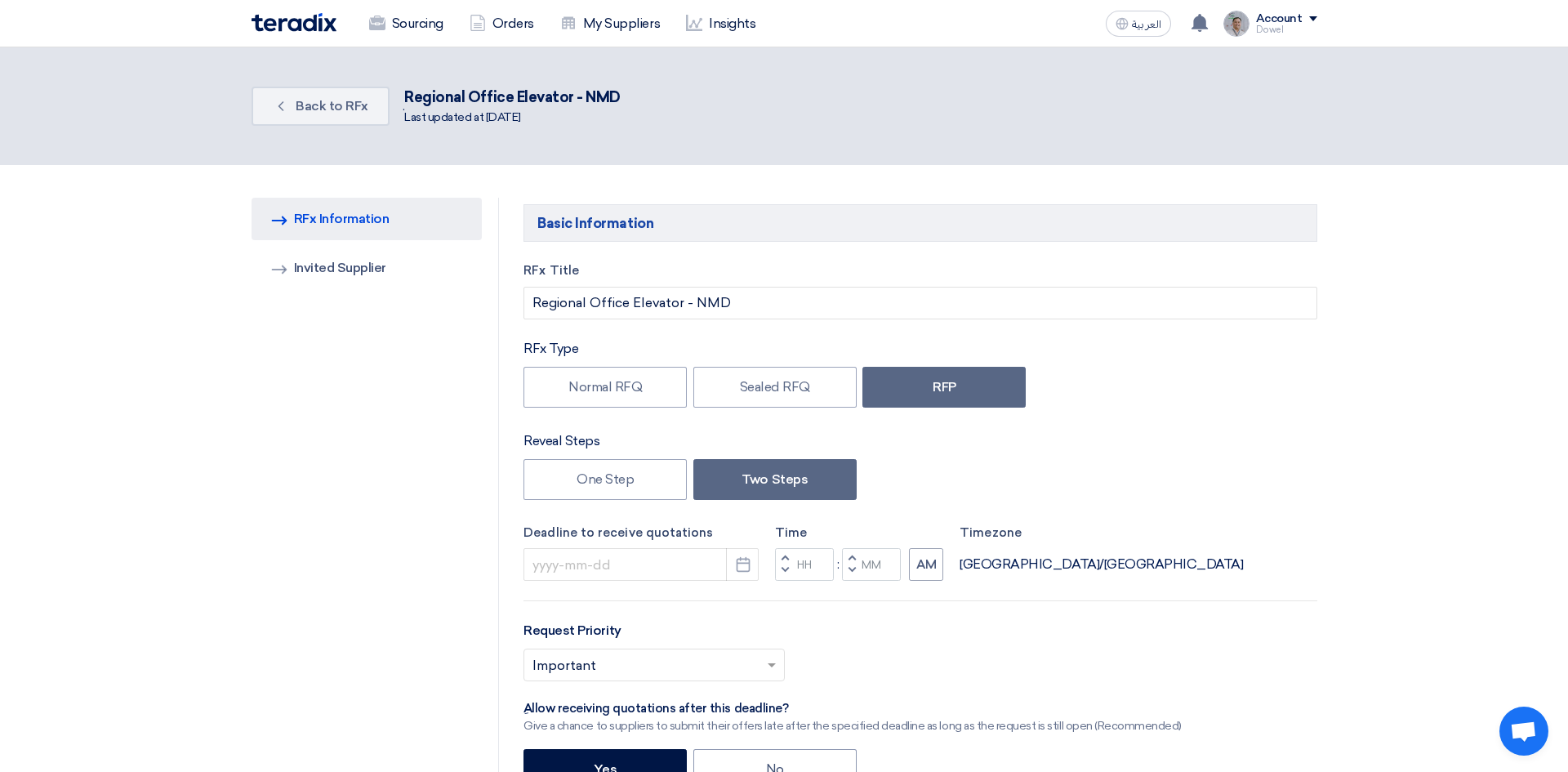
type input "[DATE]"
type input "03"
type input "00"
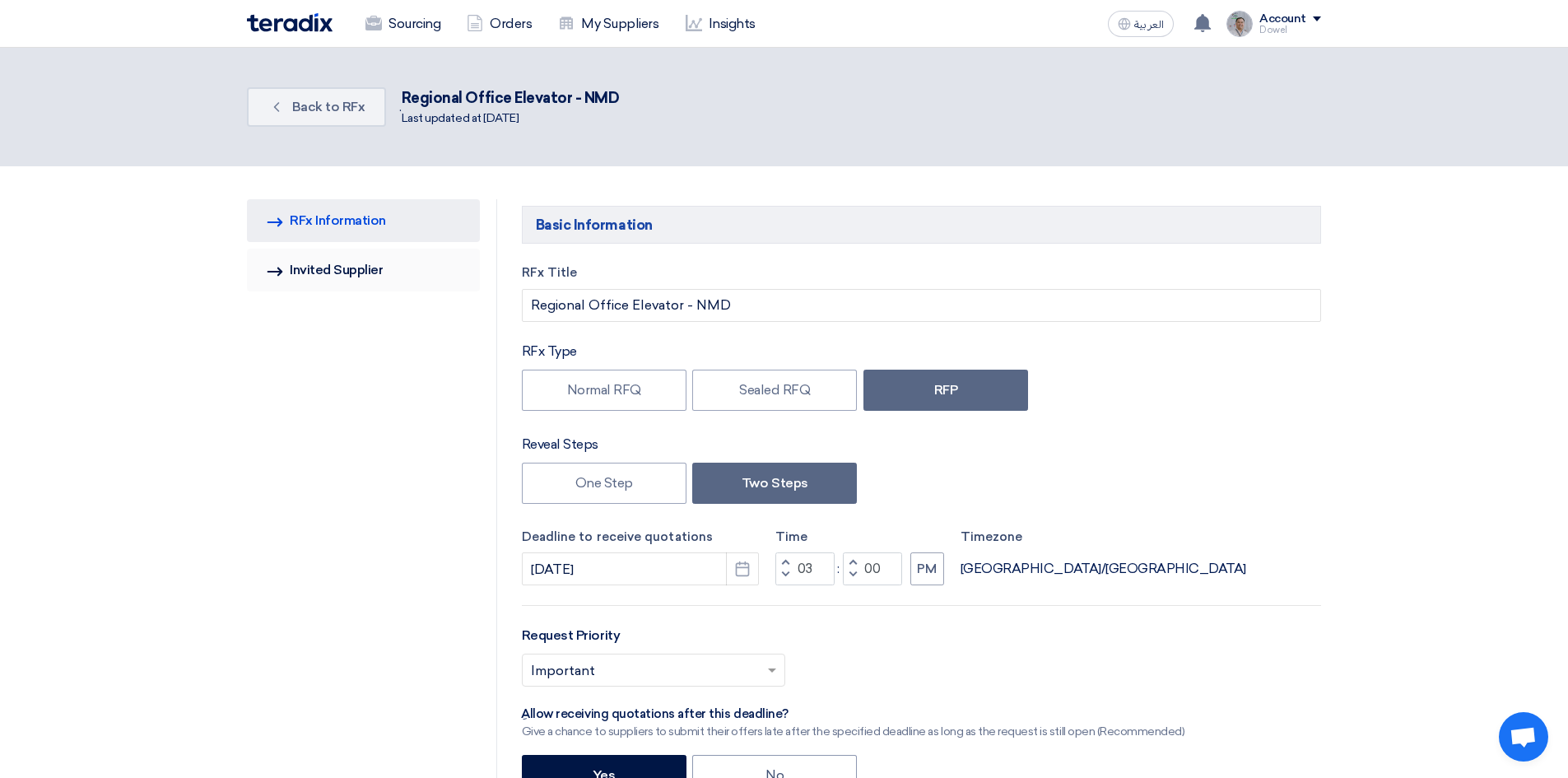
click at [355, 275] on link "Invited Suppliers Invited Supplier" at bounding box center [364, 270] width 233 height 42
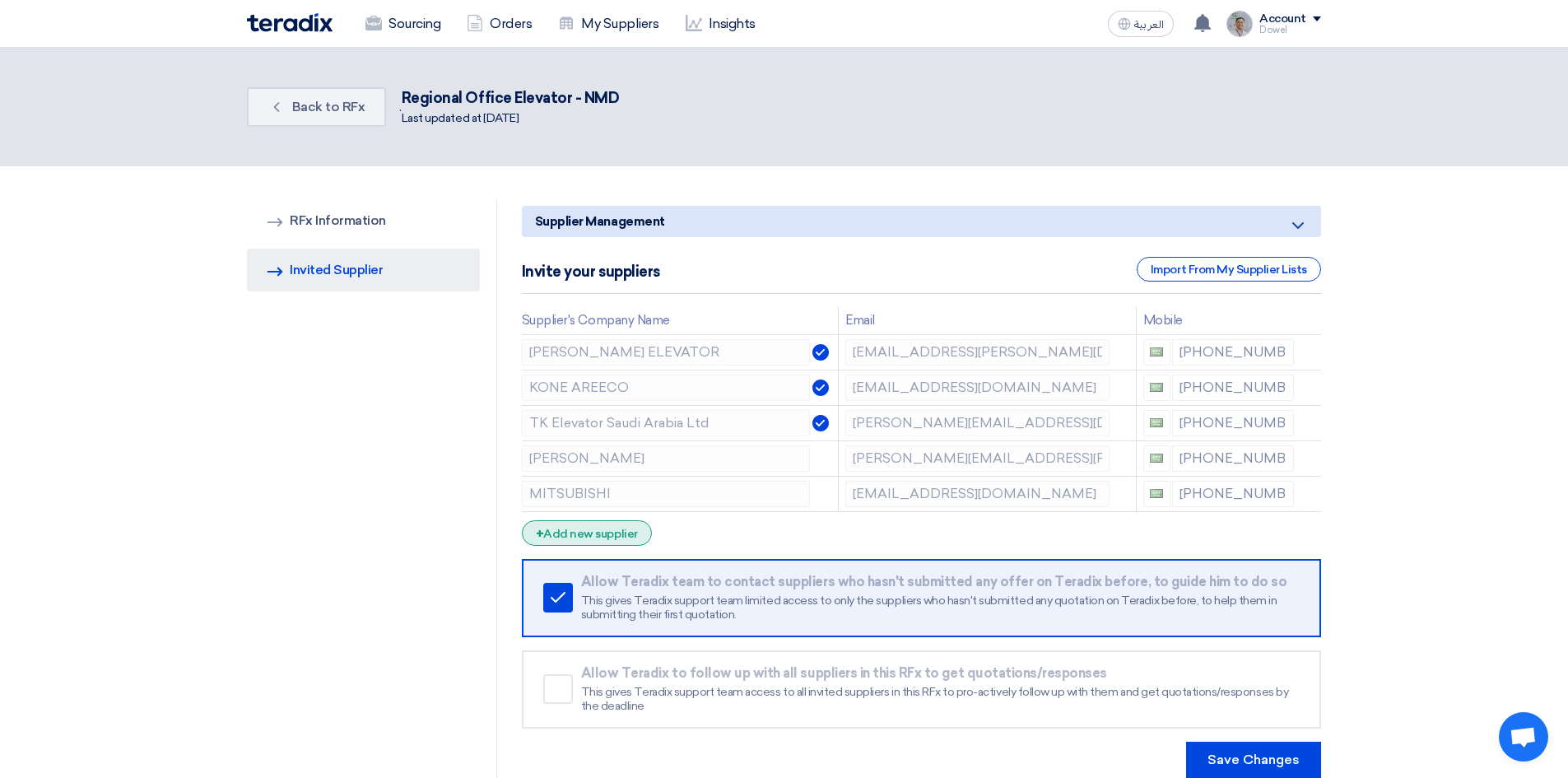
click at [572, 531] on div "+ Add new supplier" at bounding box center [586, 533] width 130 height 25
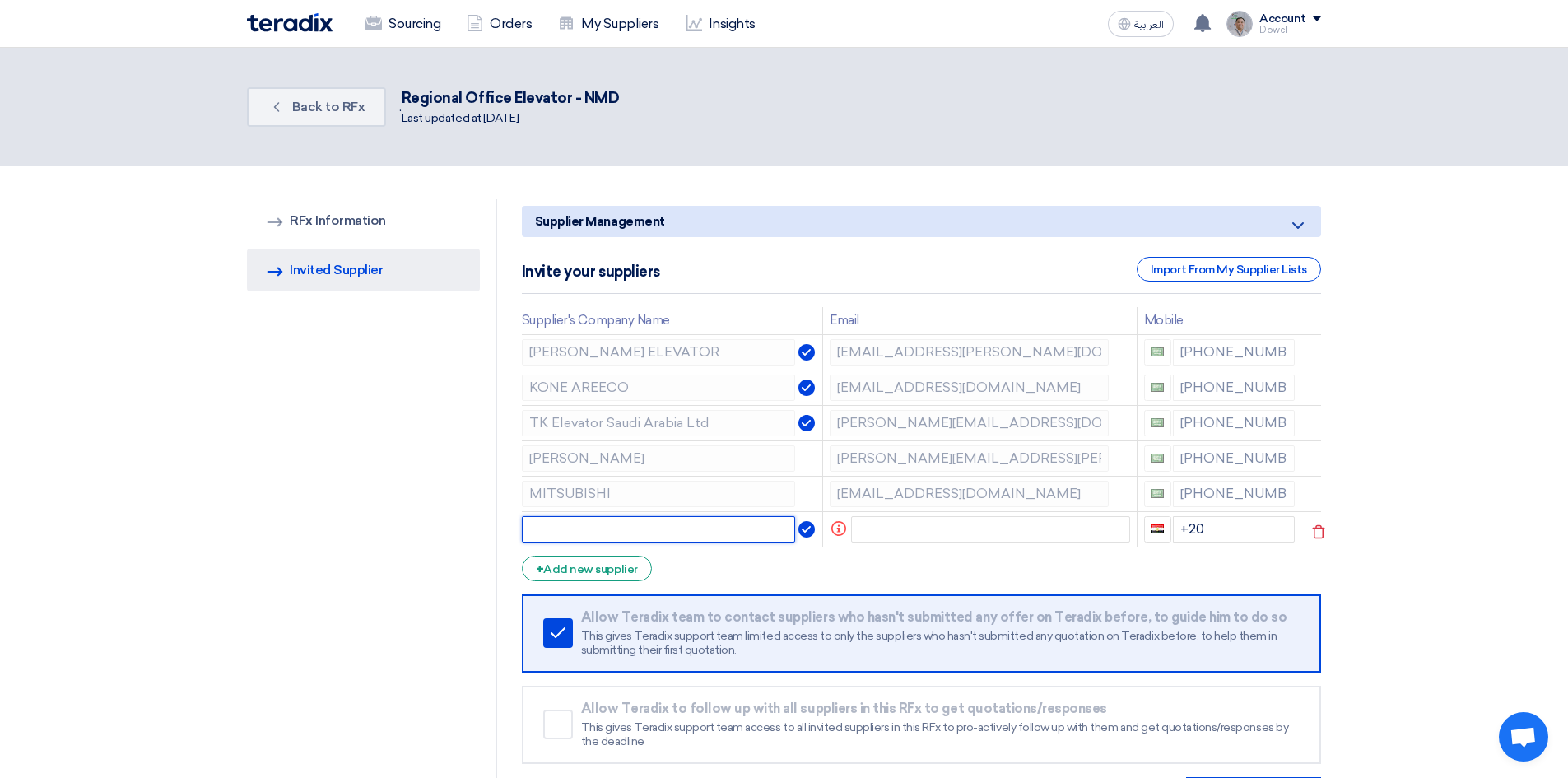
click at [595, 527] on input "text" at bounding box center [658, 529] width 274 height 26
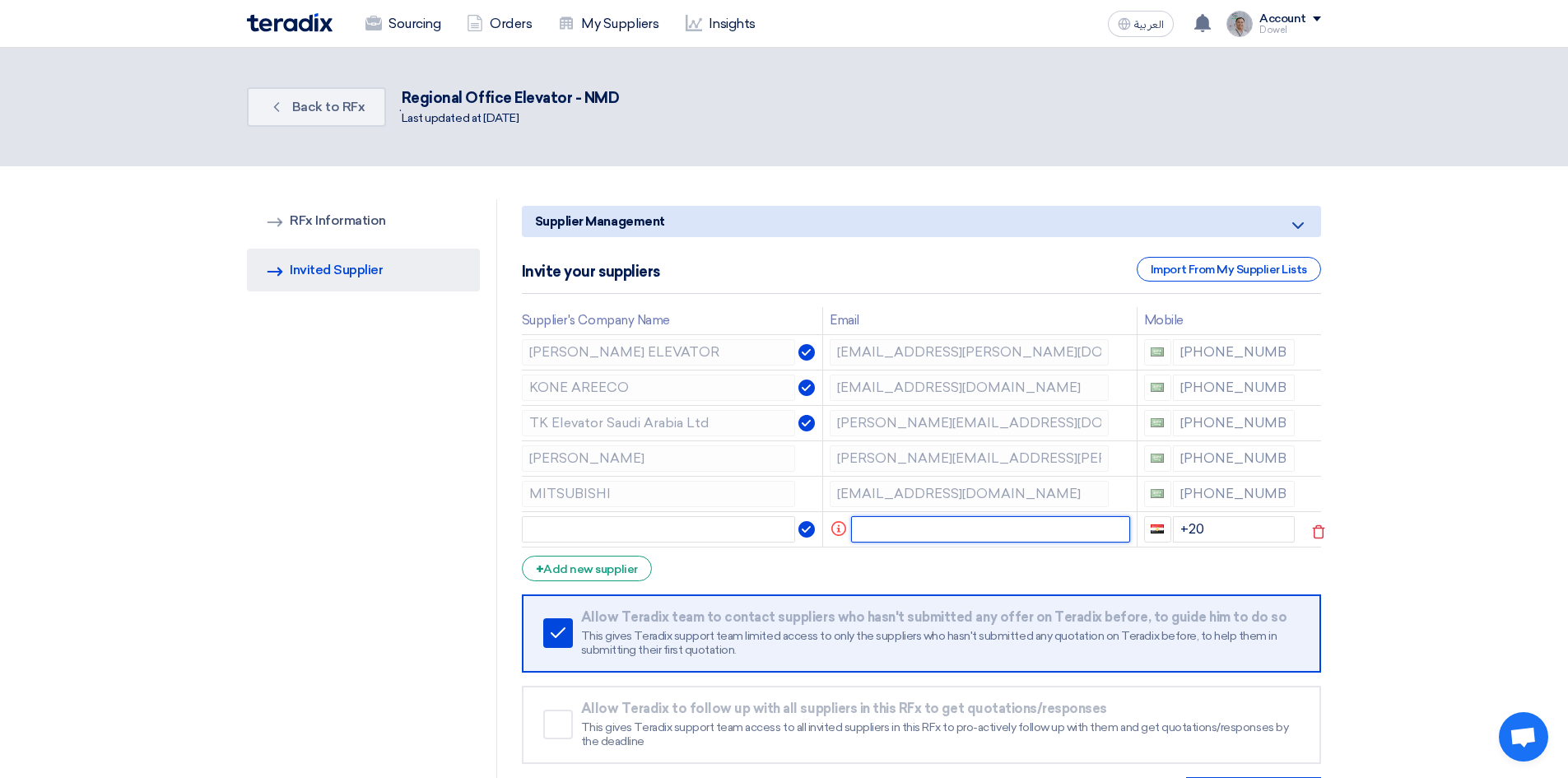
click at [896, 531] on input "text" at bounding box center [990, 529] width 279 height 26
paste input "[PERSON_NAME][EMAIL_ADDRESS][DOMAIN_NAME]"
type input "[PERSON_NAME][EMAIL_ADDRESS][DOMAIN_NAME]"
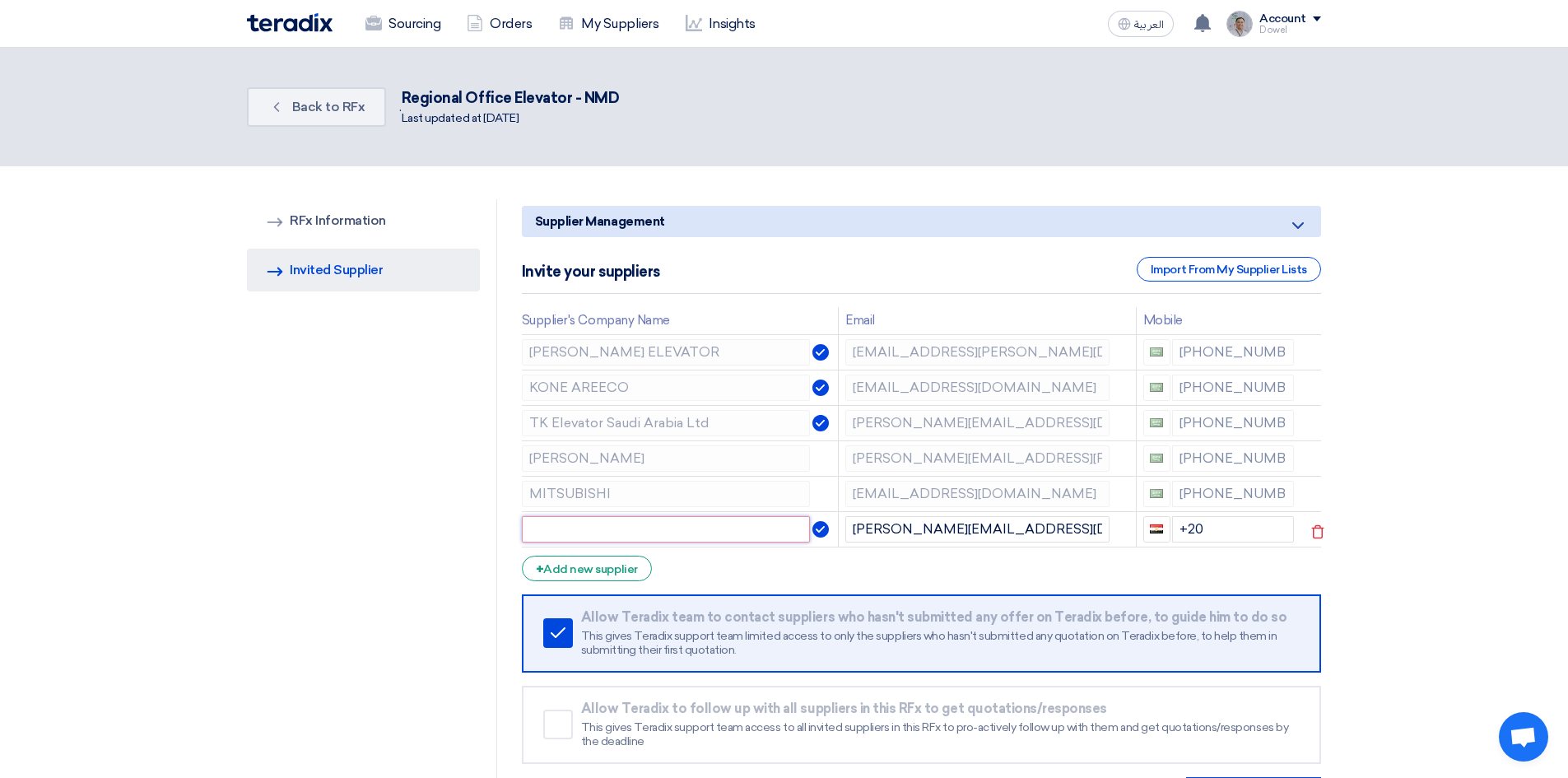
click at [707, 536] on input "text" at bounding box center [665, 529] width 288 height 26
click at [508, 505] on div "RFQ Information RFx Information Invited Suppliers Invited Supplier Supplier Man…" at bounding box center [784, 506] width 1099 height 615
click at [589, 533] on input "text" at bounding box center [665, 529] width 288 height 26
paste input "MITSUBISHI"
type input "MITSUBISHI"
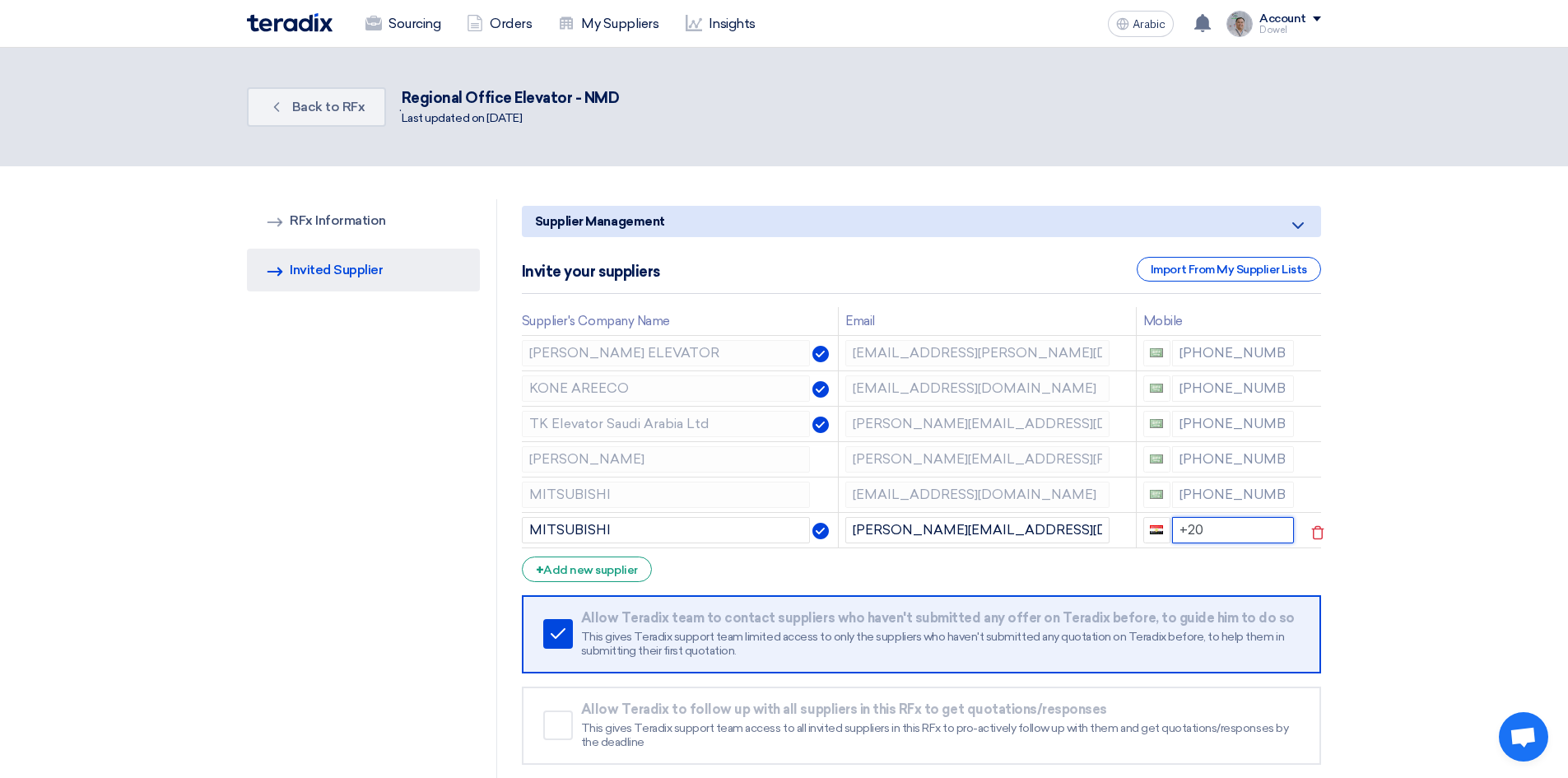
drag, startPoint x: 1204, startPoint y: 527, endPoint x: 1140, endPoint y: 519, distance: 64.5
click at [1140, 519] on td "+20" at bounding box center [1218, 530] width 165 height 36
type input "[PHONE_NUMBER]"
click at [0, 0] on icon at bounding box center [0, 0] width 0 height 0
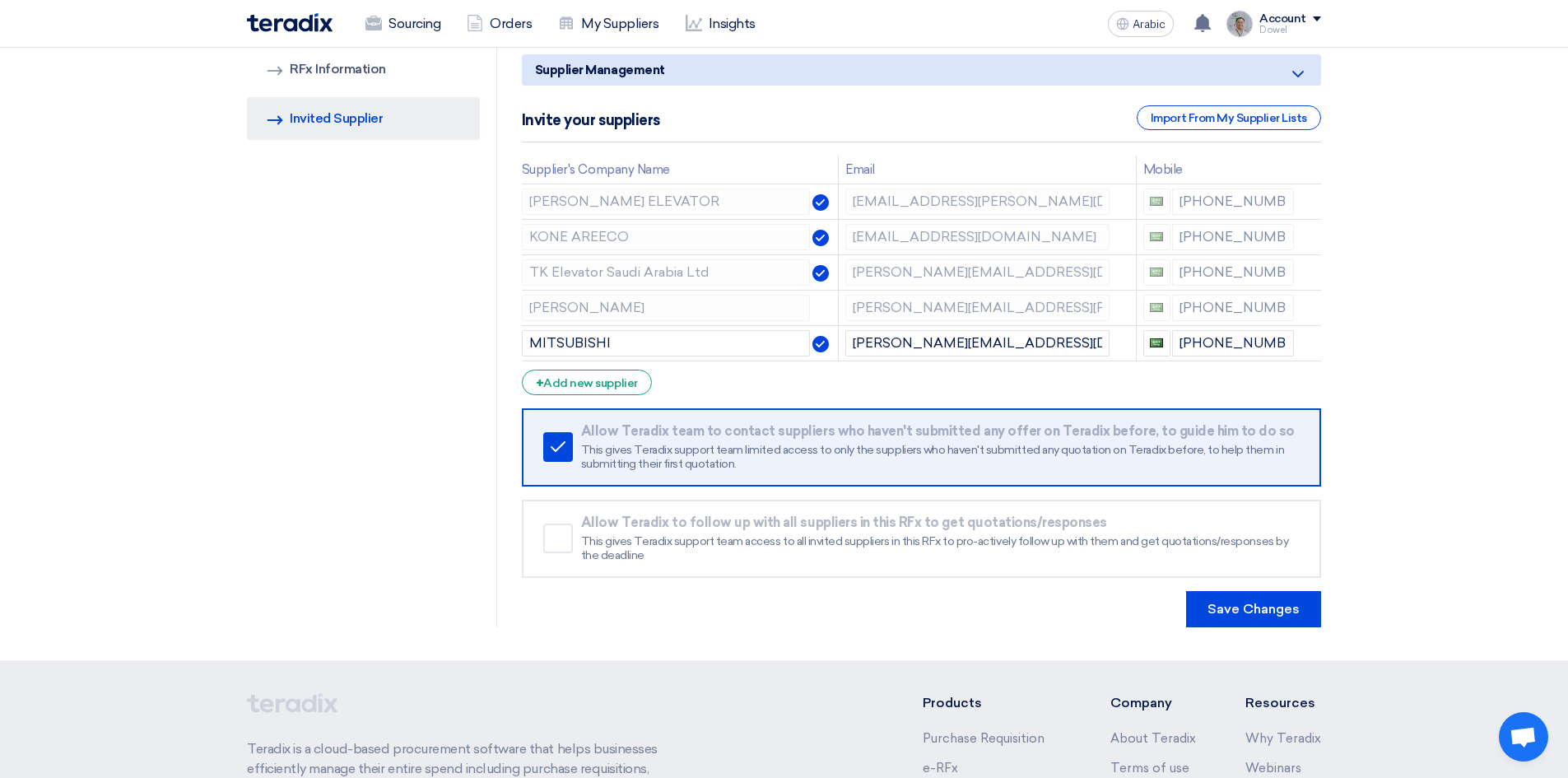
scroll to position [165, 0]
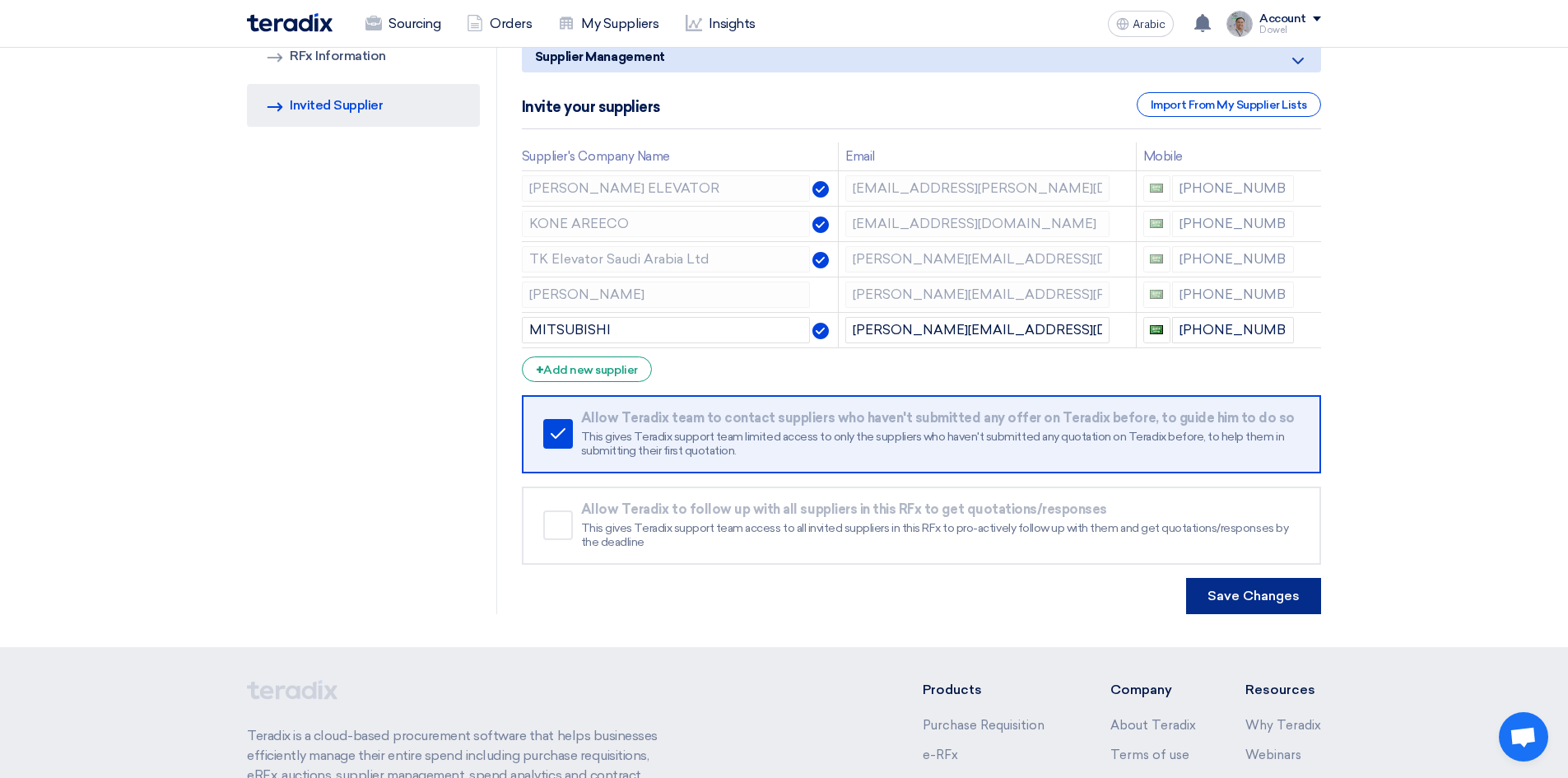
click at [1257, 605] on button "Save Changes" at bounding box center [1253, 595] width 135 height 37
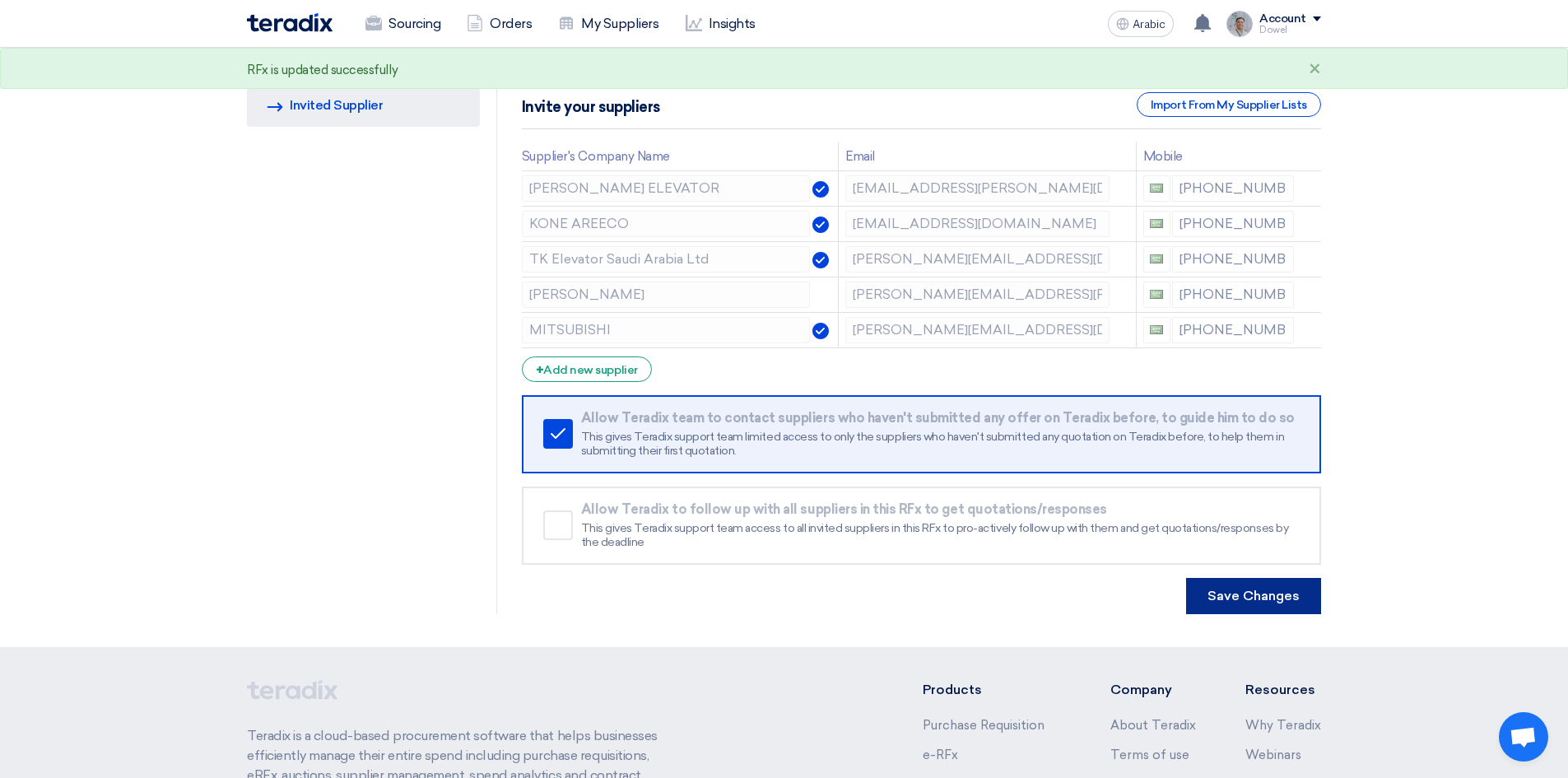
scroll to position [0, 0]
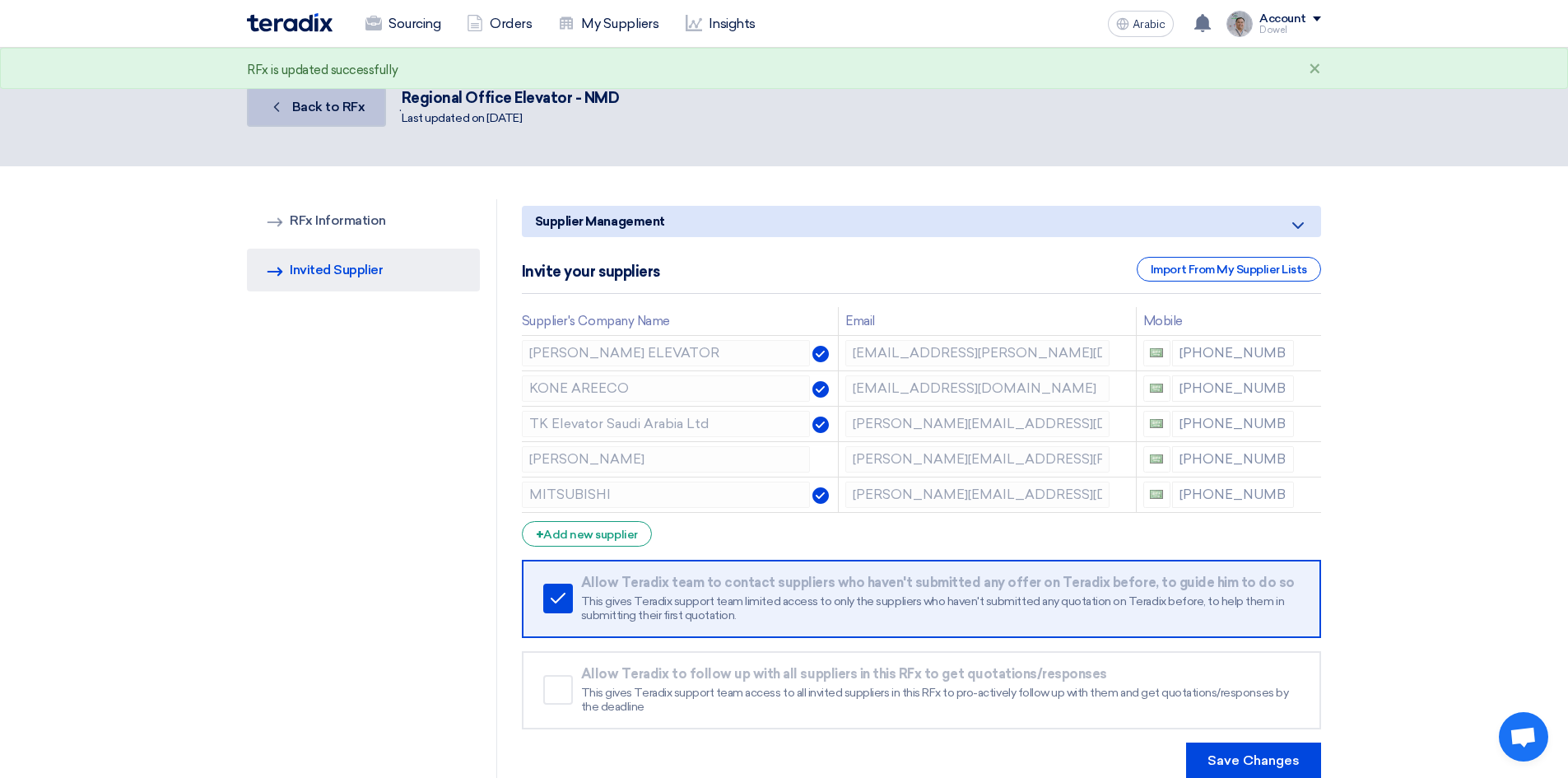
click at [307, 121] on link "Back Back to RFx" at bounding box center [317, 107] width 139 height 40
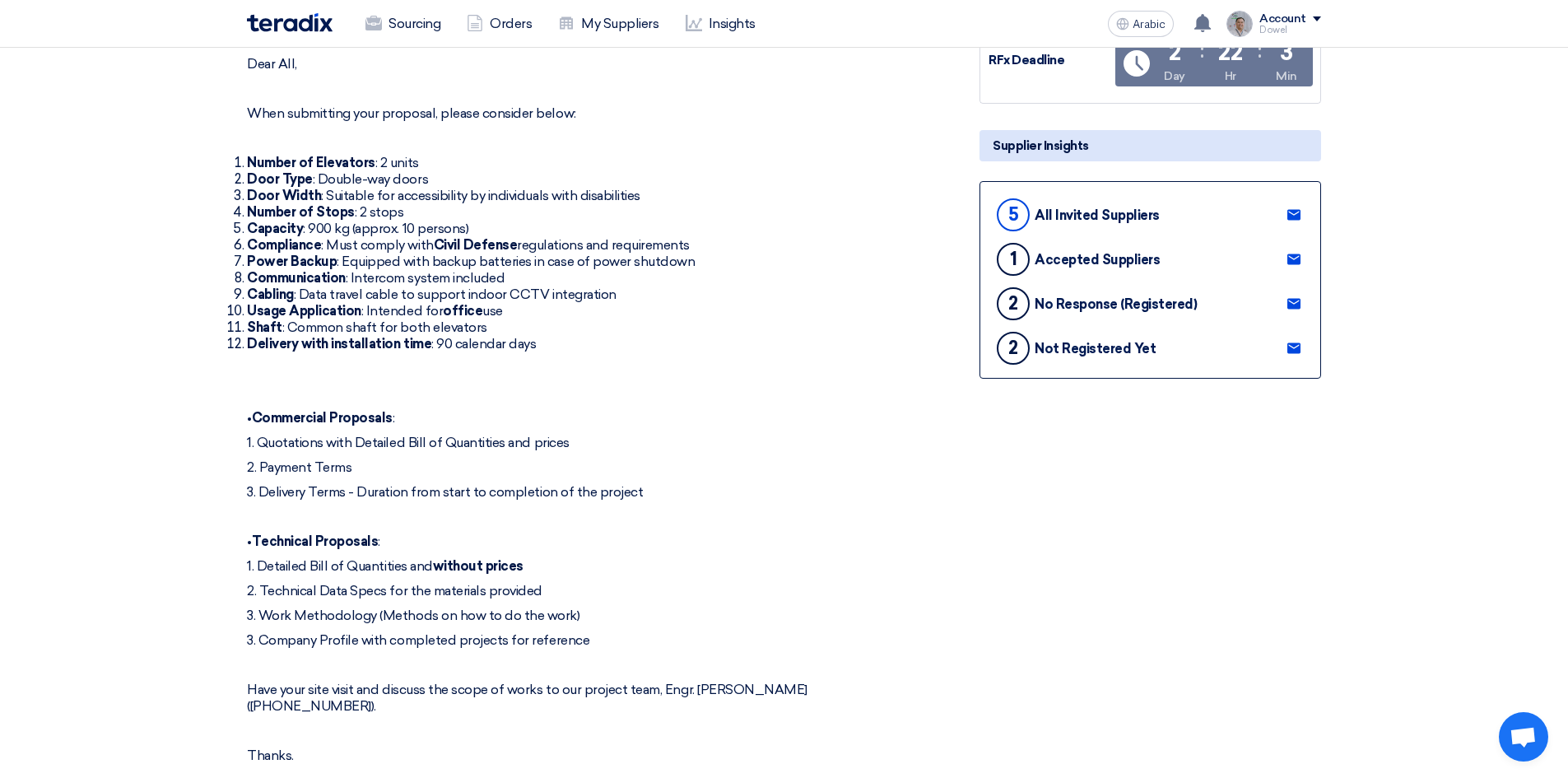
scroll to position [411, 0]
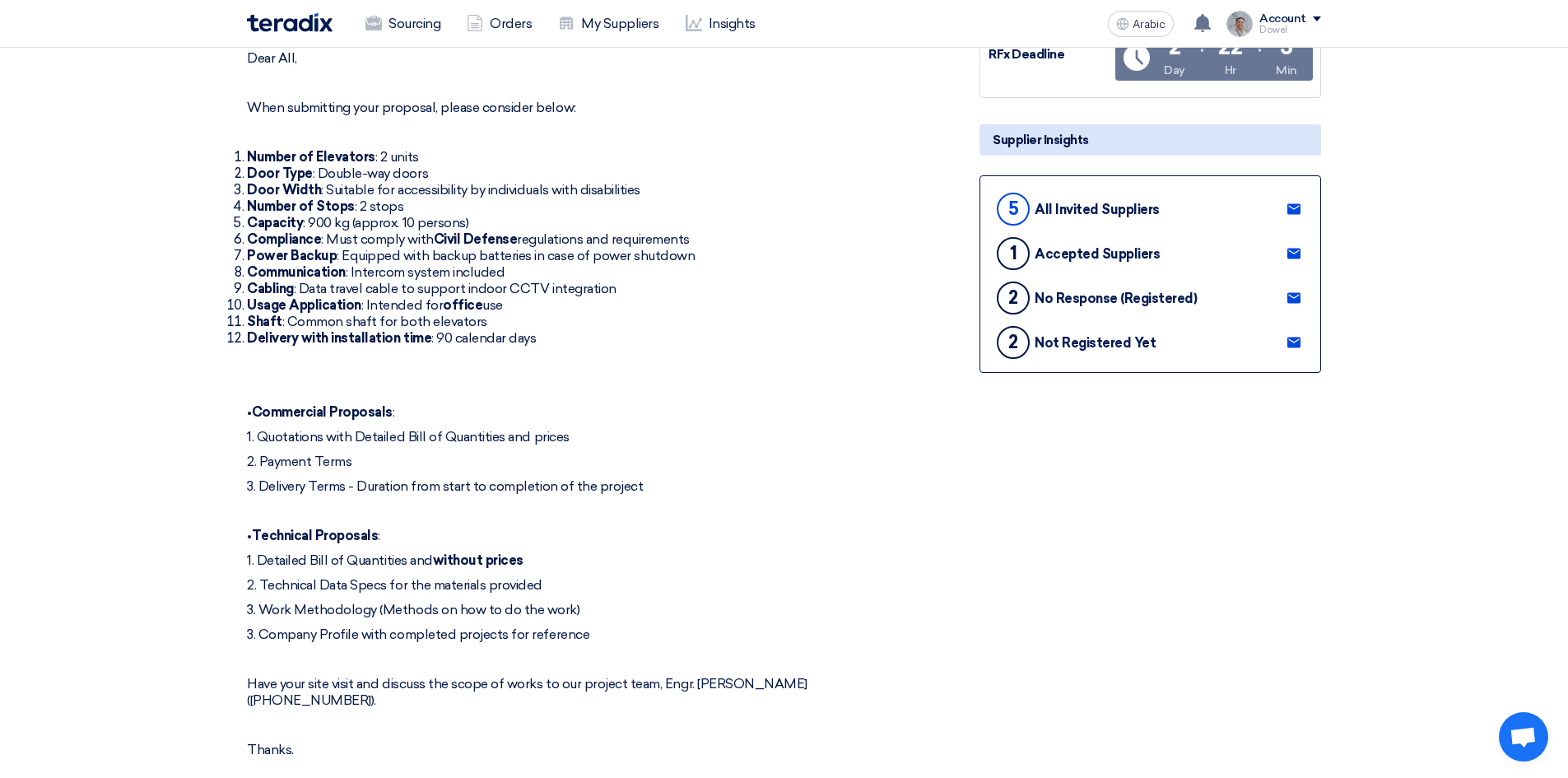
click at [1292, 341] on icon at bounding box center [1294, 342] width 14 height 14
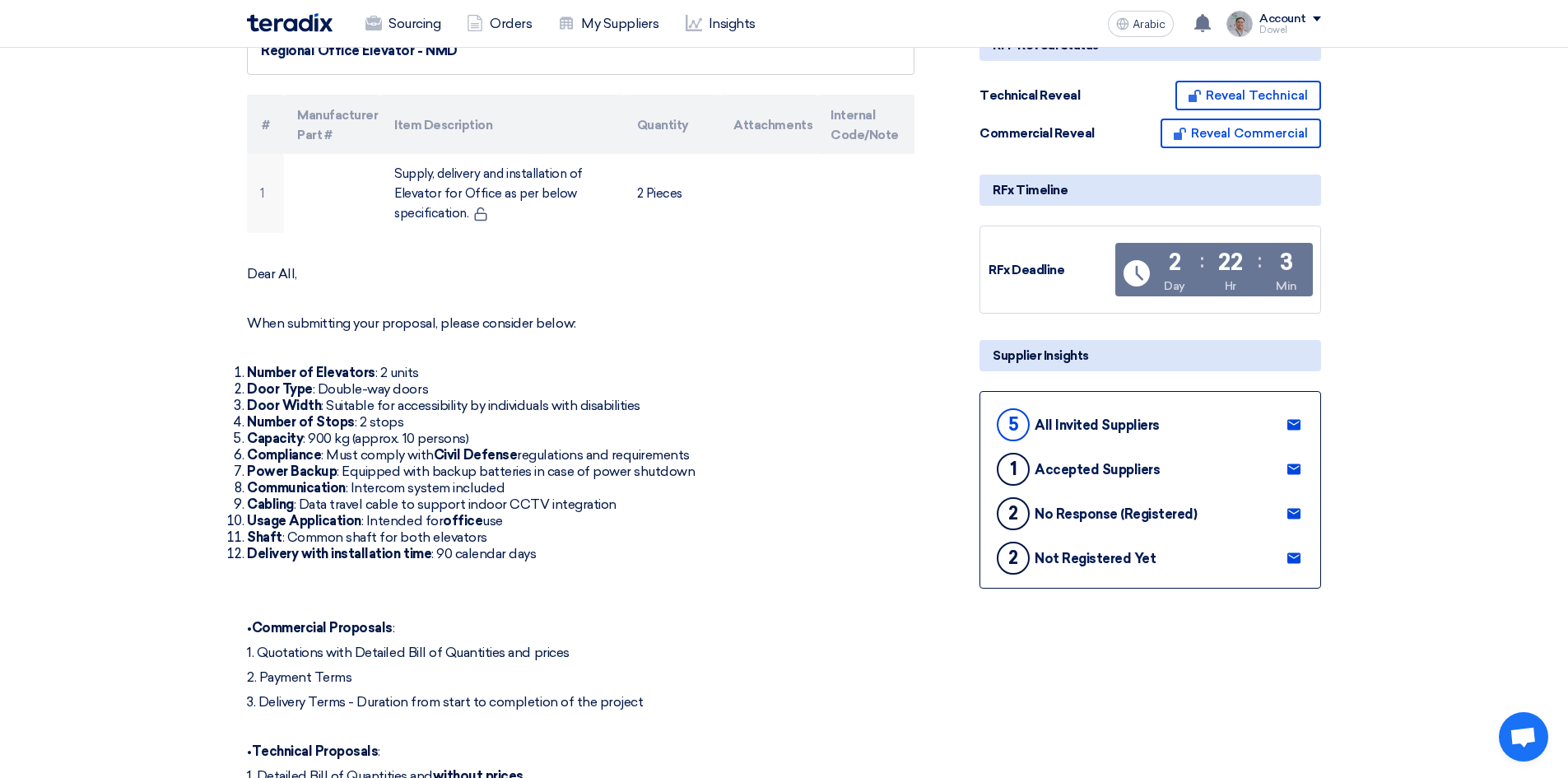
scroll to position [0, 0]
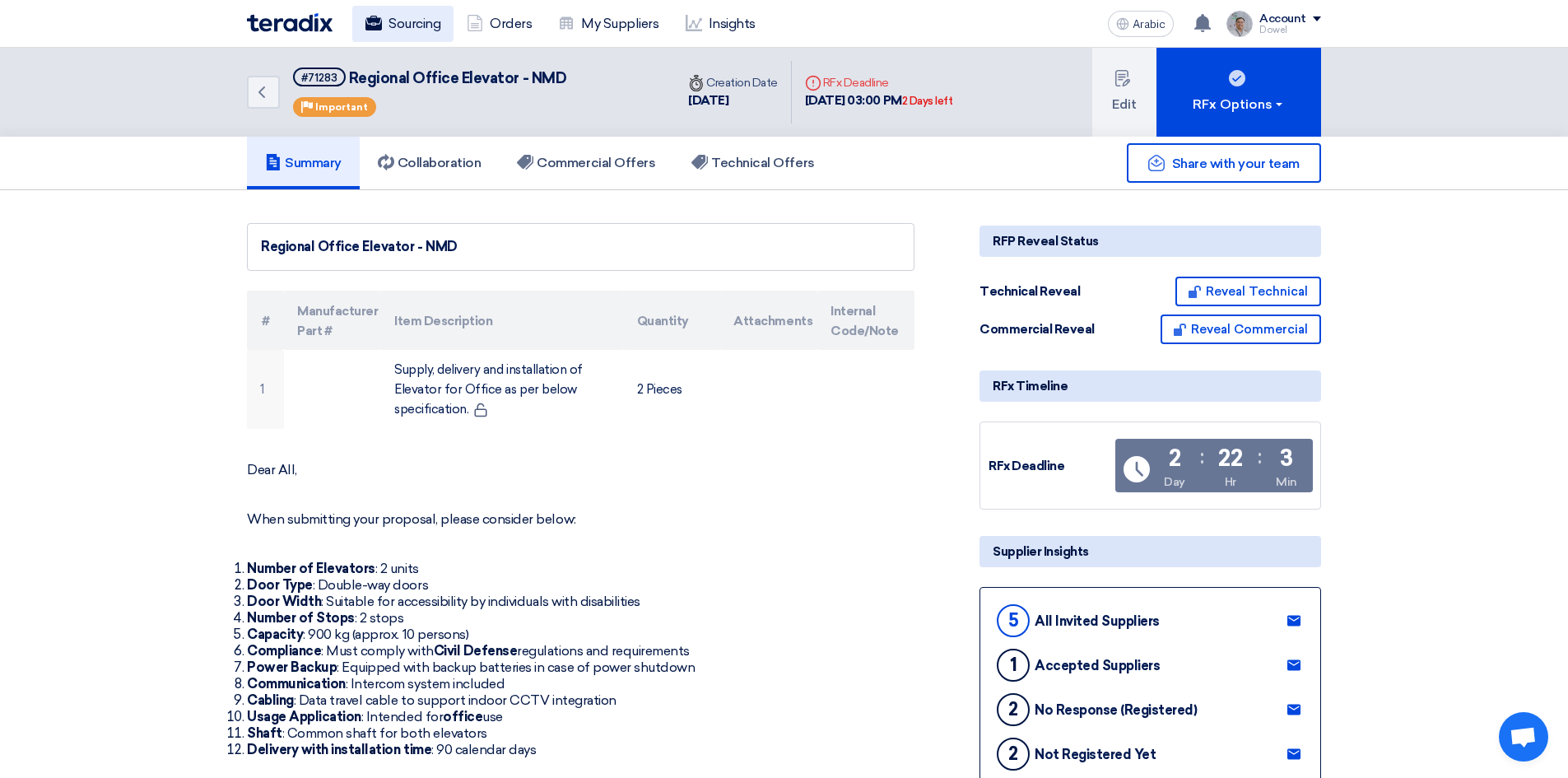
click at [425, 31] on font "Sourcing" at bounding box center [414, 23] width 52 height 20
